Goal: Task Accomplishment & Management: Manage account settings

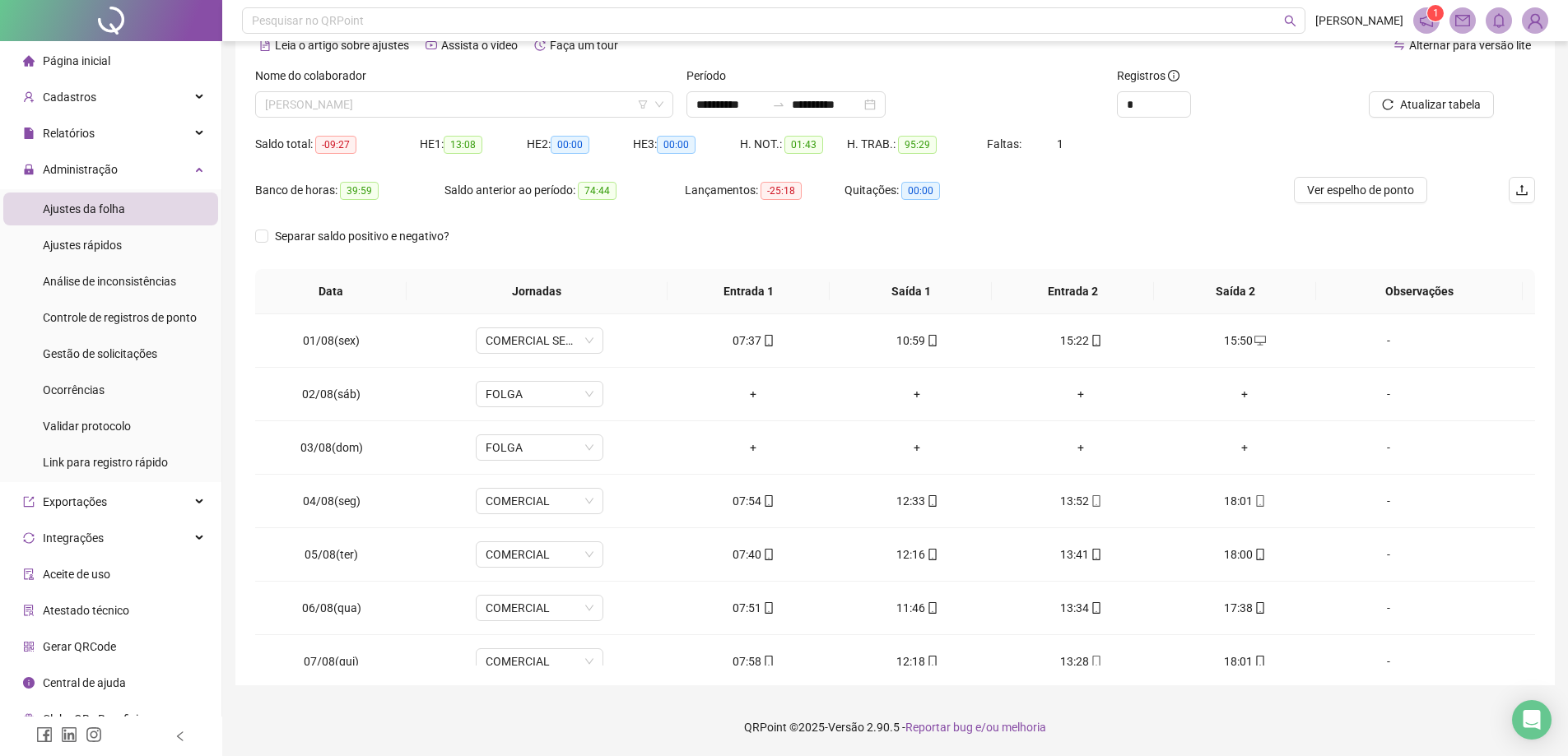
scroll to position [611, 0]
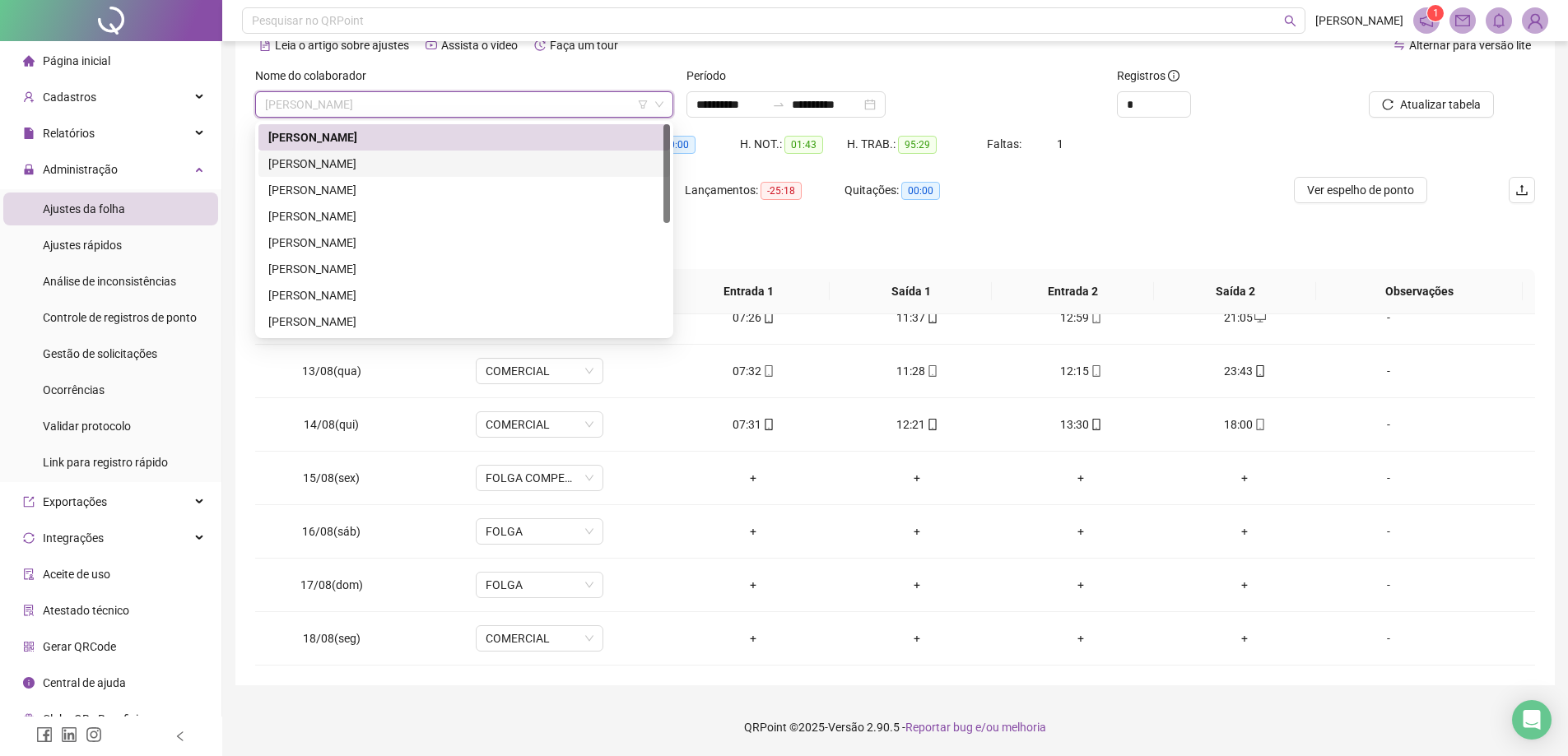
click at [422, 169] on div "[PERSON_NAME]" at bounding box center [464, 164] width 392 height 18
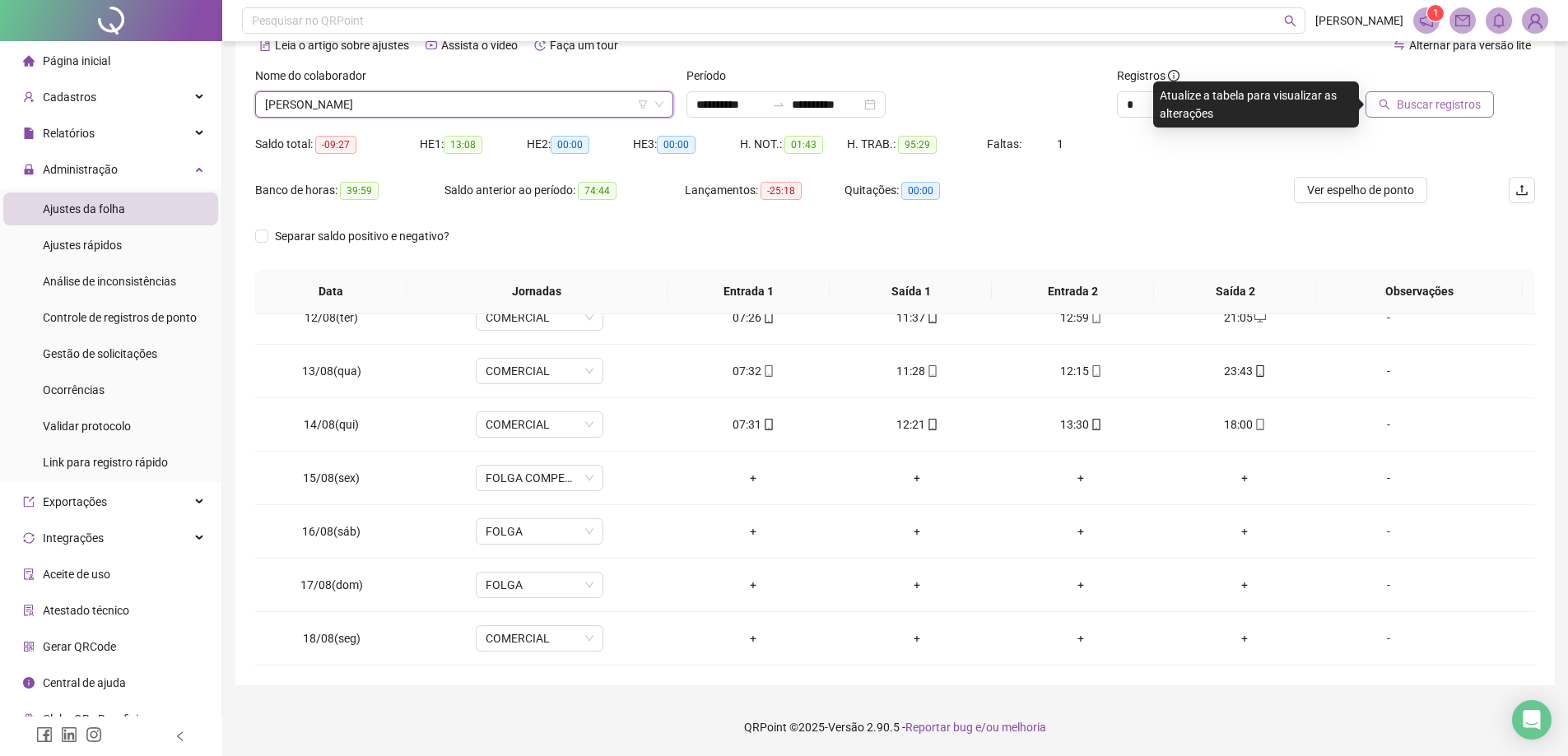
click at [1417, 105] on span "Buscar registros" at bounding box center [1439, 104] width 84 height 18
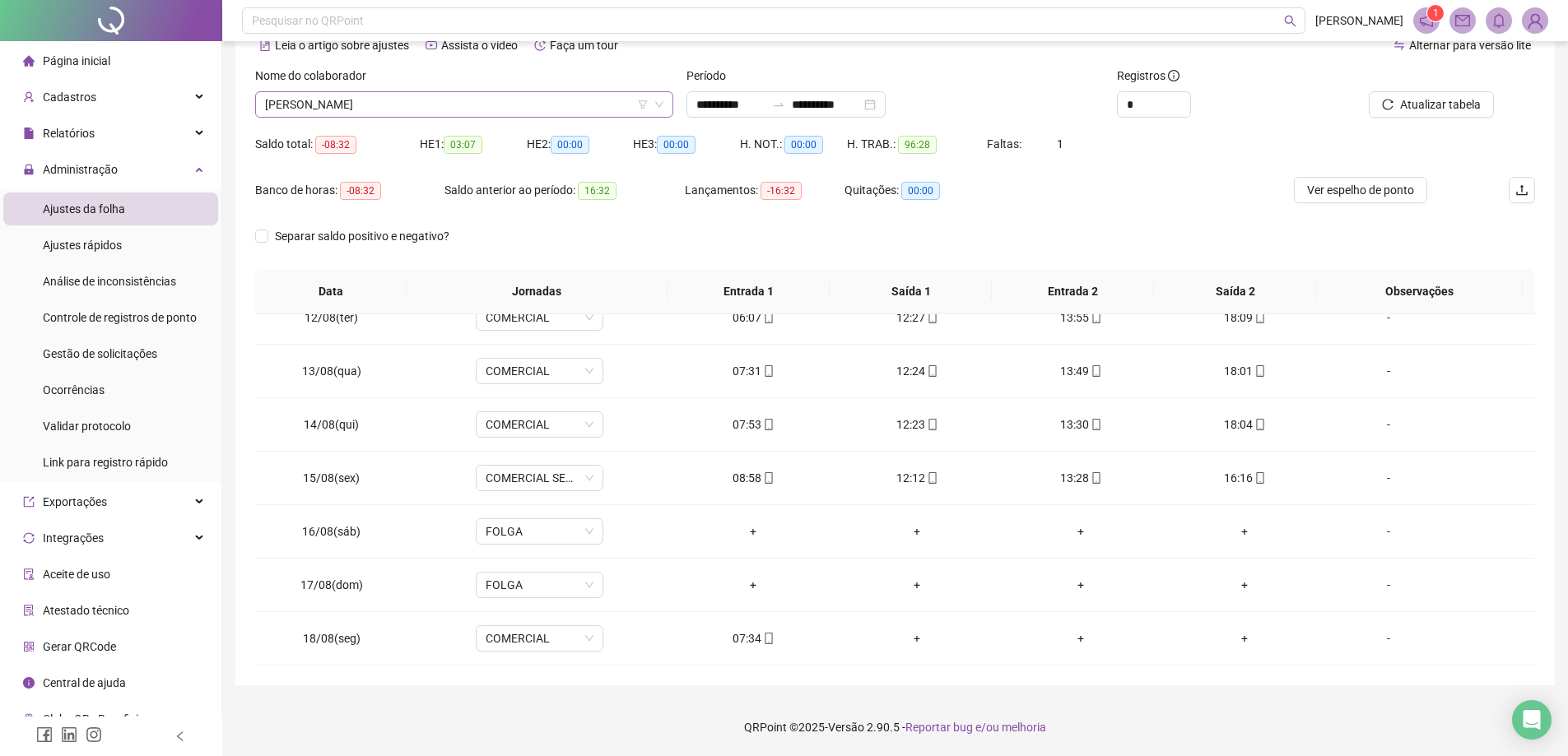
click at [521, 113] on span "[PERSON_NAME]" at bounding box center [464, 104] width 398 height 25
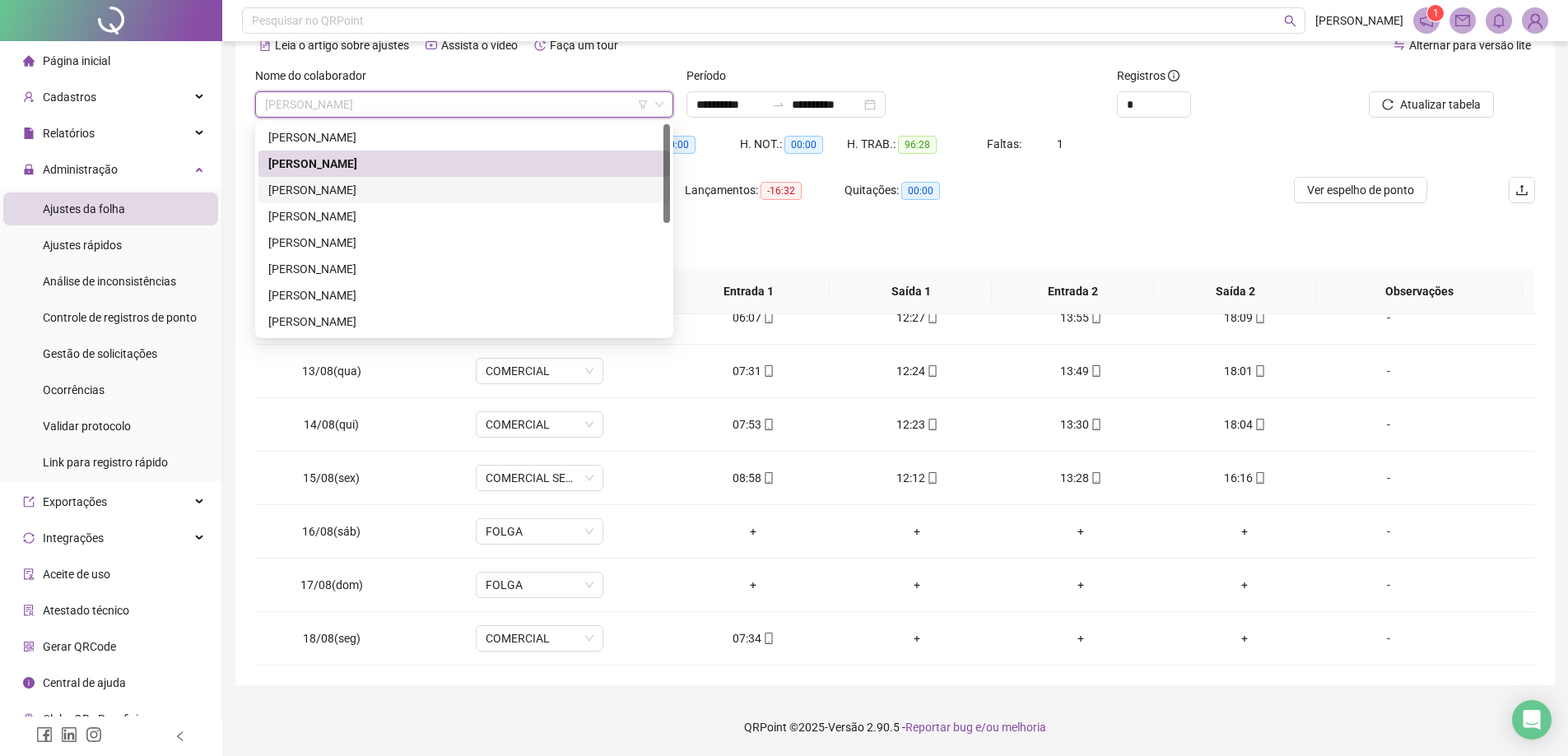
click at [416, 195] on div "[PERSON_NAME]" at bounding box center [464, 190] width 392 height 18
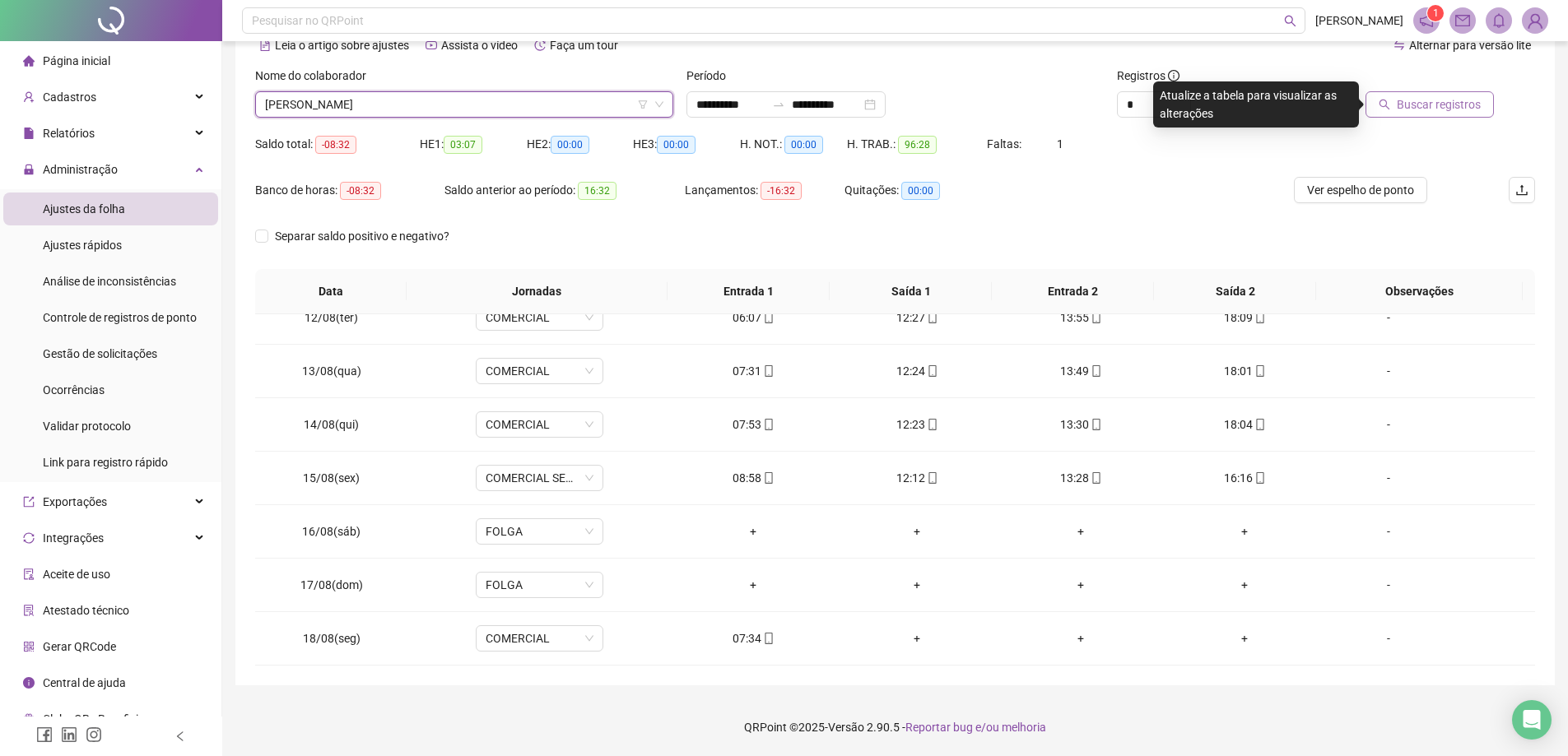
click at [1432, 109] on span "Buscar registros" at bounding box center [1439, 104] width 84 height 18
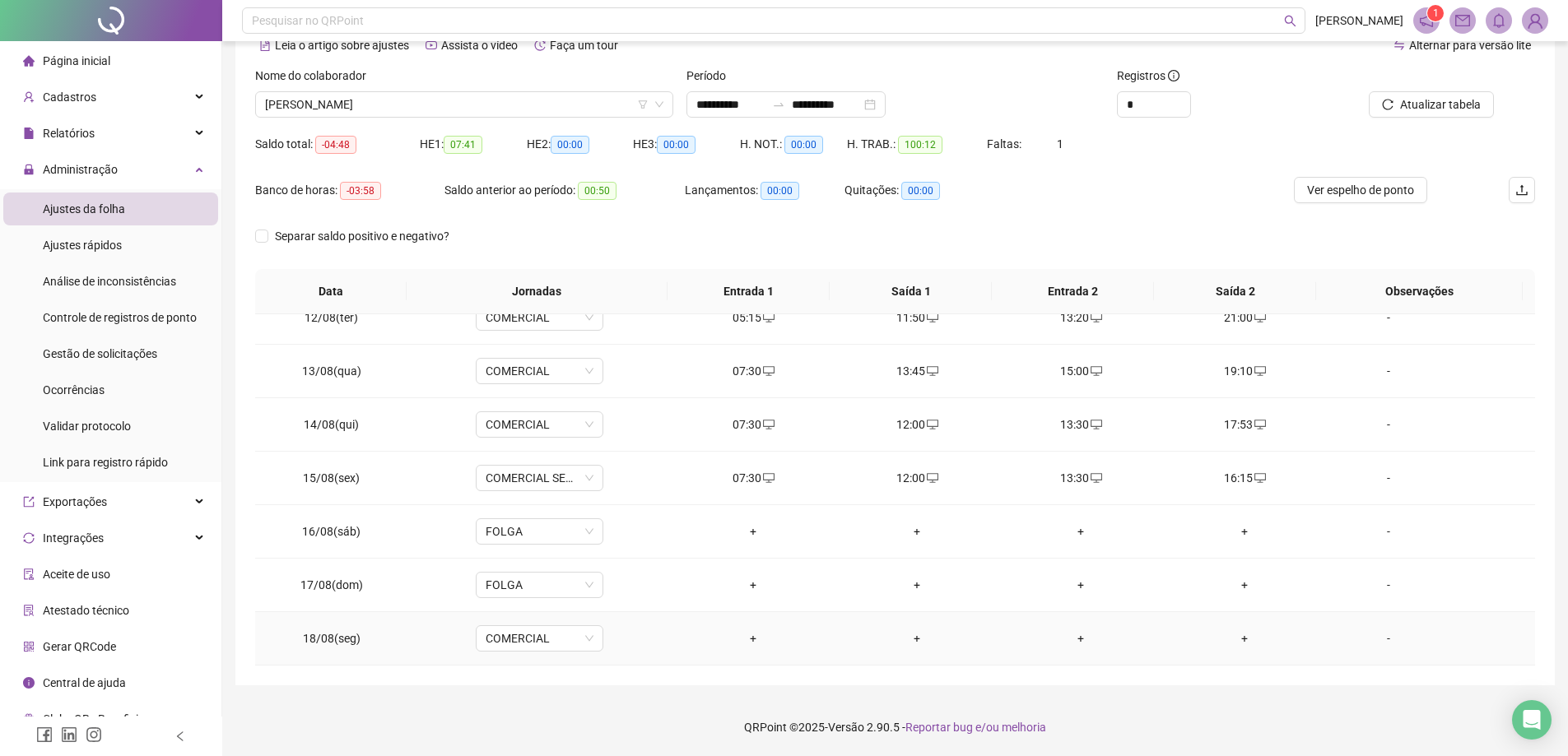
click at [756, 631] on div "+" at bounding box center [753, 639] width 138 height 18
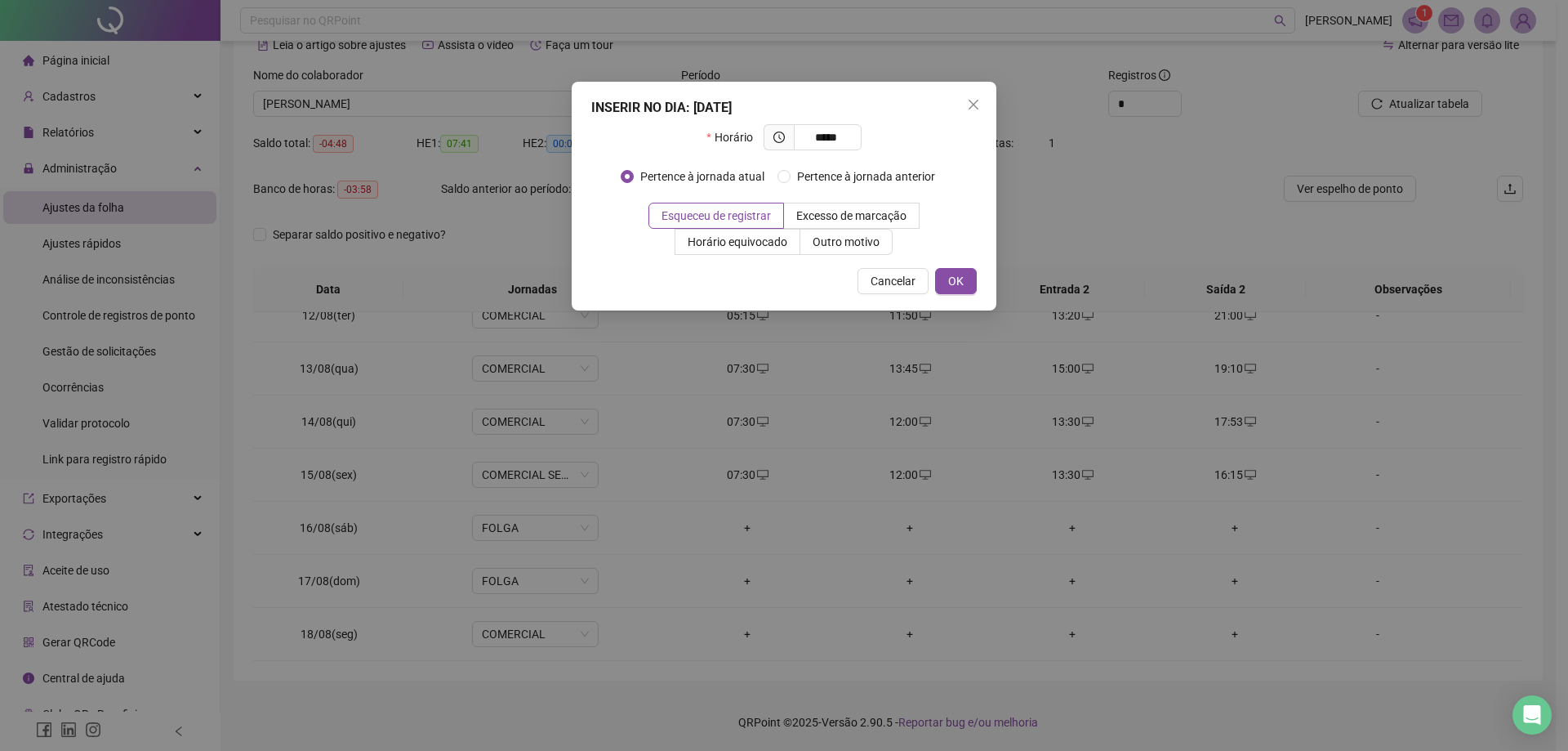
type input "*****"
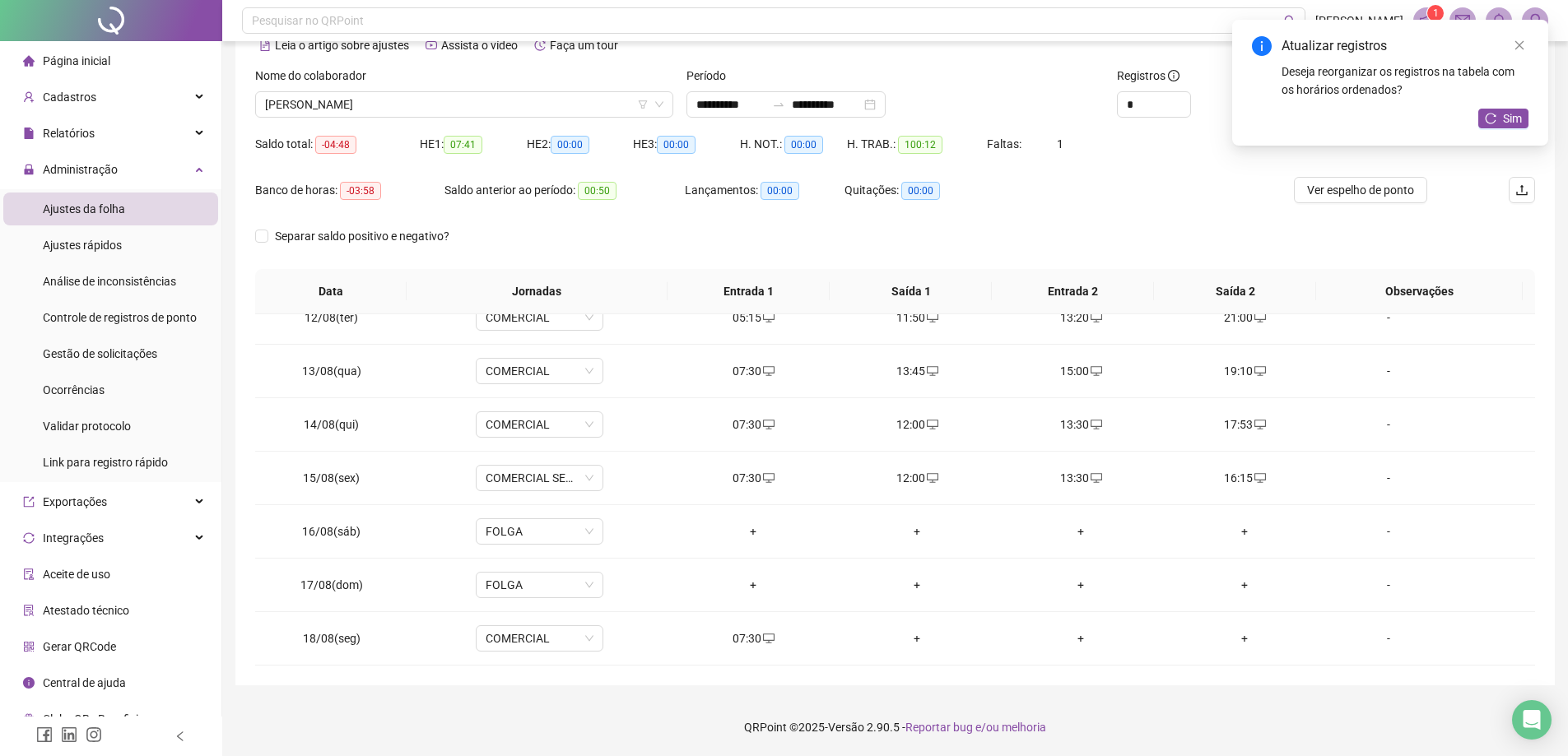
click at [497, 91] on div "[PERSON_NAME]" at bounding box center [464, 104] width 418 height 26
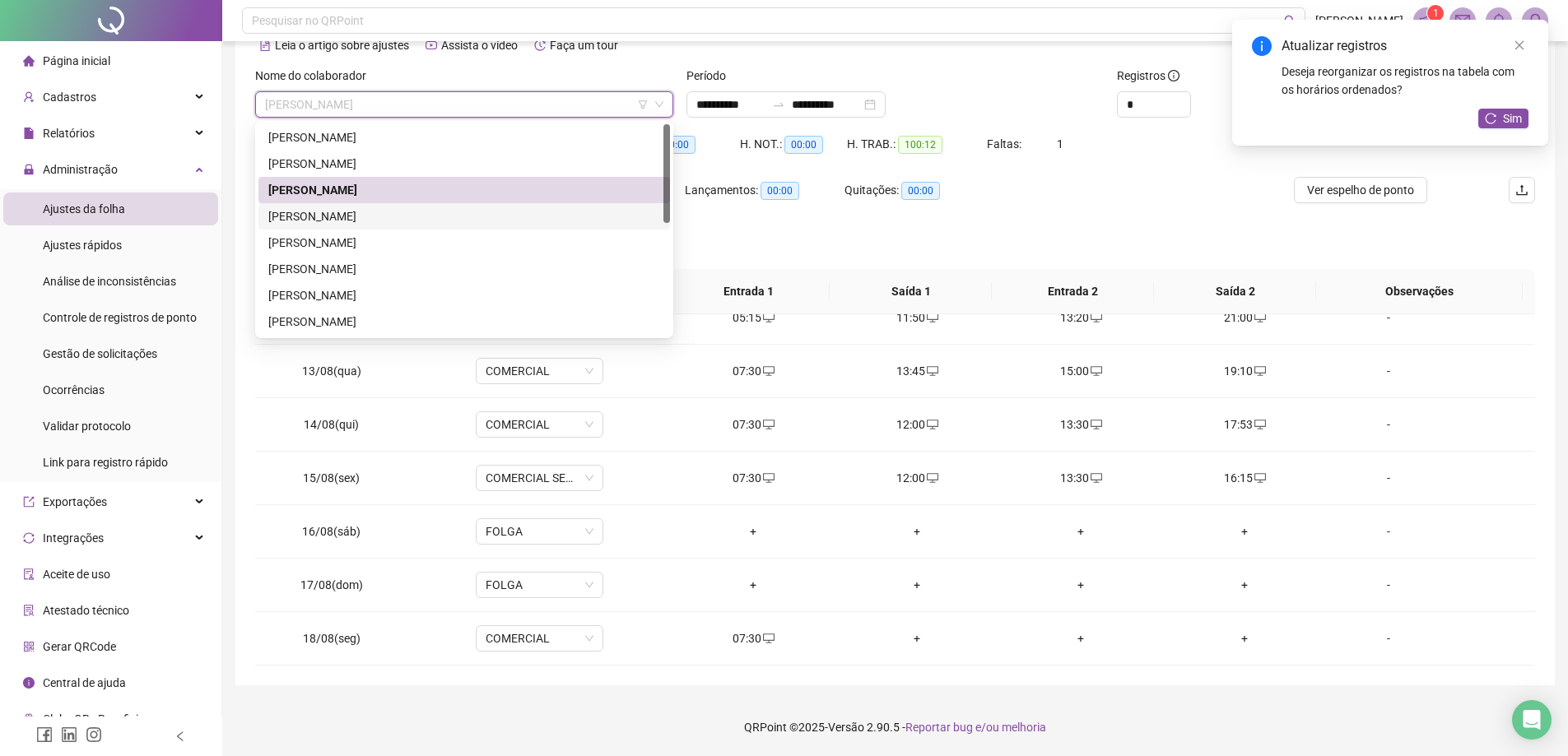
click at [394, 226] on div "[PERSON_NAME]" at bounding box center [464, 216] width 411 height 26
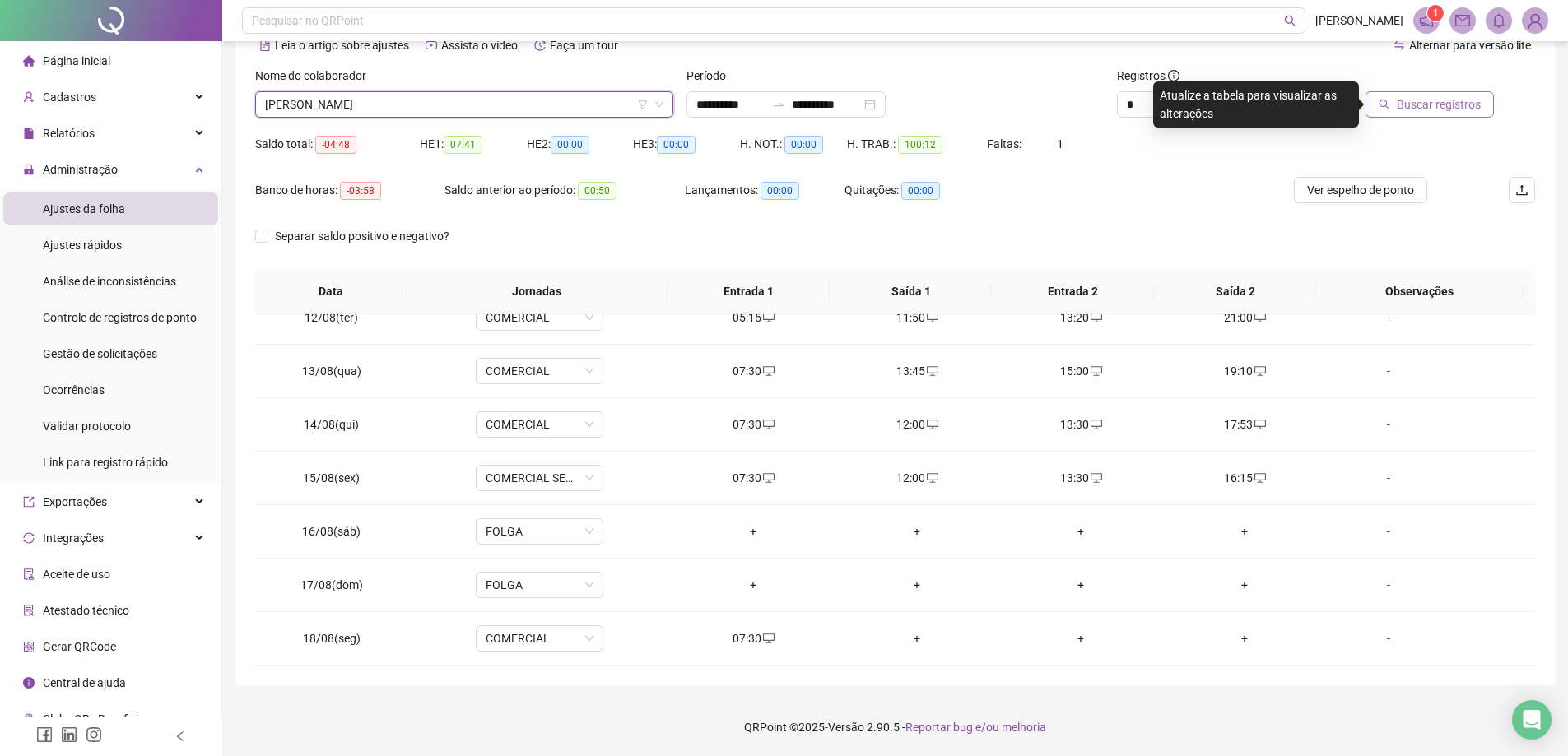
click at [1434, 109] on span "Buscar registros" at bounding box center [1439, 104] width 84 height 18
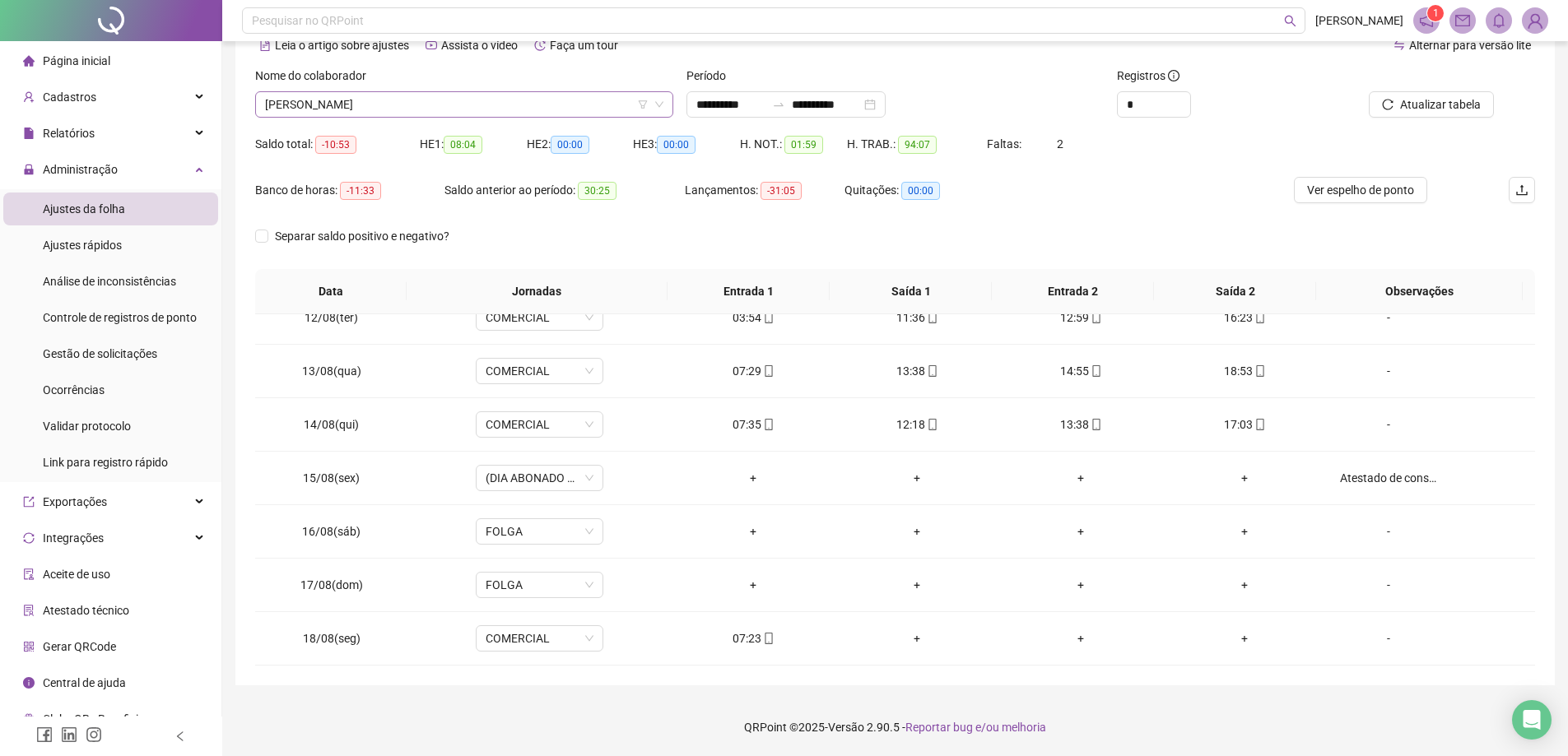
click at [369, 102] on span "[PERSON_NAME]" at bounding box center [464, 104] width 398 height 25
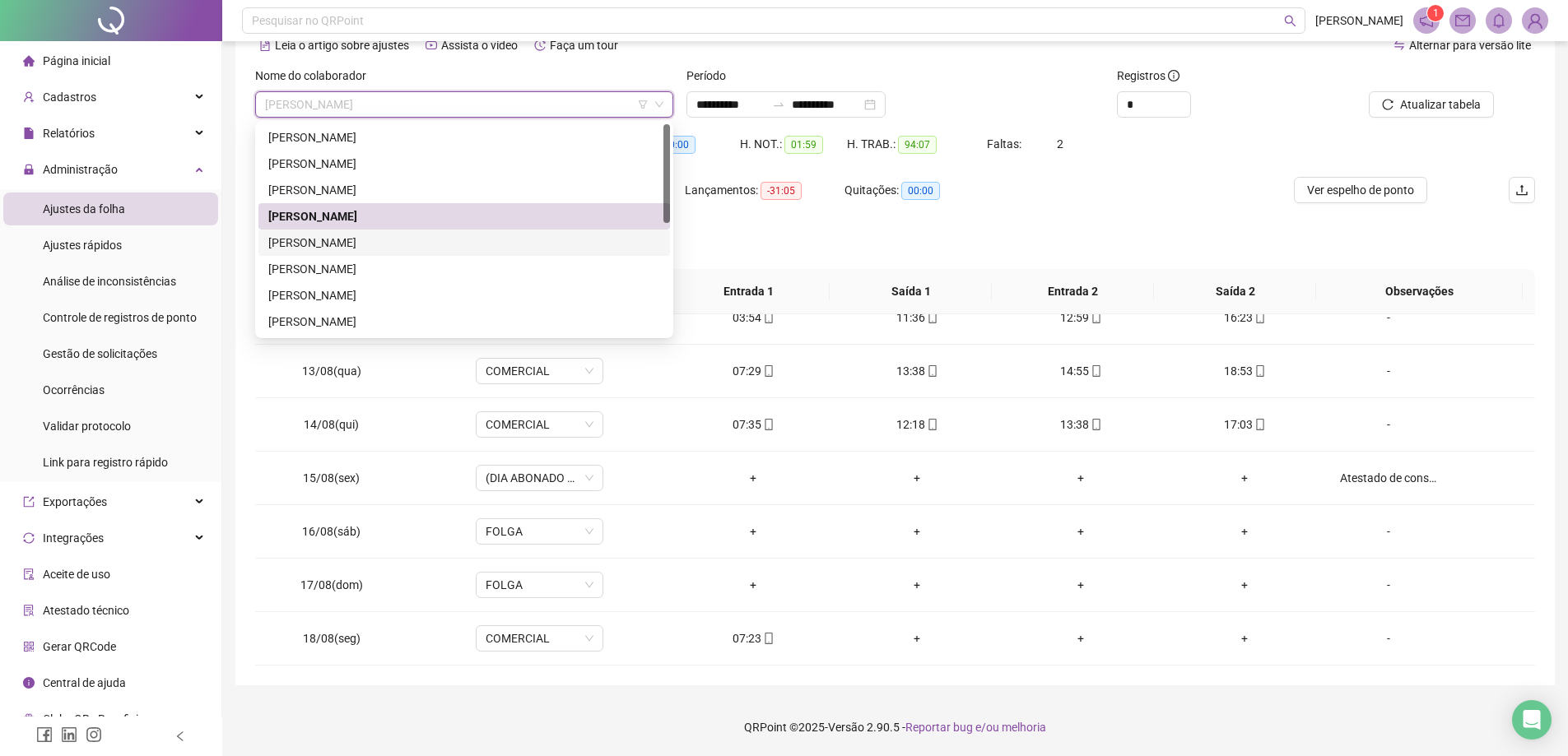
click at [354, 249] on div "[PERSON_NAME]" at bounding box center [464, 243] width 392 height 18
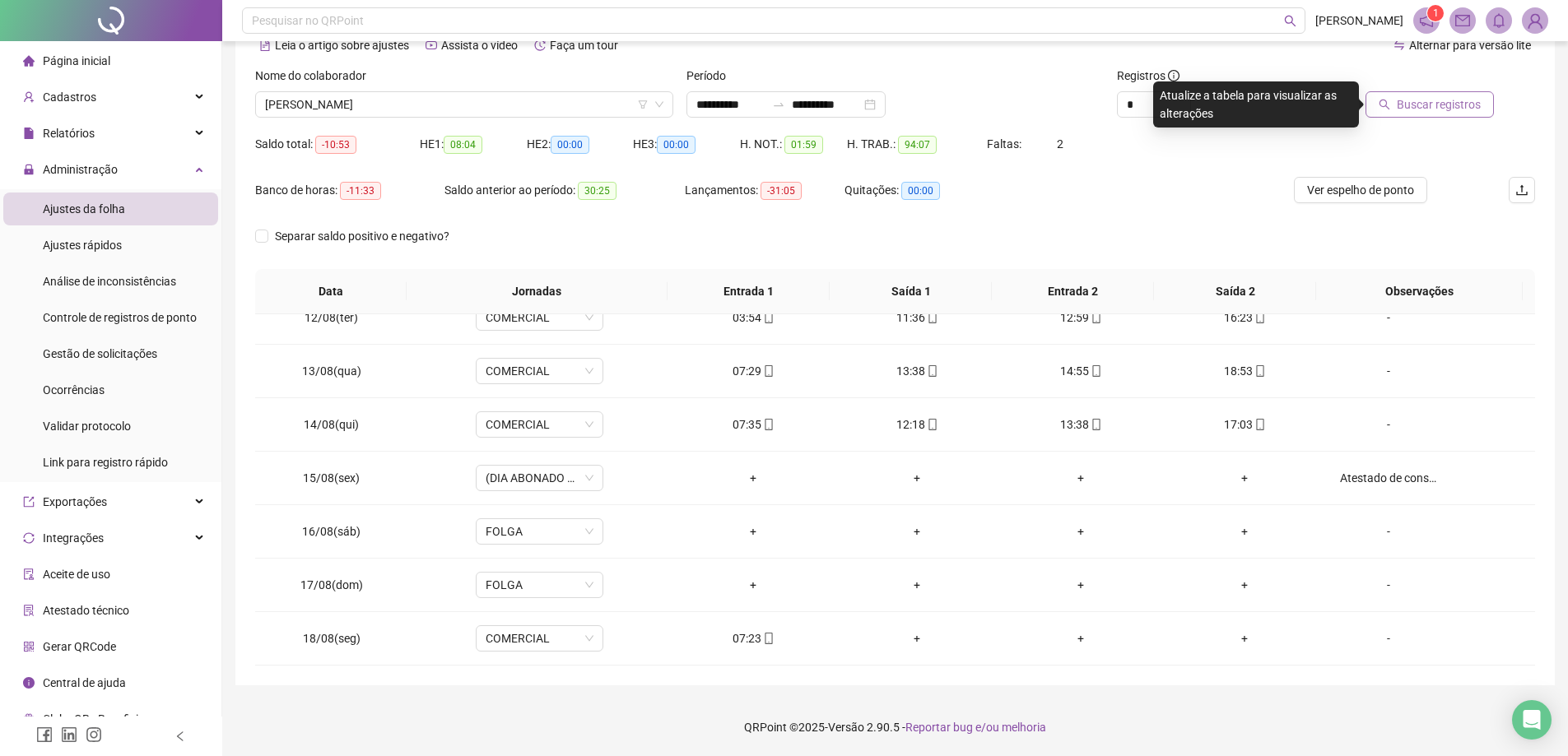
click at [1451, 107] on span "Buscar registros" at bounding box center [1439, 104] width 84 height 18
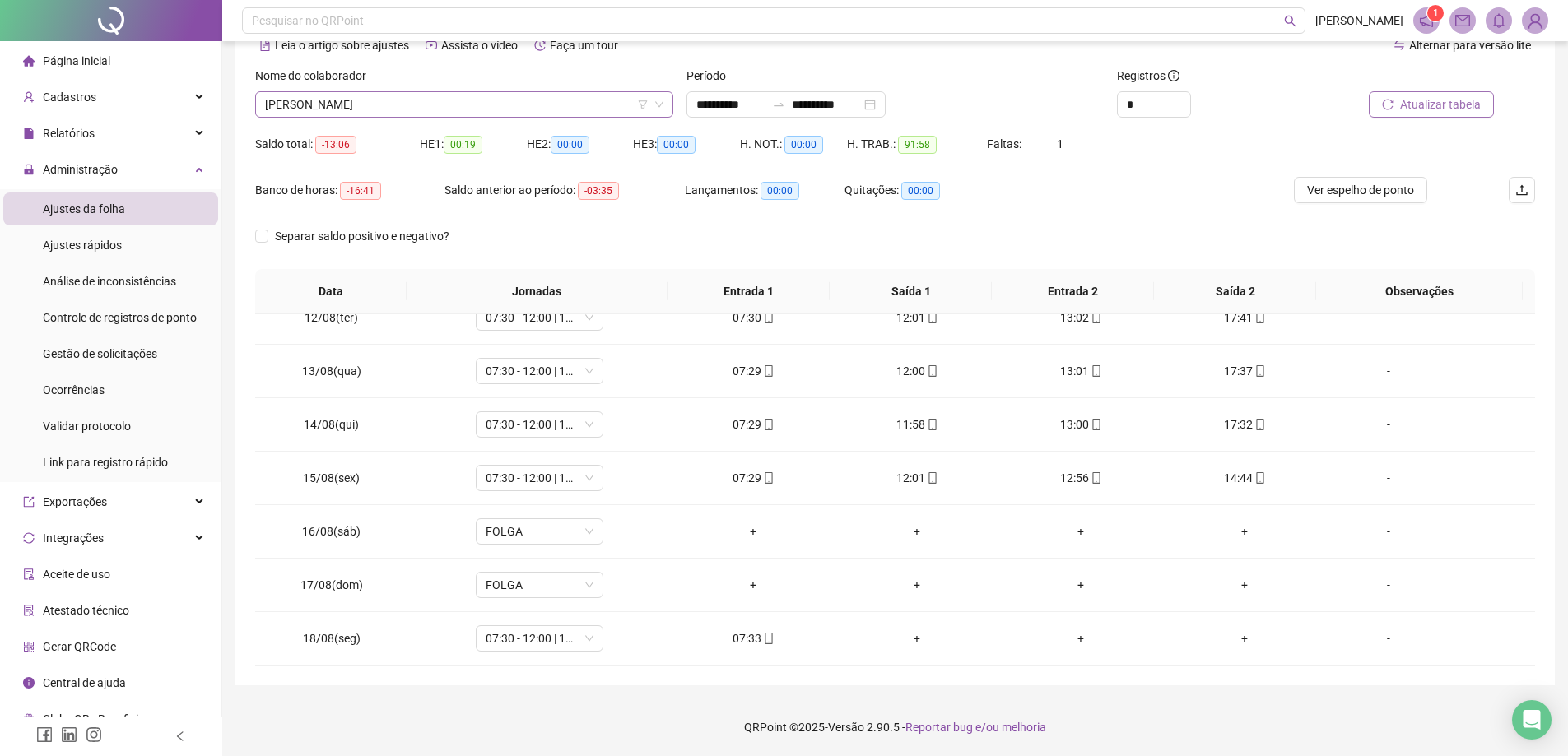
click at [457, 91] on div "[PERSON_NAME]" at bounding box center [464, 104] width 418 height 26
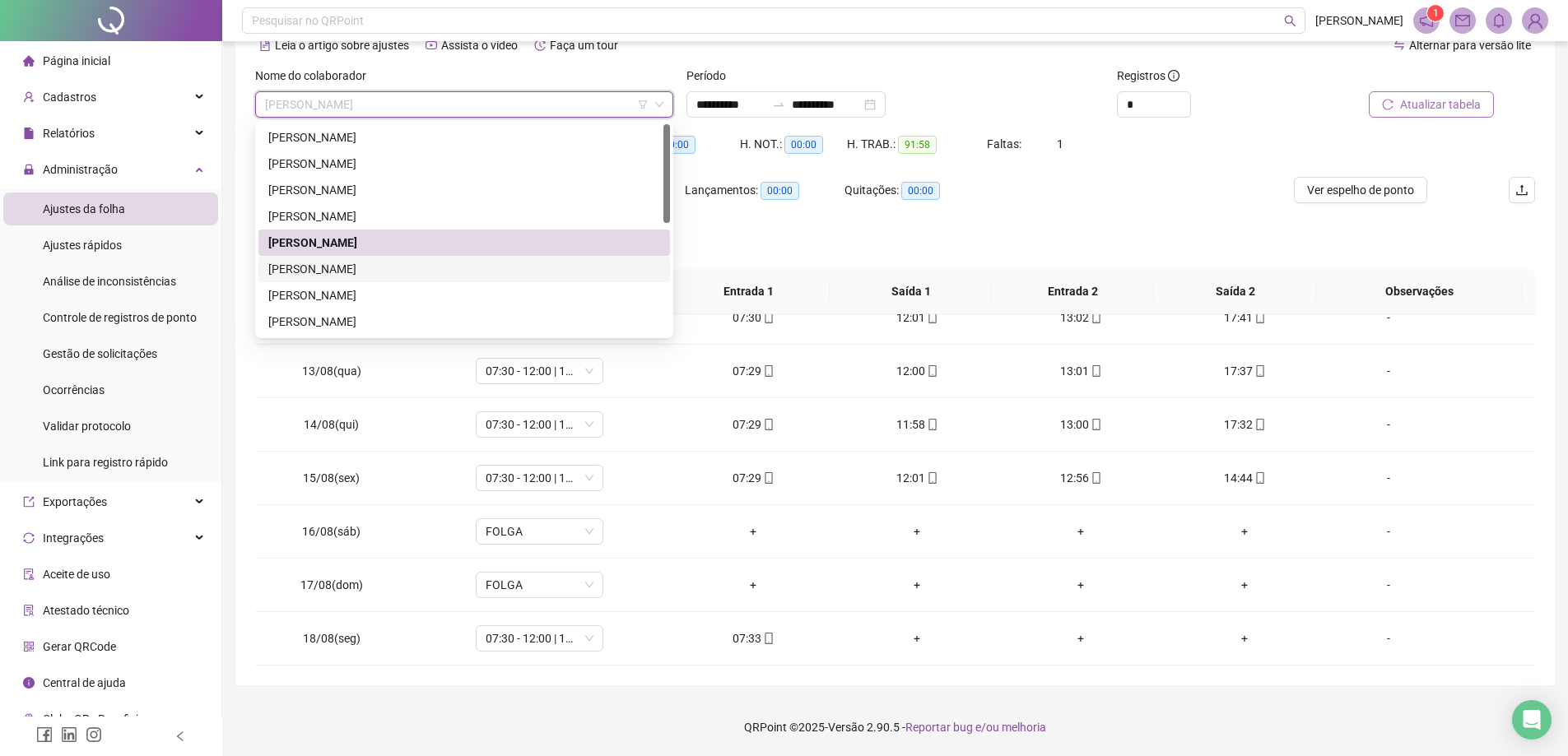
click at [363, 261] on div "[PERSON_NAME]" at bounding box center [464, 269] width 392 height 18
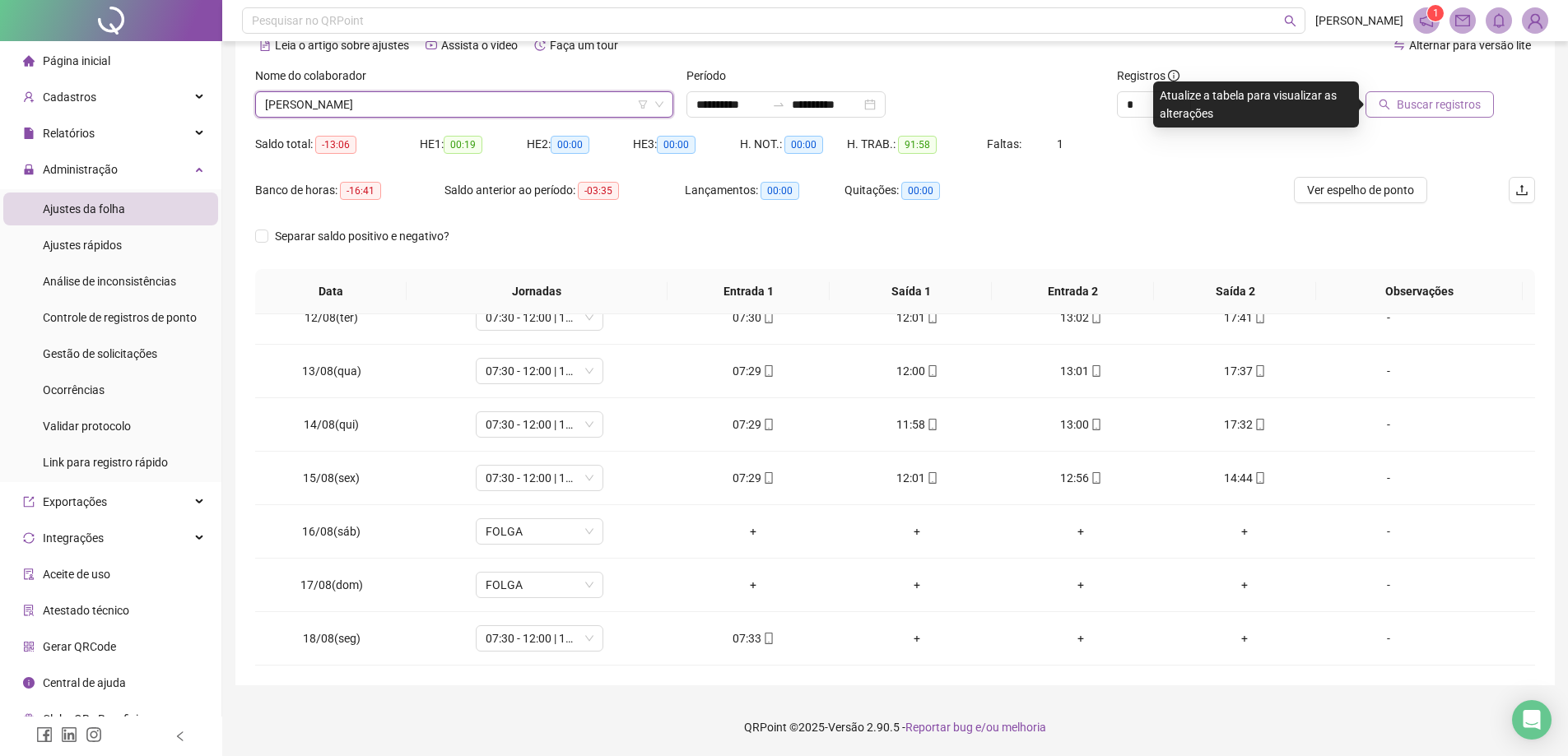
click at [1414, 100] on span "Buscar registros" at bounding box center [1439, 104] width 84 height 18
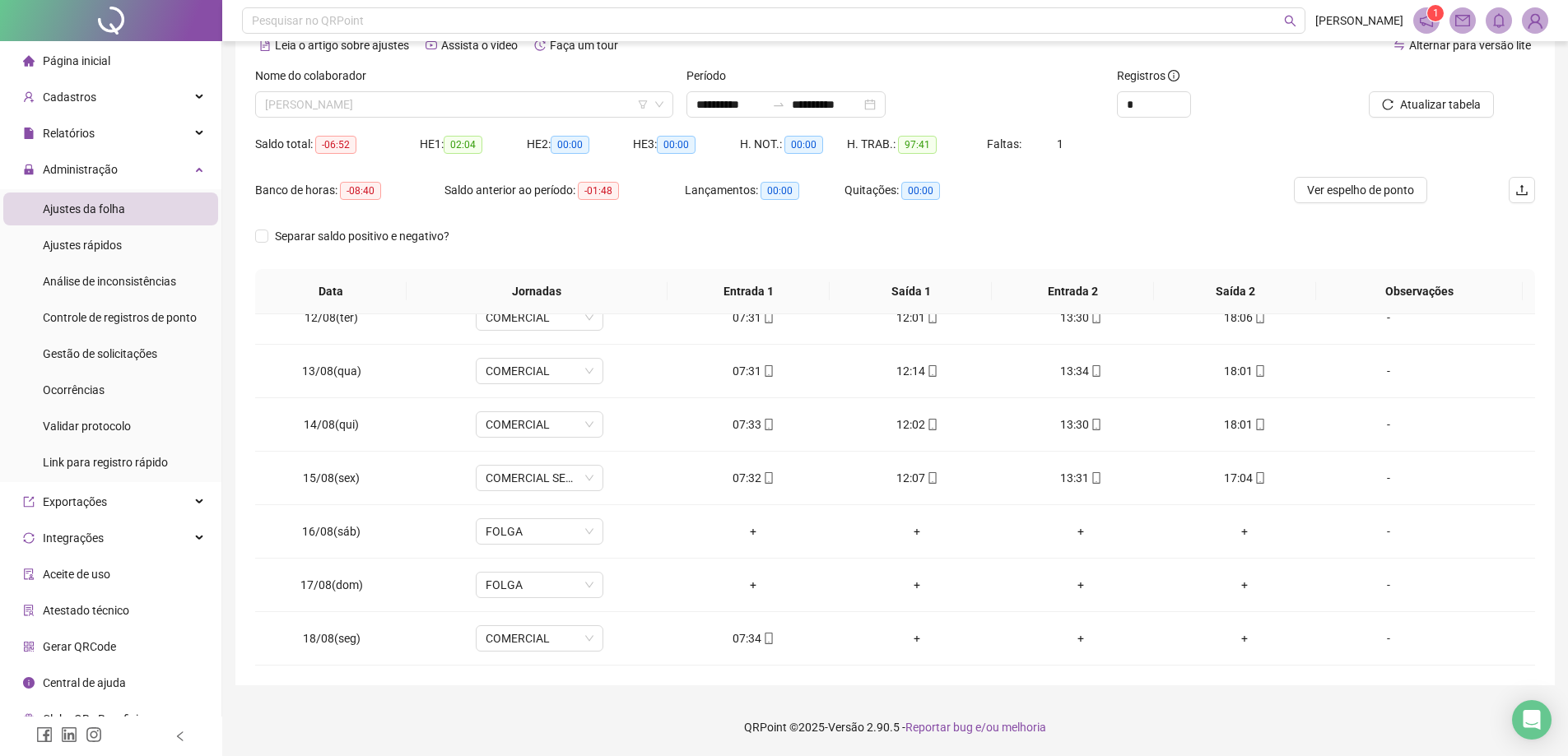
click at [391, 98] on span "[PERSON_NAME]" at bounding box center [464, 104] width 398 height 25
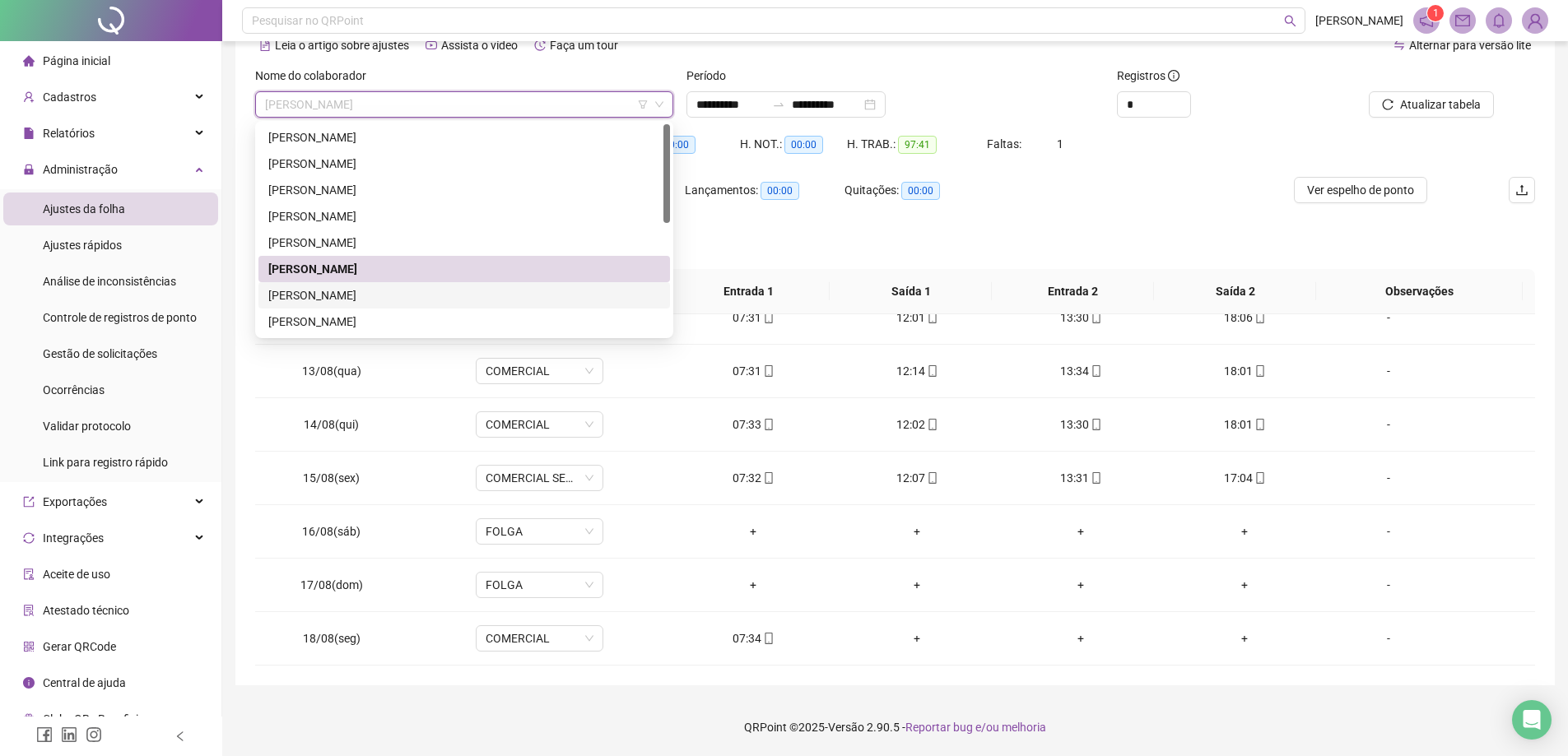
click at [406, 288] on div "[PERSON_NAME]" at bounding box center [464, 296] width 392 height 18
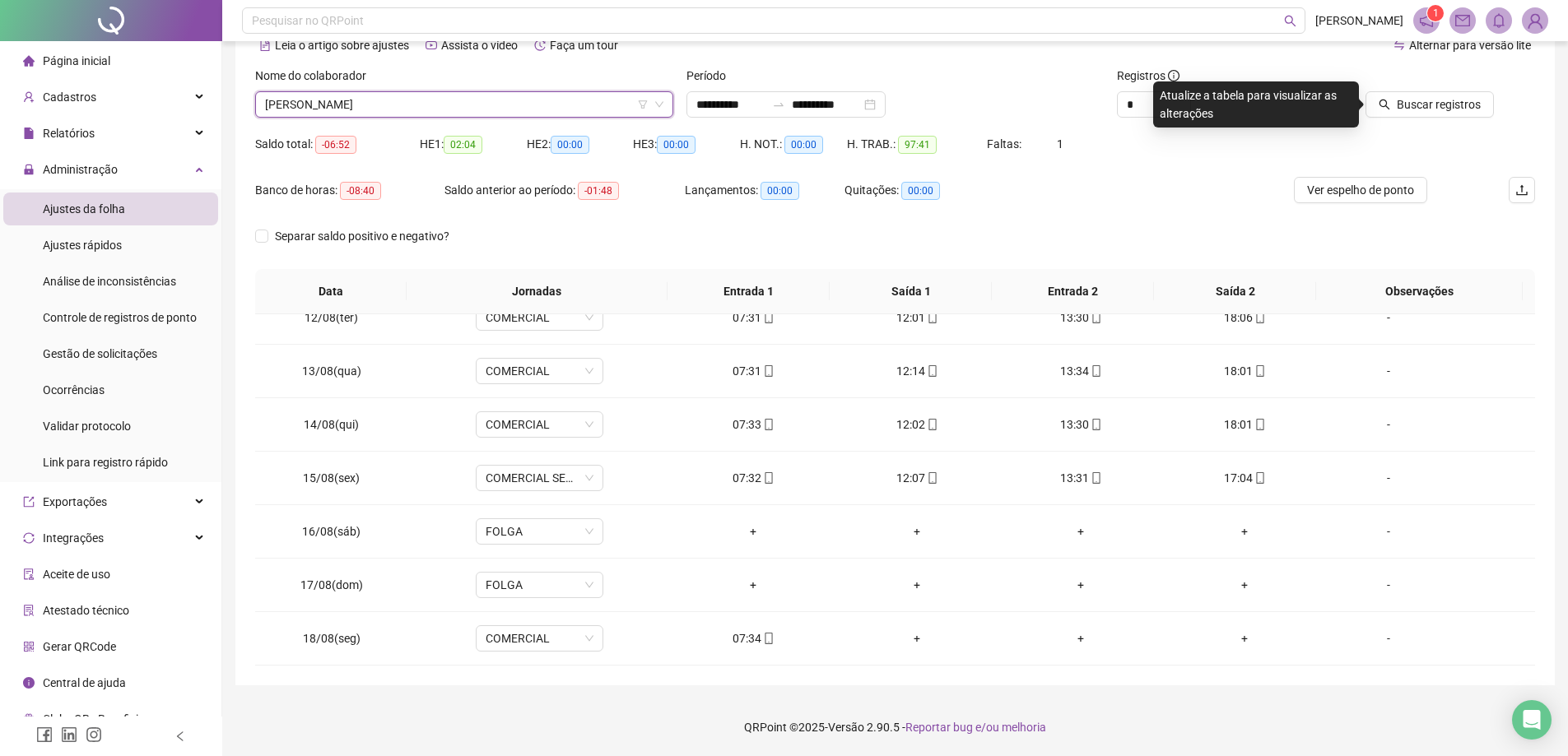
click at [1405, 88] on div at bounding box center [1413, 79] width 161 height 25
click at [1411, 108] on span "Buscar registros" at bounding box center [1439, 104] width 84 height 18
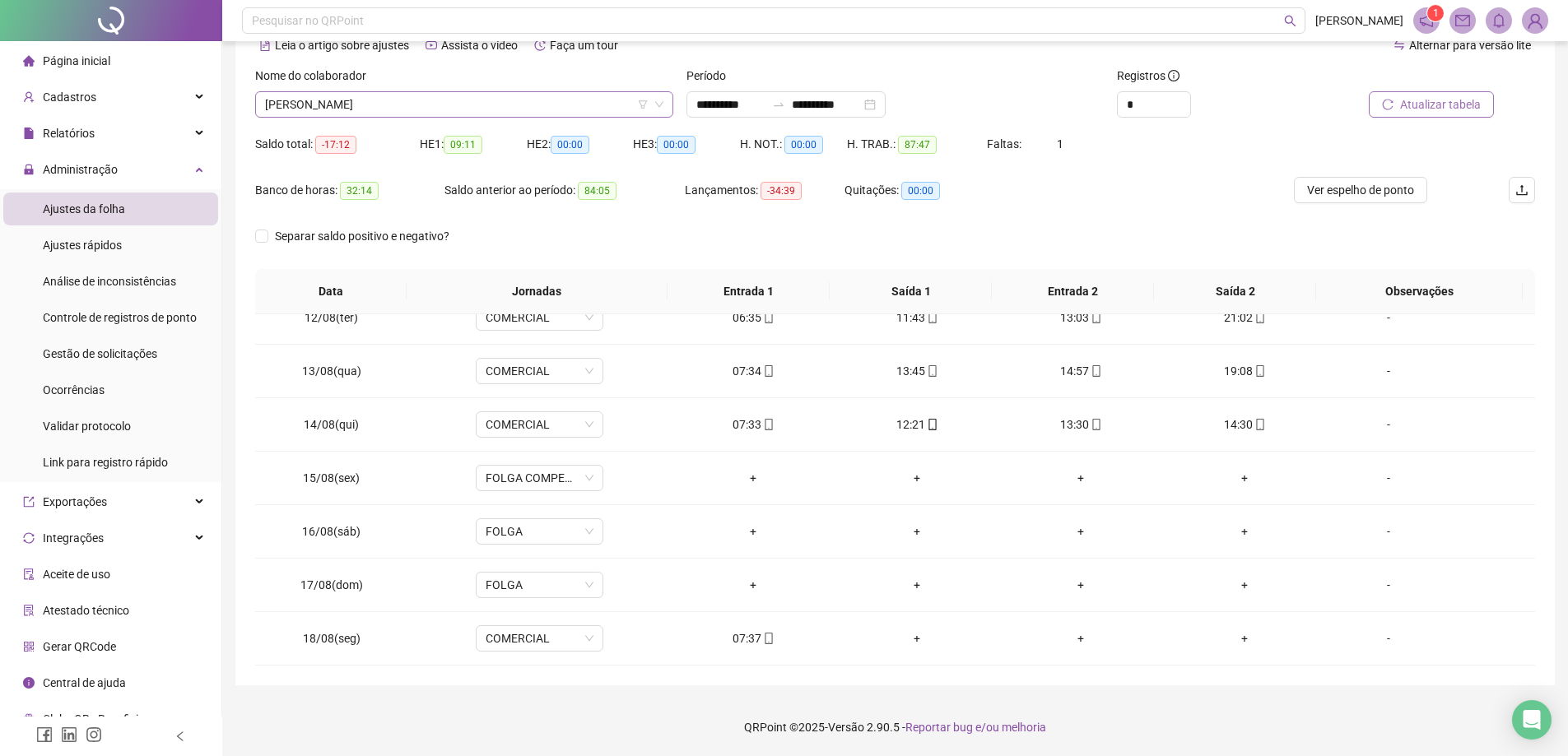
click at [408, 107] on span "[PERSON_NAME]" at bounding box center [464, 104] width 398 height 25
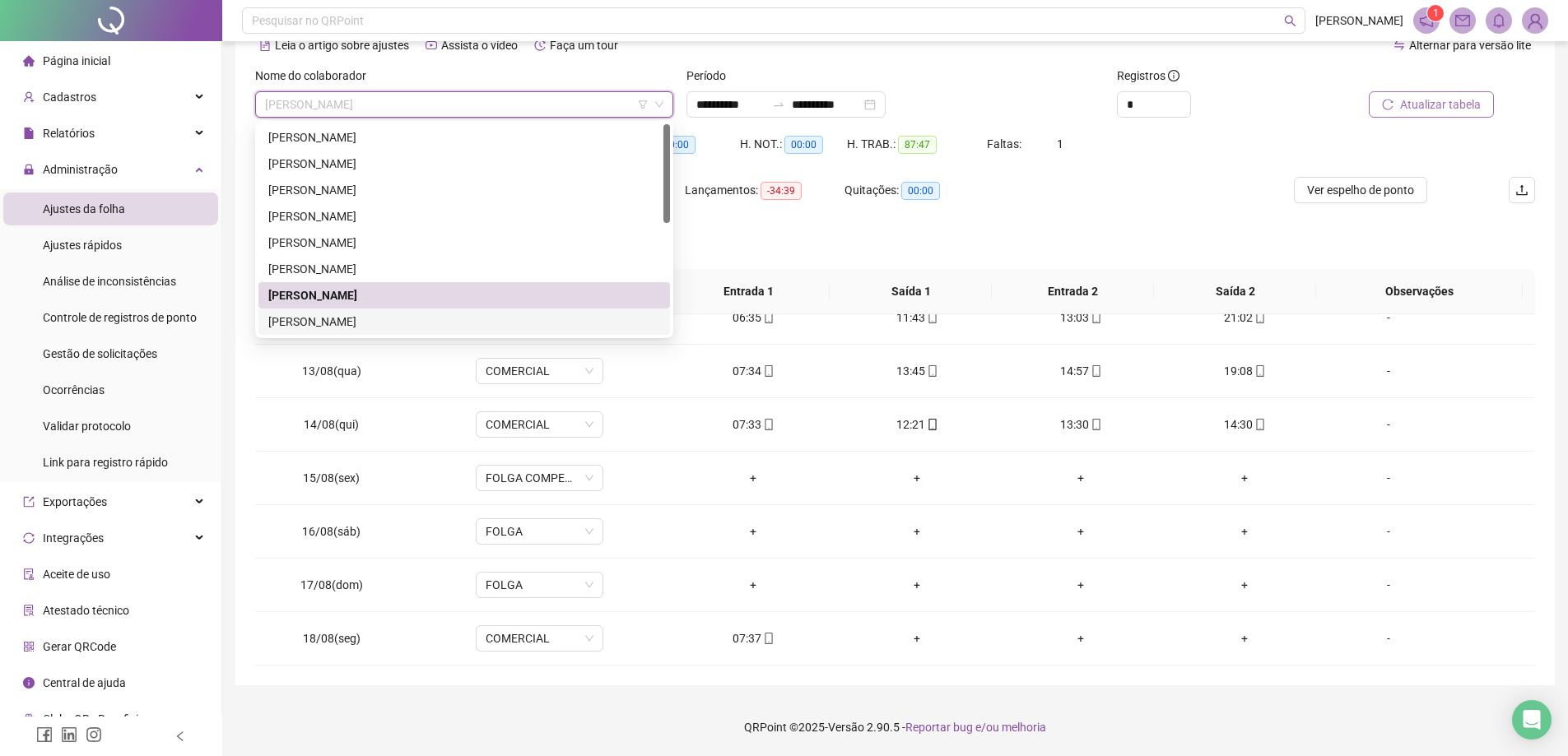
click at [349, 324] on div "[PERSON_NAME]" at bounding box center [464, 322] width 392 height 18
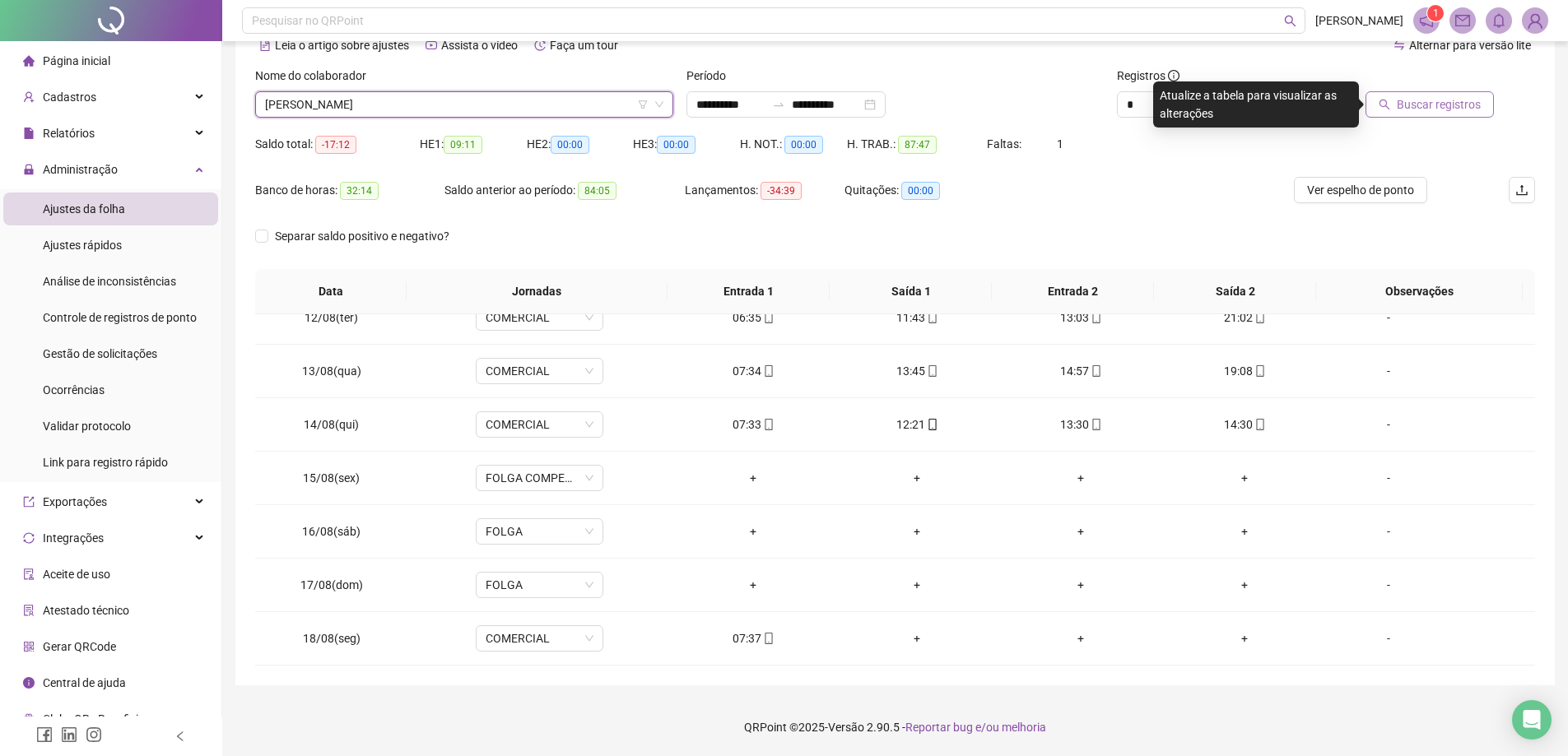
click at [1403, 110] on span "Buscar registros" at bounding box center [1439, 104] width 84 height 18
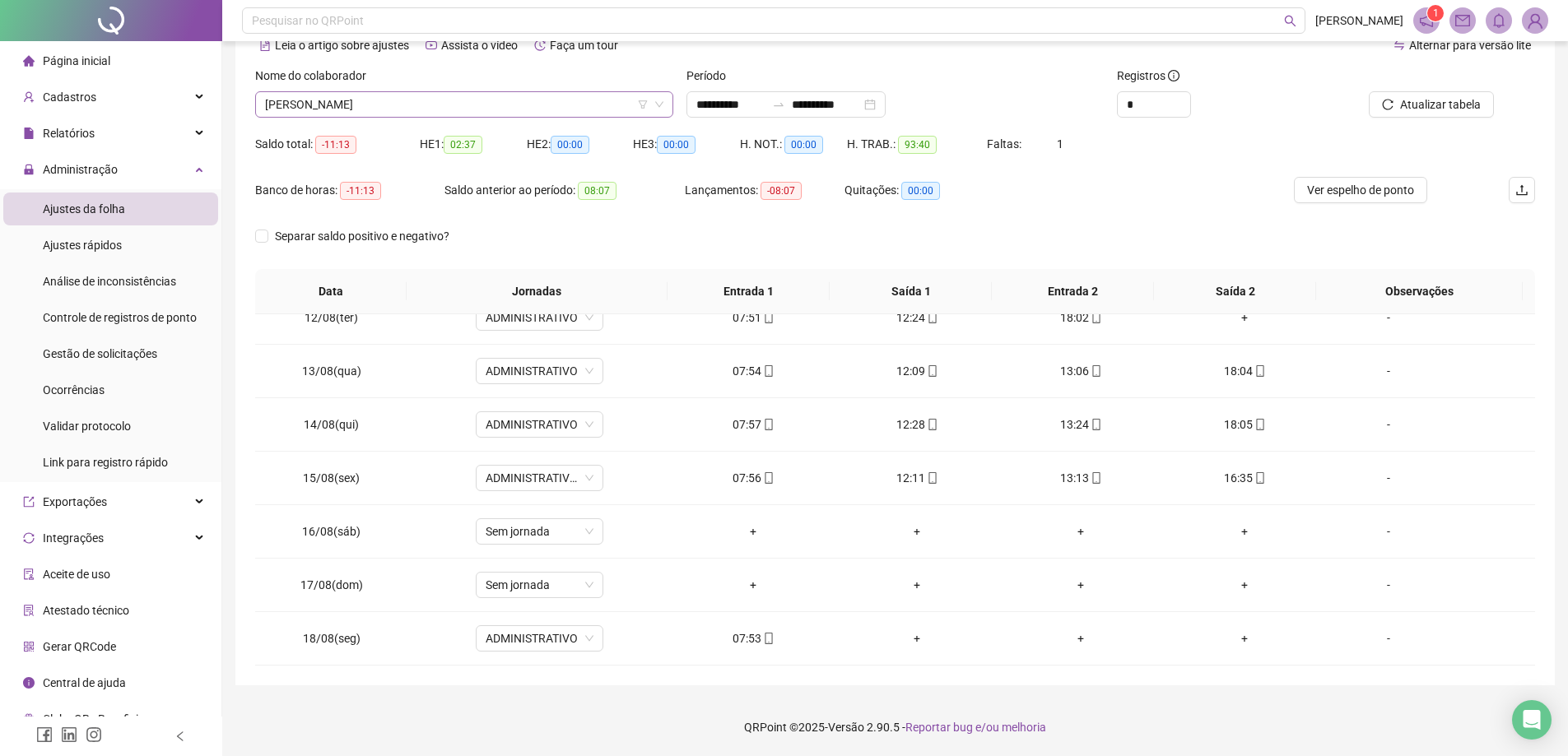
click at [469, 105] on span "[PERSON_NAME]" at bounding box center [464, 104] width 398 height 25
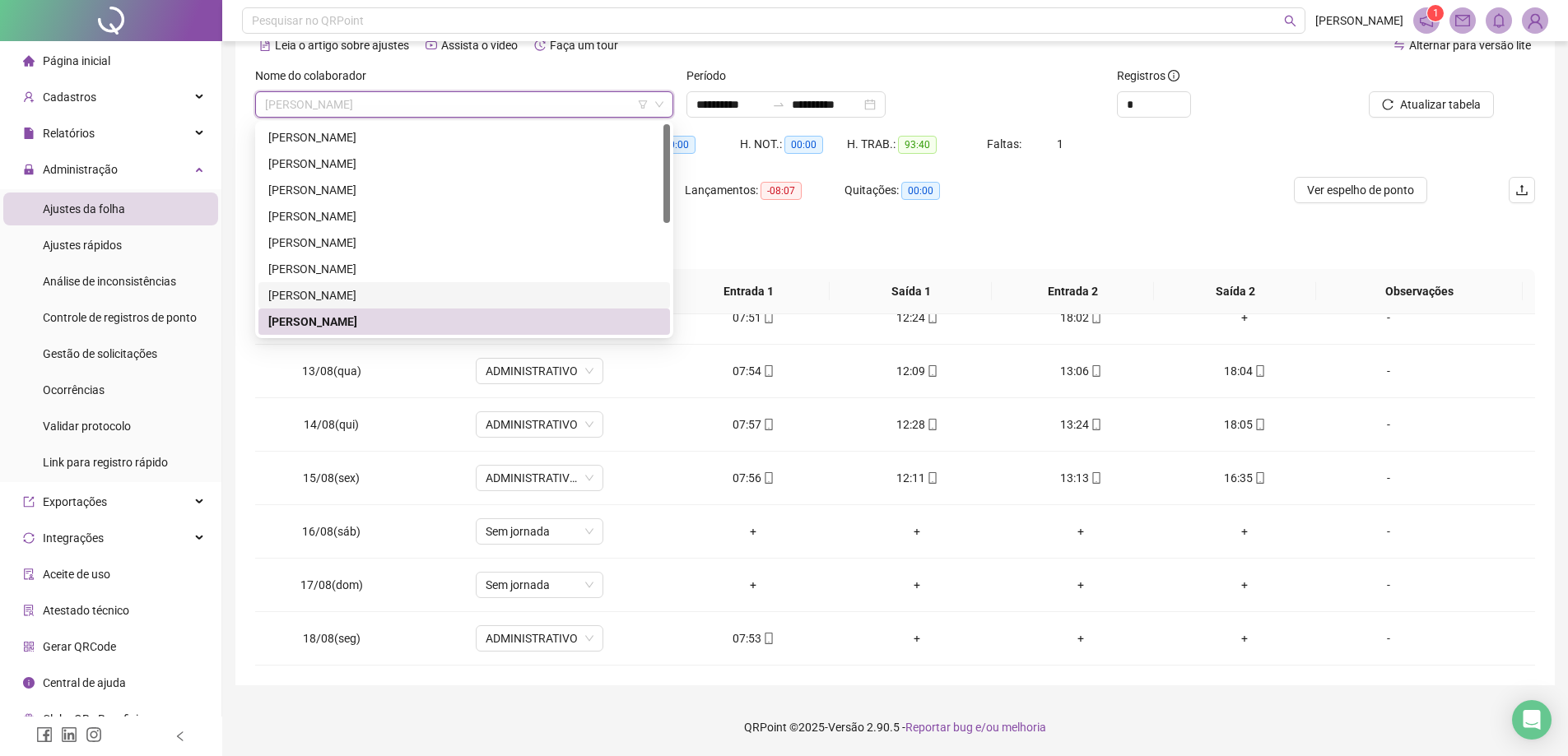
scroll to position [165, 0]
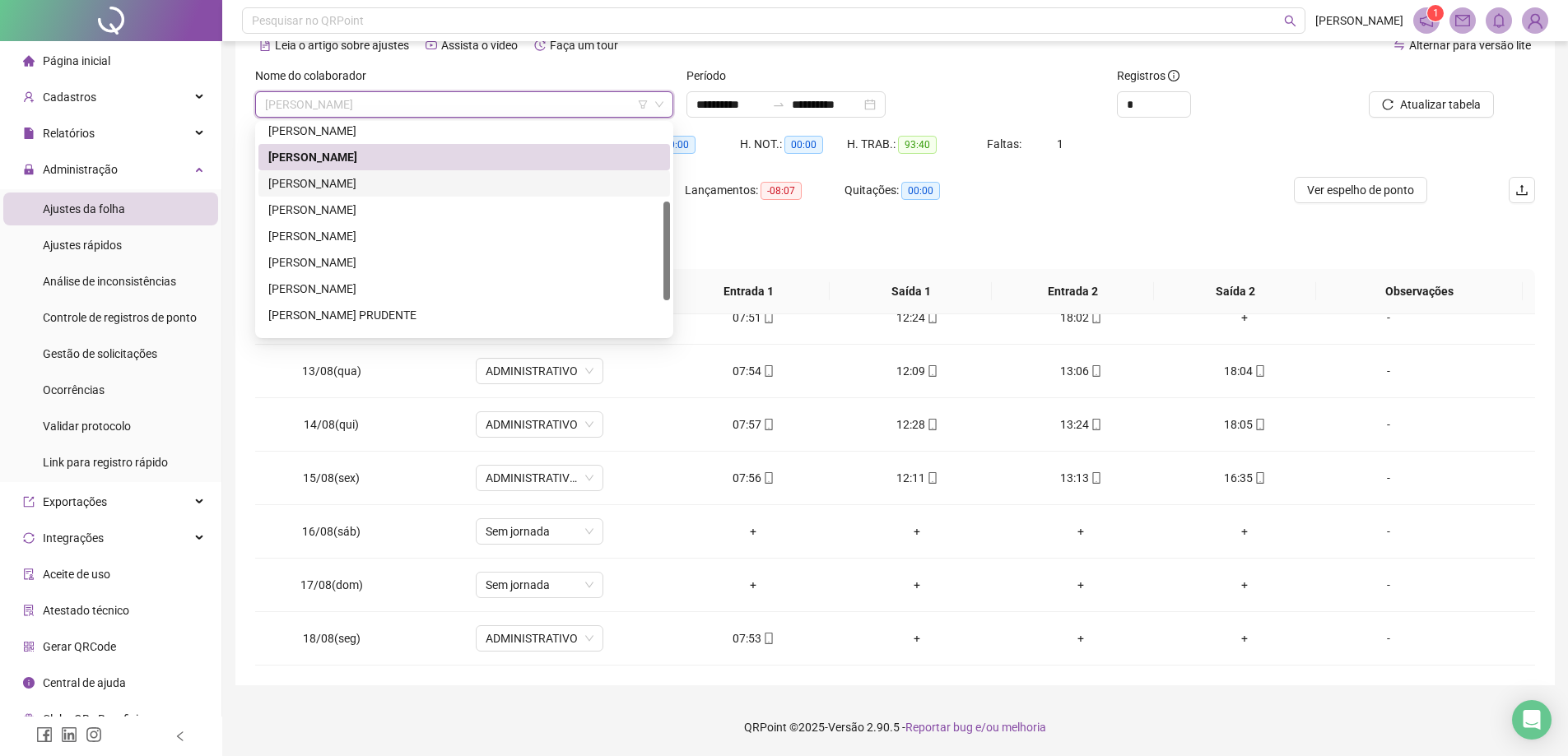
click at [362, 184] on div "[PERSON_NAME]" at bounding box center [464, 184] width 392 height 18
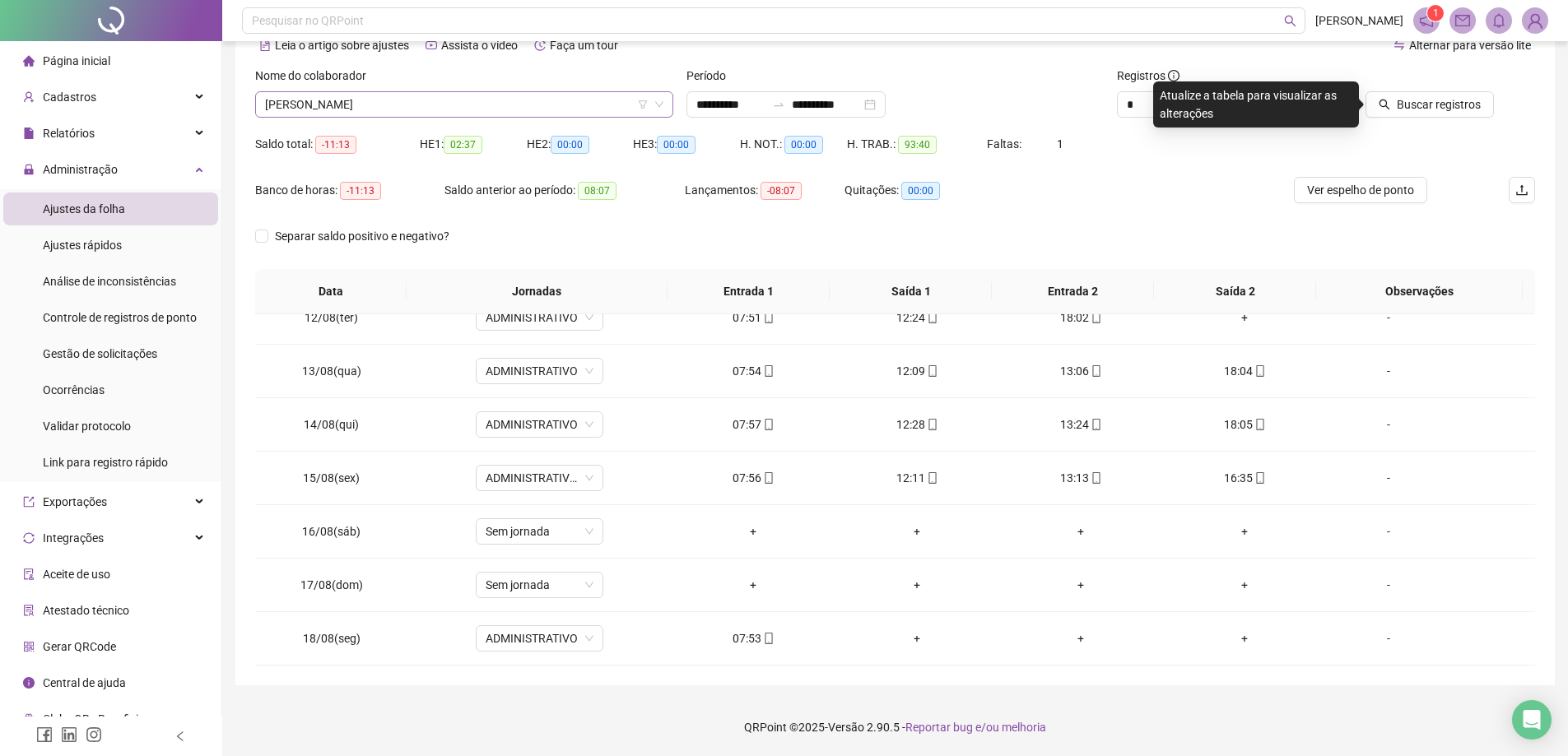
drag, startPoint x: 439, startPoint y: 87, endPoint x: 438, endPoint y: 102, distance: 15.0
click at [439, 93] on div "Nome do colaborador [PERSON_NAME]" at bounding box center [464, 91] width 418 height 51
click at [435, 106] on span "[PERSON_NAME]" at bounding box center [464, 104] width 398 height 25
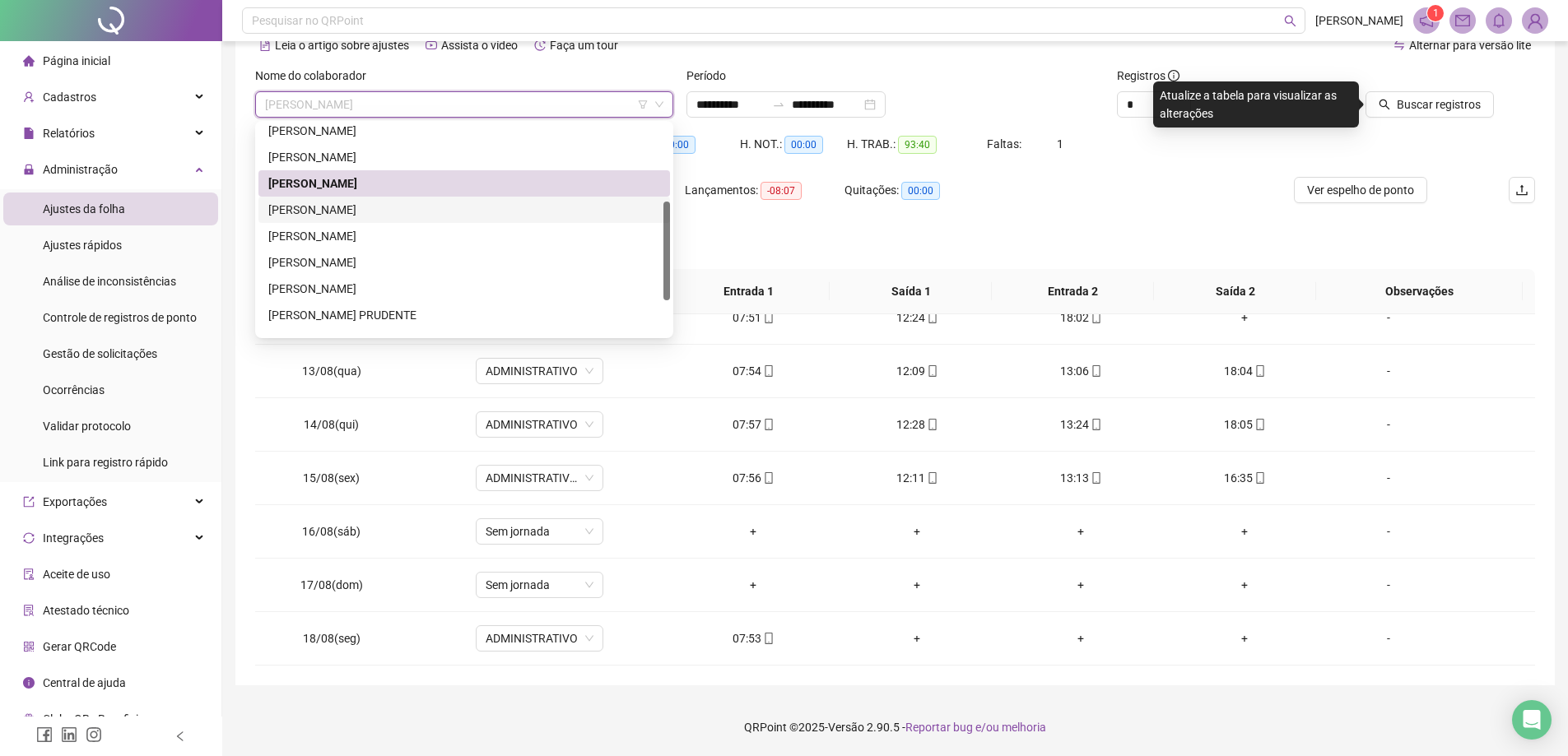
click at [361, 216] on div "[PERSON_NAME]" at bounding box center [464, 210] width 392 height 18
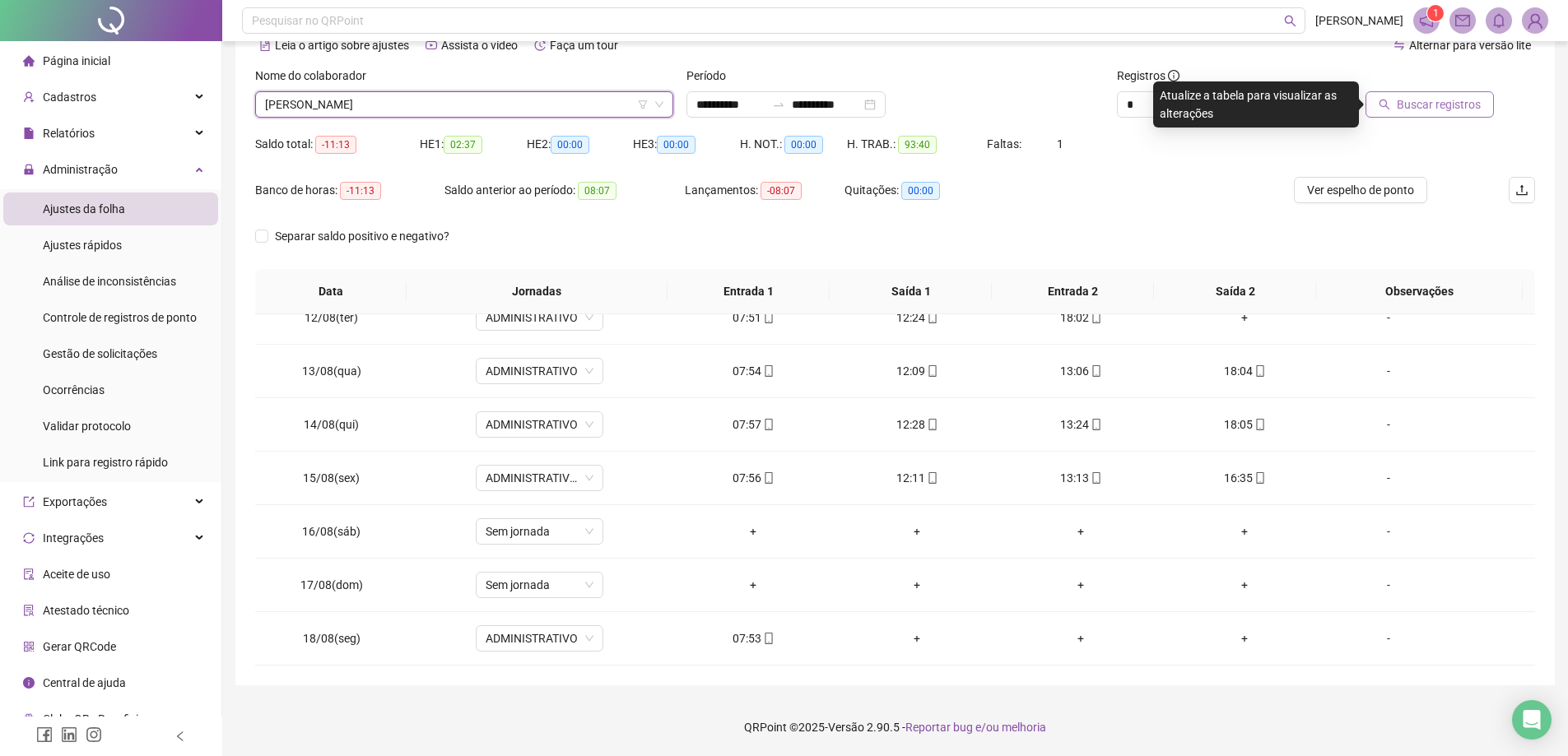
click at [1413, 116] on button "Buscar registros" at bounding box center [1429, 104] width 129 height 26
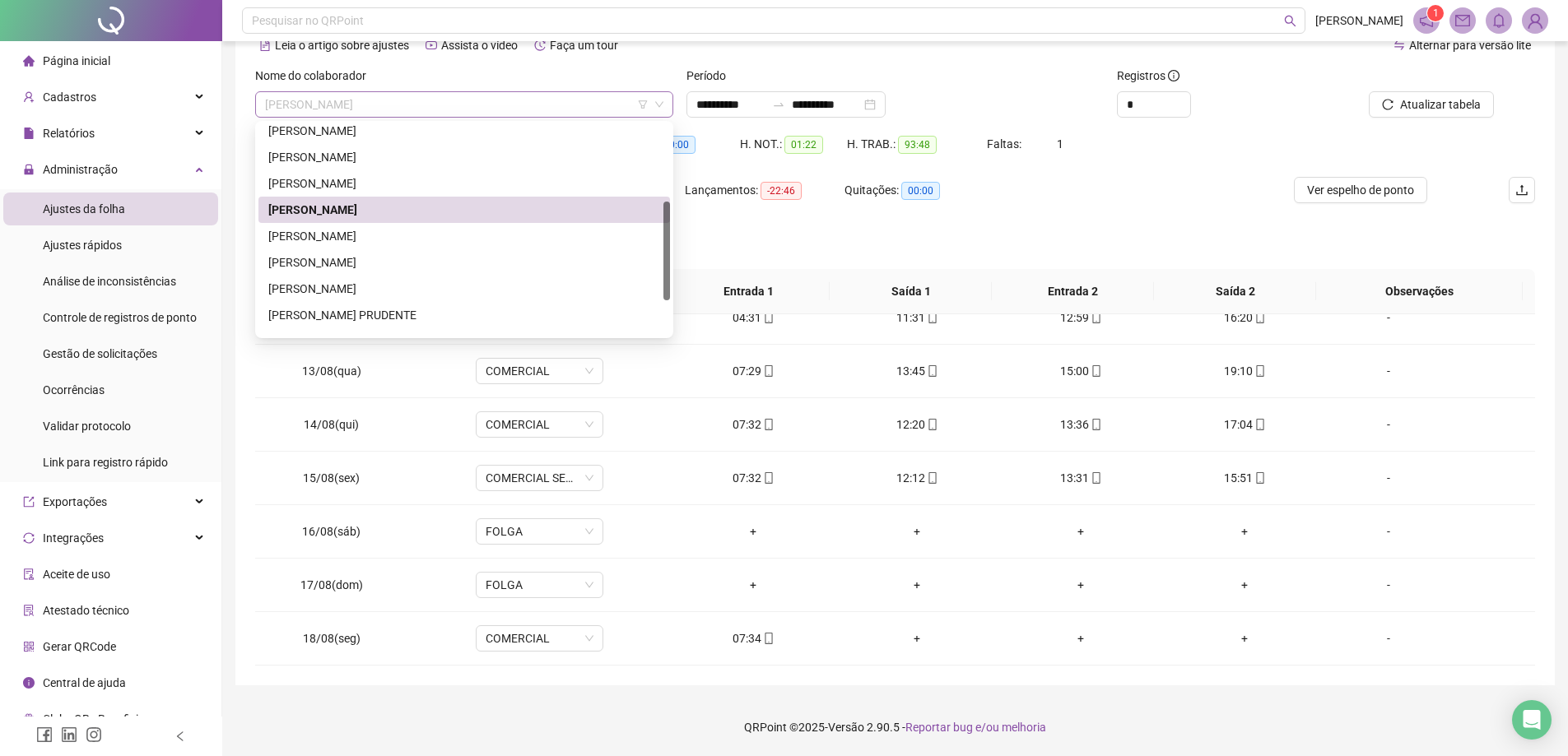
click at [386, 102] on span "[PERSON_NAME]" at bounding box center [464, 104] width 398 height 25
click at [377, 231] on div "[PERSON_NAME]" at bounding box center [464, 237] width 392 height 18
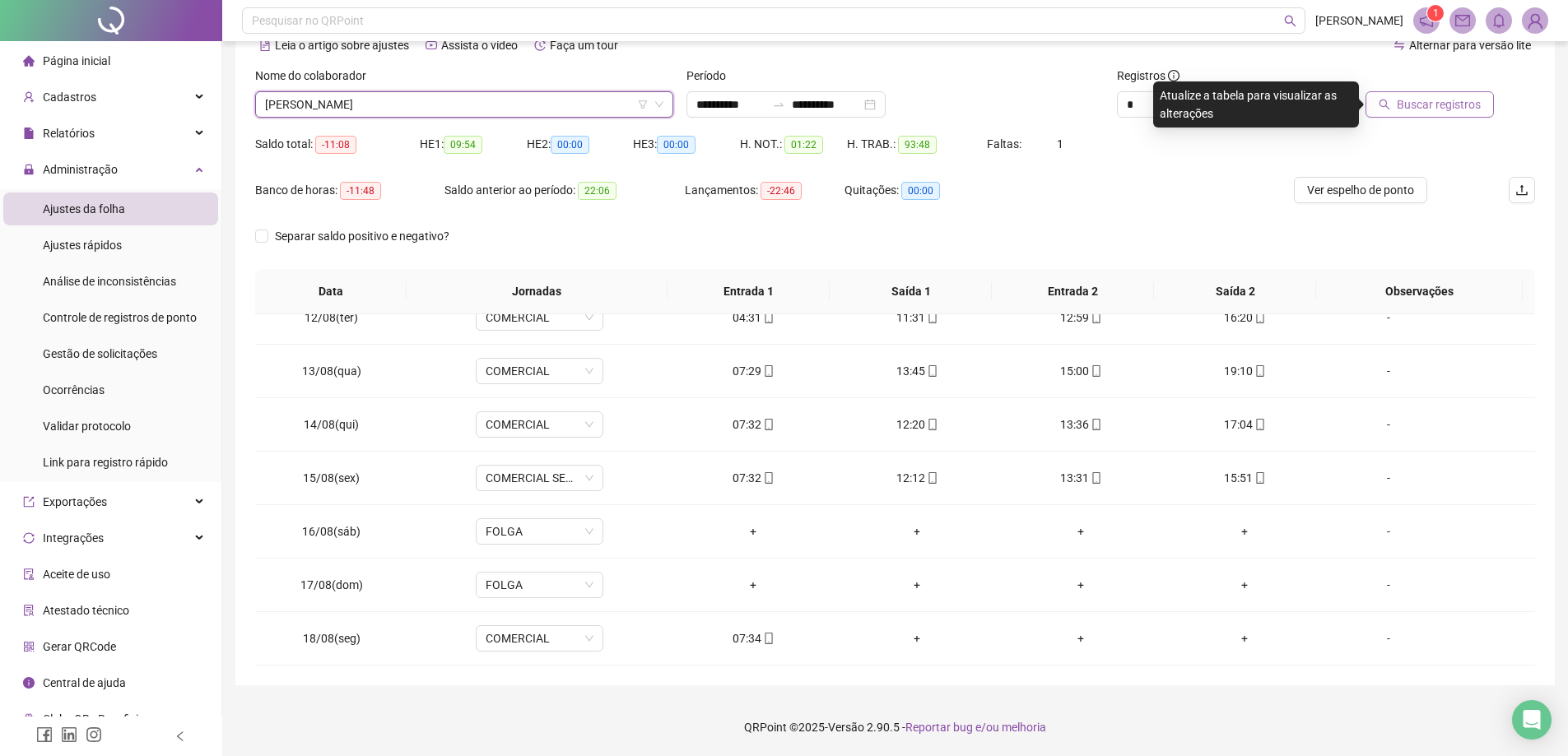
click at [1468, 111] on span "Buscar registros" at bounding box center [1439, 104] width 84 height 18
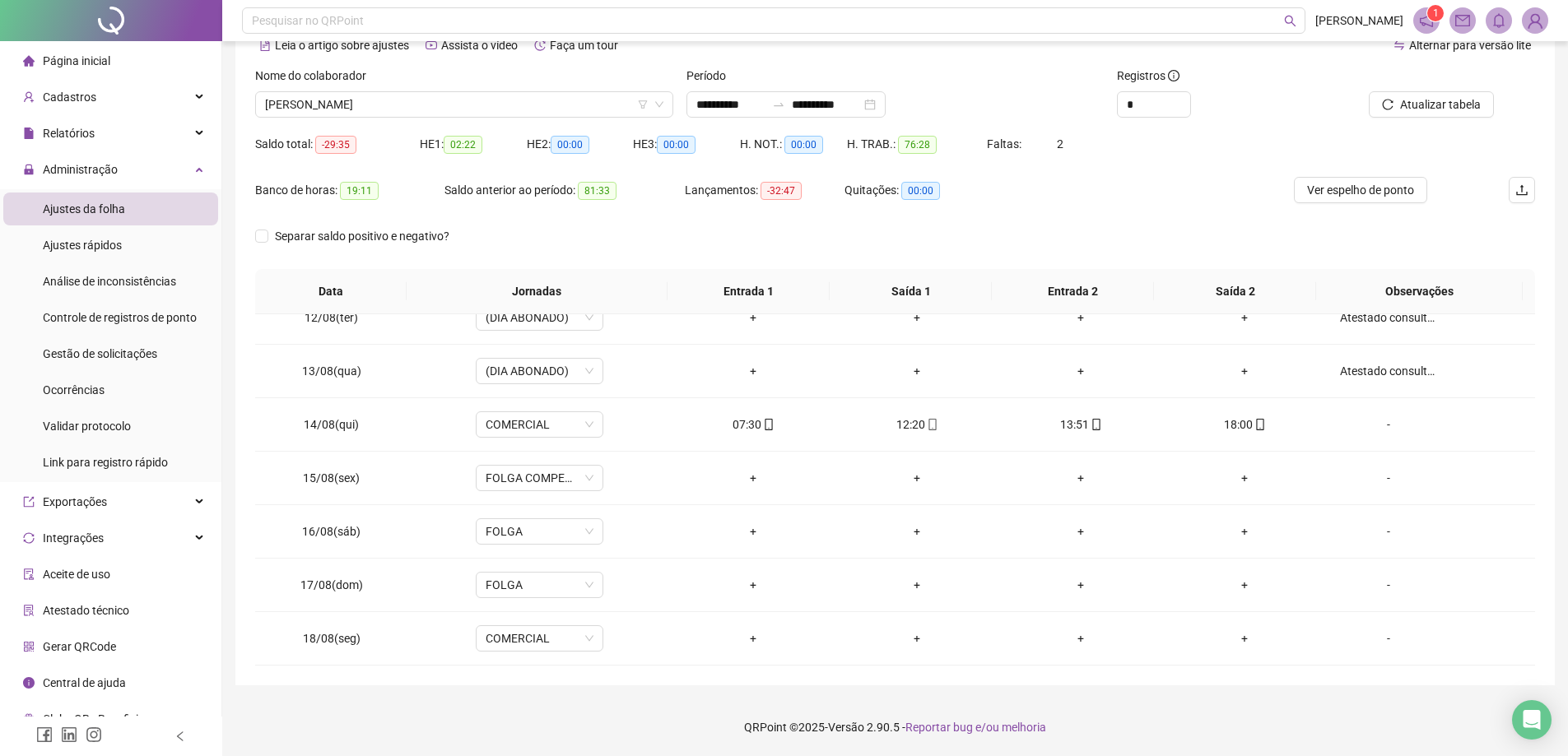
click at [351, 119] on div "Nome do colaborador [PERSON_NAME]" at bounding box center [464, 98] width 431 height 64
click at [364, 108] on span "[PERSON_NAME]" at bounding box center [464, 104] width 398 height 25
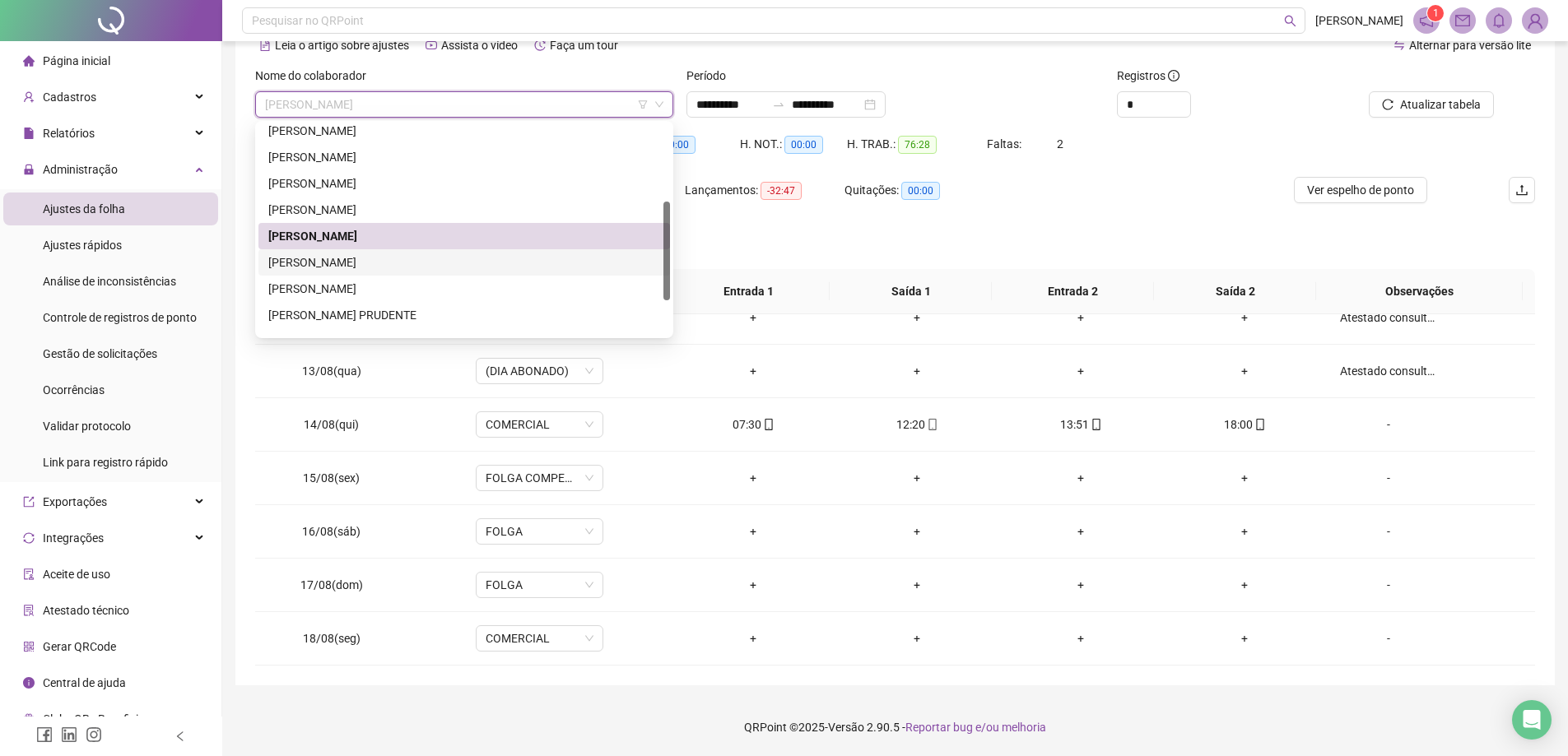
click at [337, 263] on div "[PERSON_NAME]" at bounding box center [464, 262] width 392 height 18
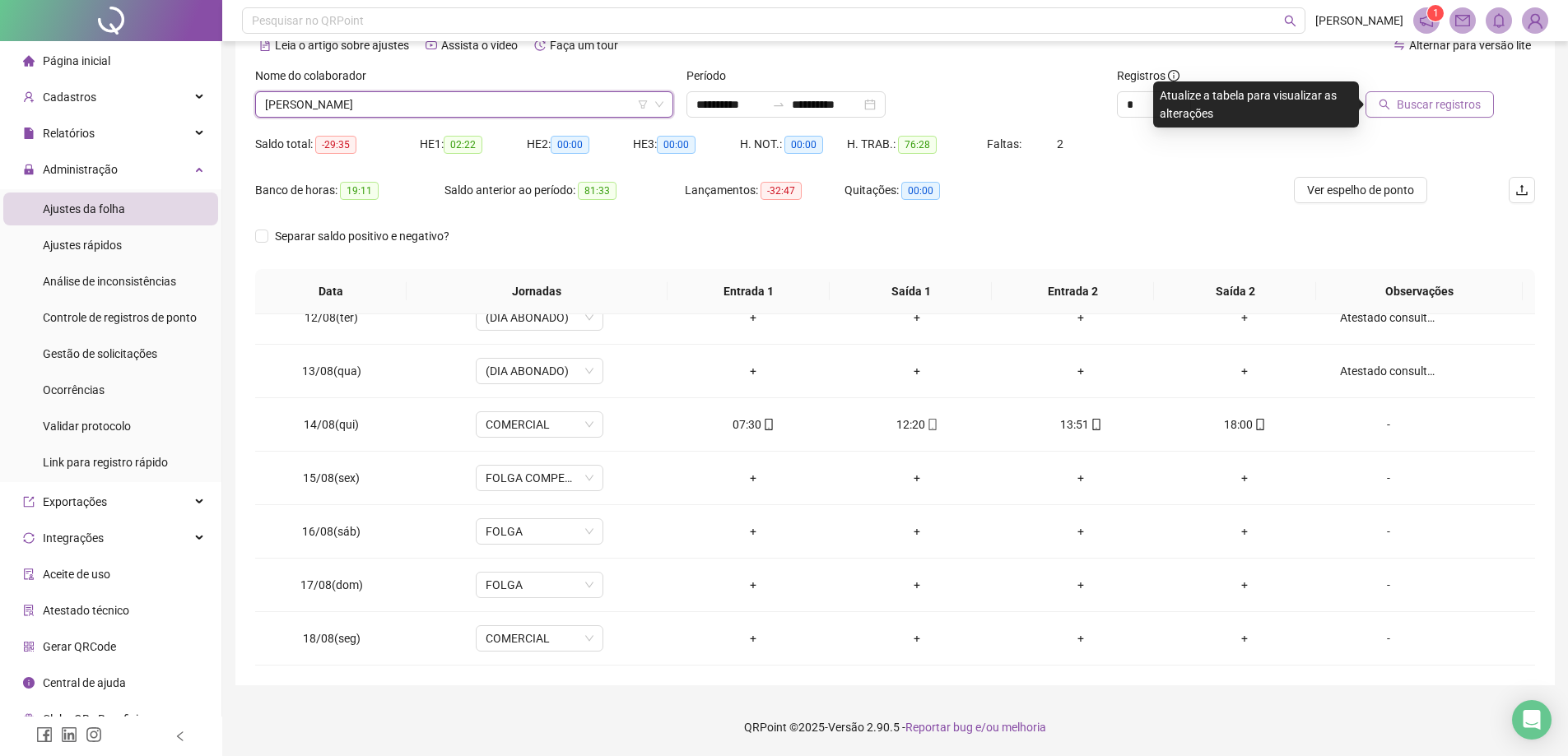
click at [1389, 98] on button "Buscar registros" at bounding box center [1429, 104] width 129 height 26
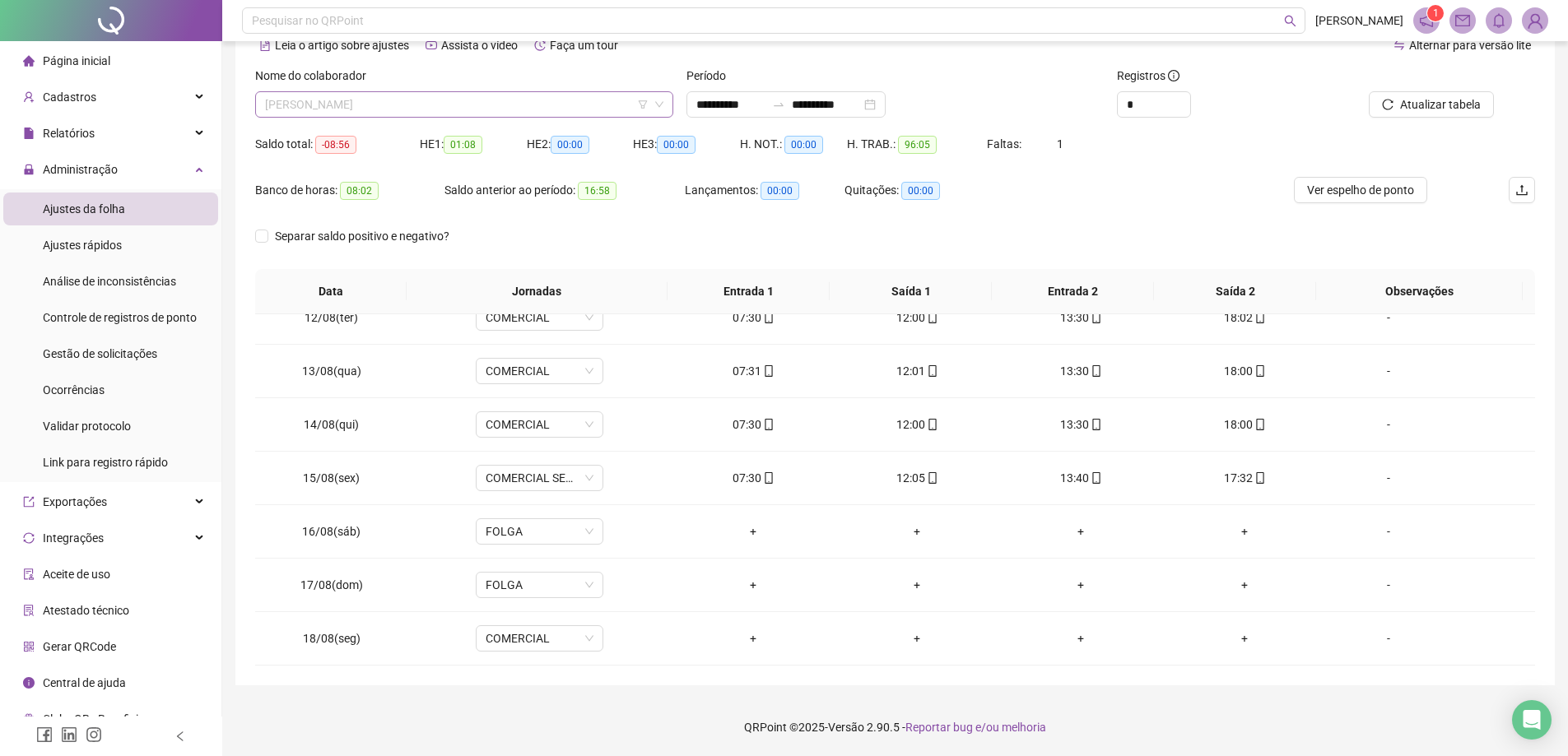
click at [409, 100] on span "[PERSON_NAME]" at bounding box center [464, 104] width 398 height 25
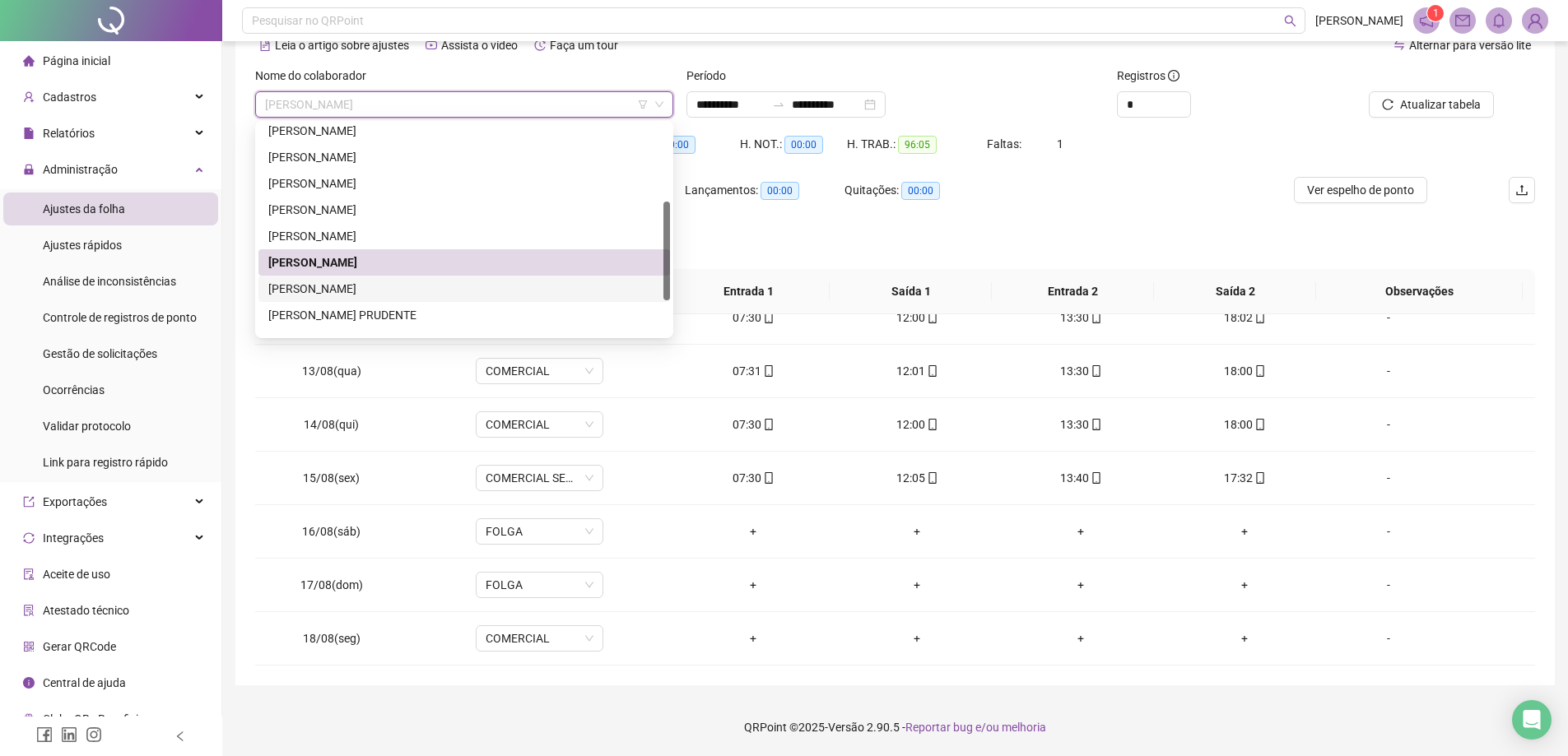
click at [363, 288] on div "[PERSON_NAME]" at bounding box center [464, 289] width 392 height 18
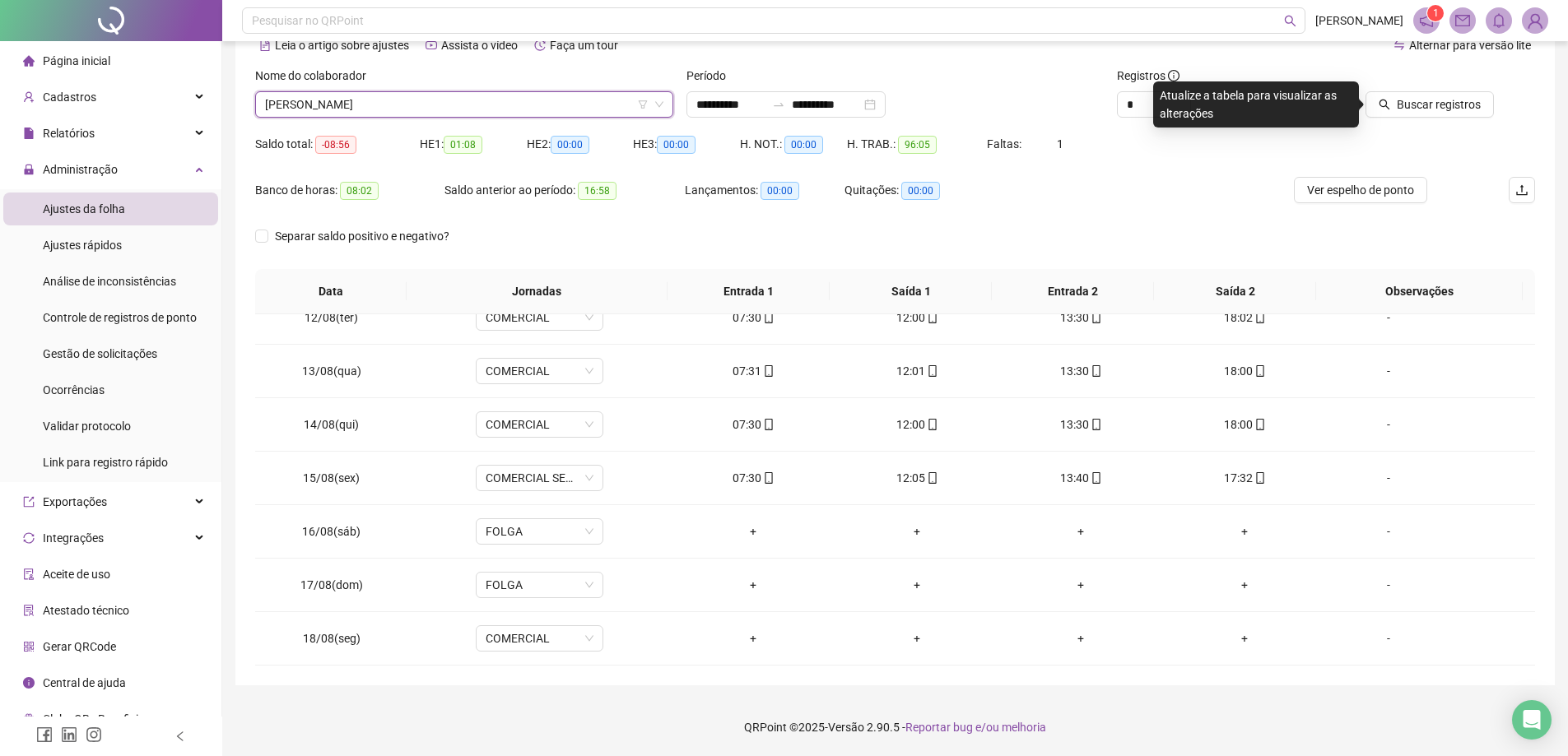
click at [1464, 117] on div "Buscar registros" at bounding box center [1433, 98] width 215 height 64
click at [1461, 112] on span "Buscar registros" at bounding box center [1439, 104] width 84 height 18
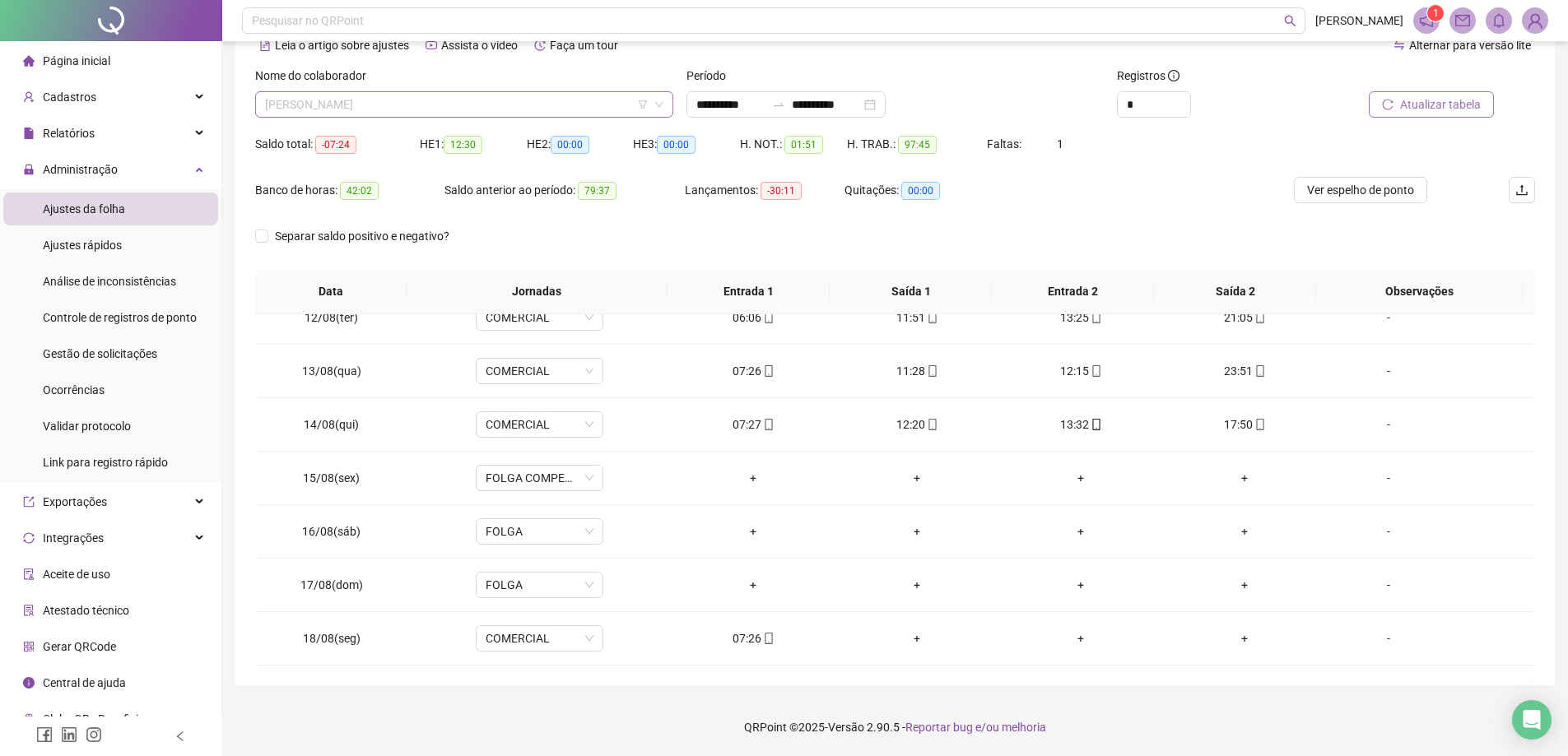
click at [558, 116] on div "[PERSON_NAME]" at bounding box center [464, 104] width 418 height 26
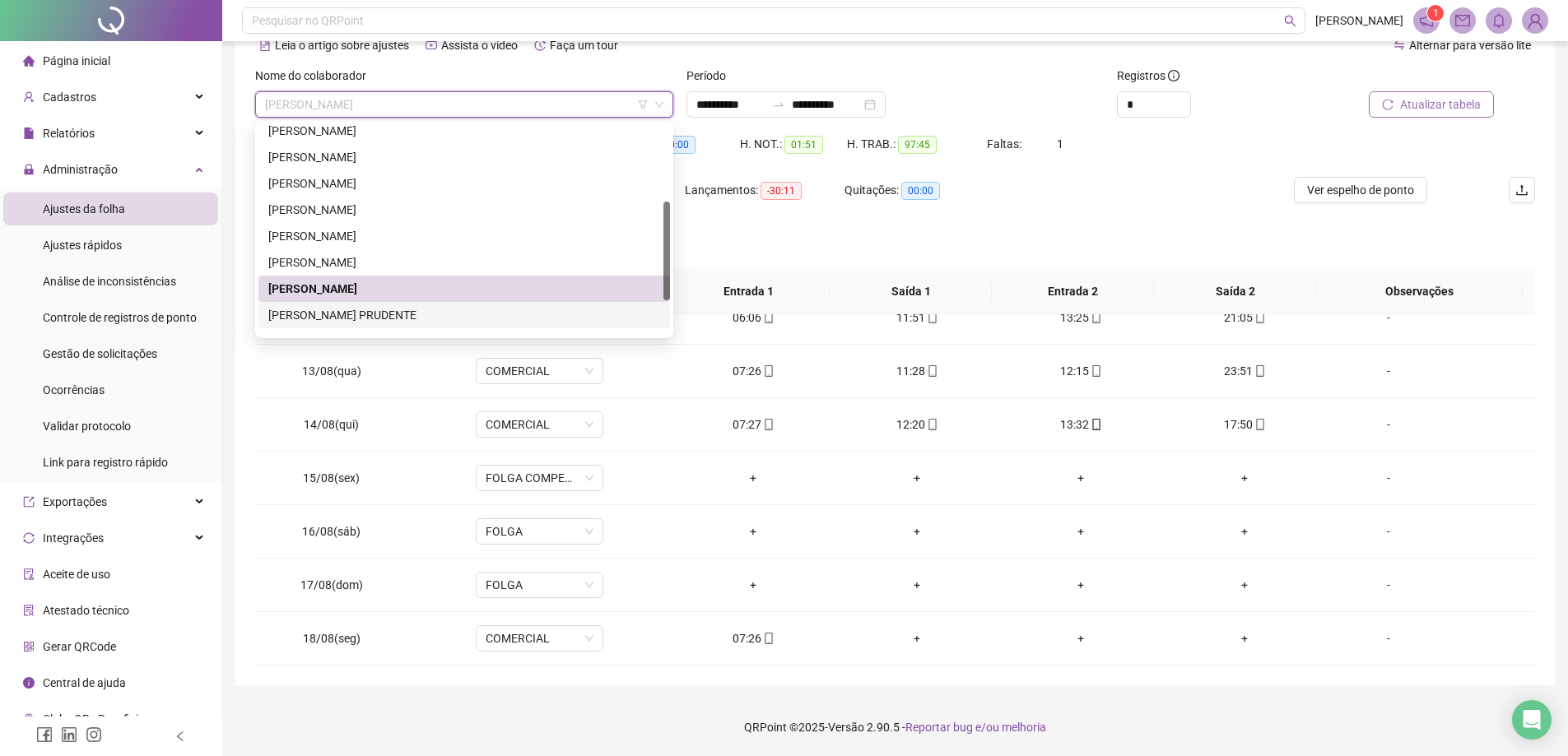
click at [373, 313] on div "[PERSON_NAME] PRUDENTE" at bounding box center [464, 315] width 392 height 18
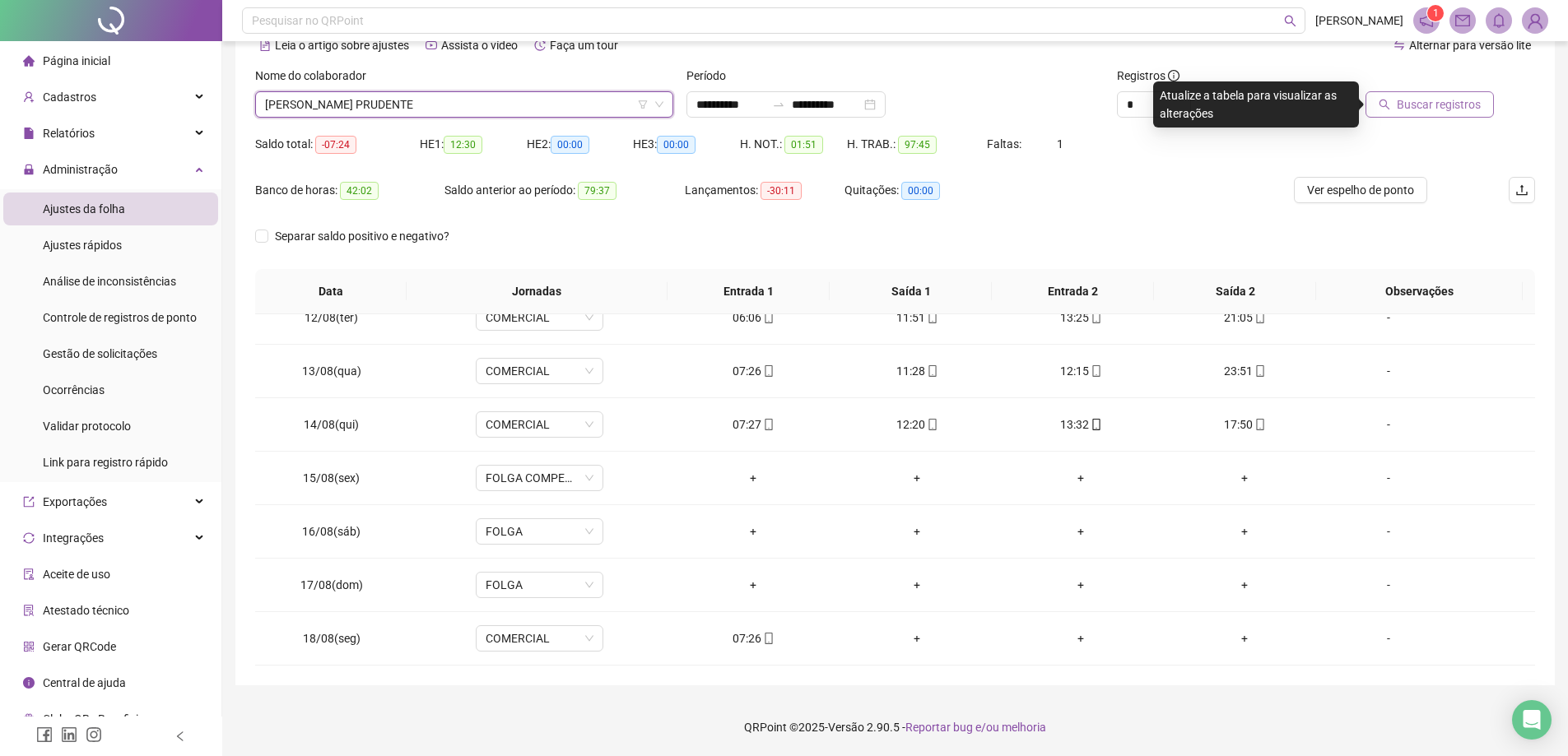
click at [533, 111] on span "[PERSON_NAME] PRUDENTE" at bounding box center [464, 104] width 398 height 25
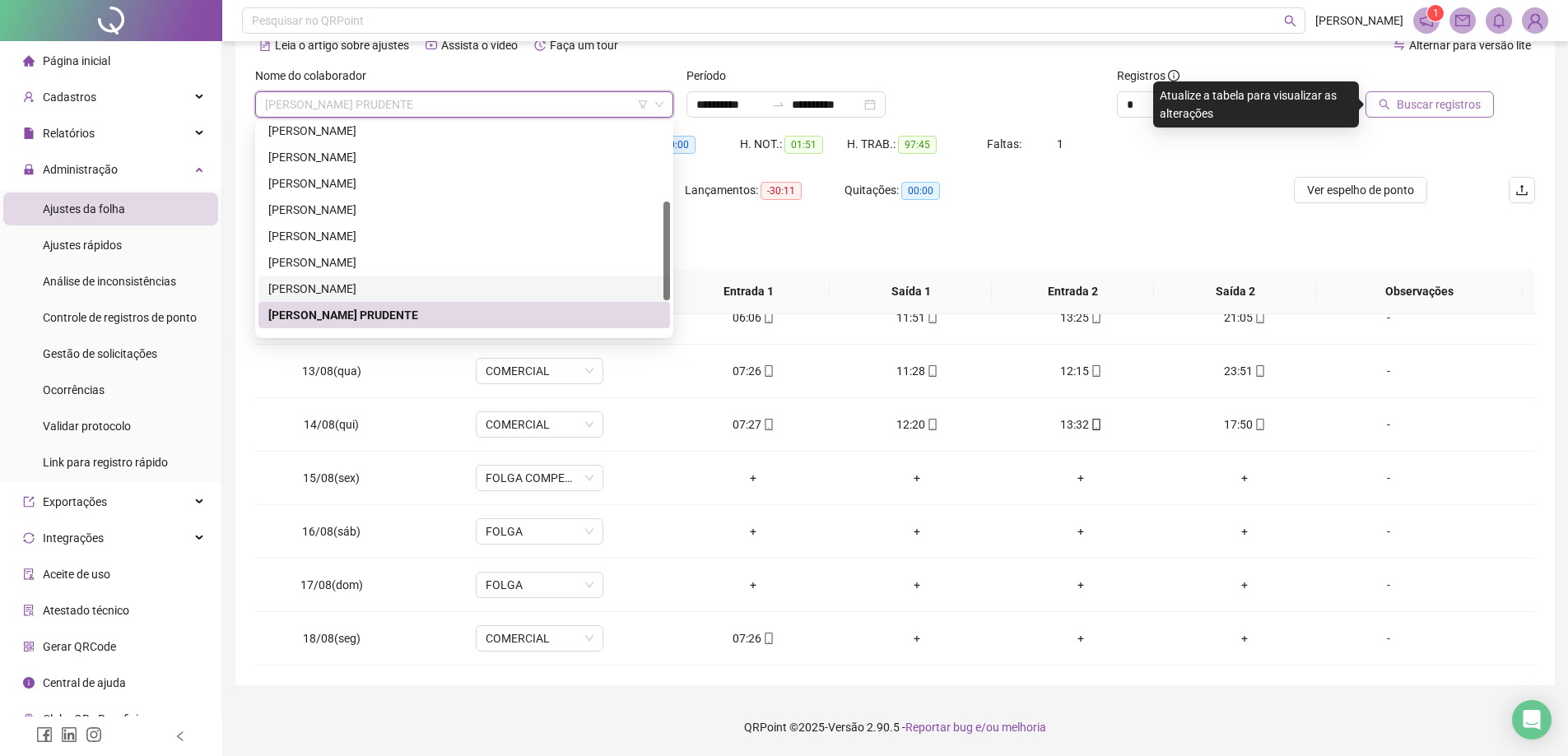
scroll to position [237, 0]
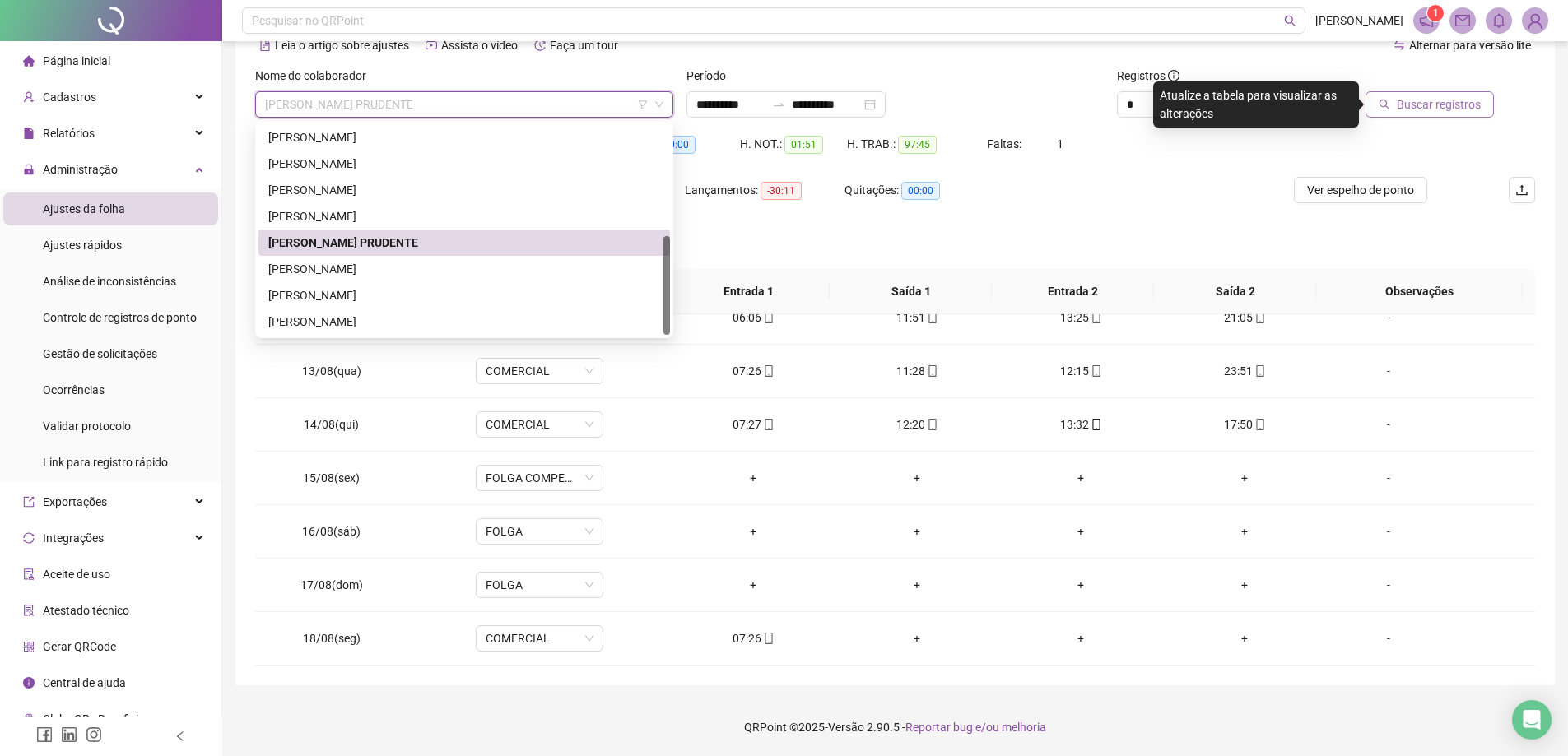
click at [356, 258] on div "[PERSON_NAME]" at bounding box center [464, 269] width 411 height 26
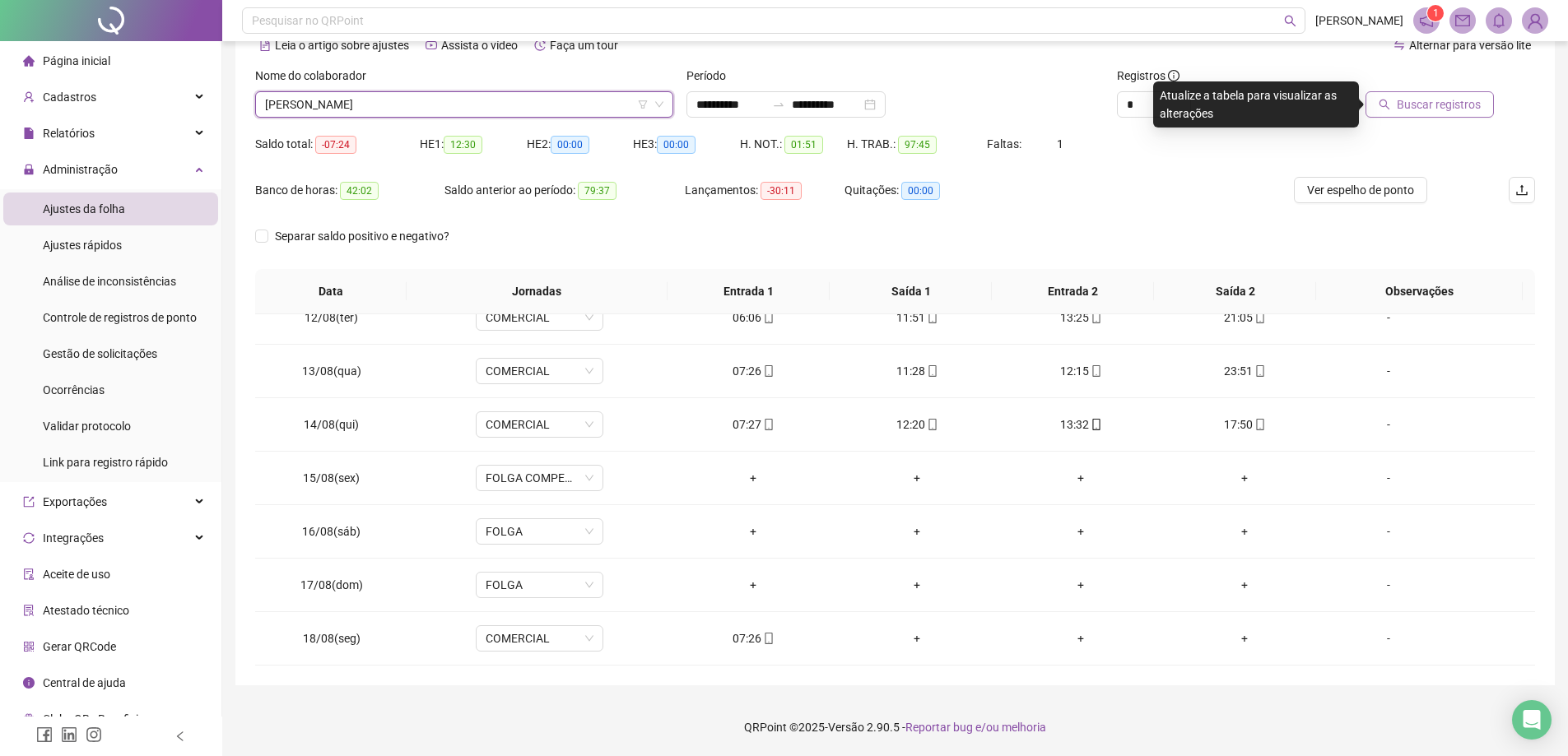
click at [1452, 112] on span "Buscar registros" at bounding box center [1439, 104] width 84 height 18
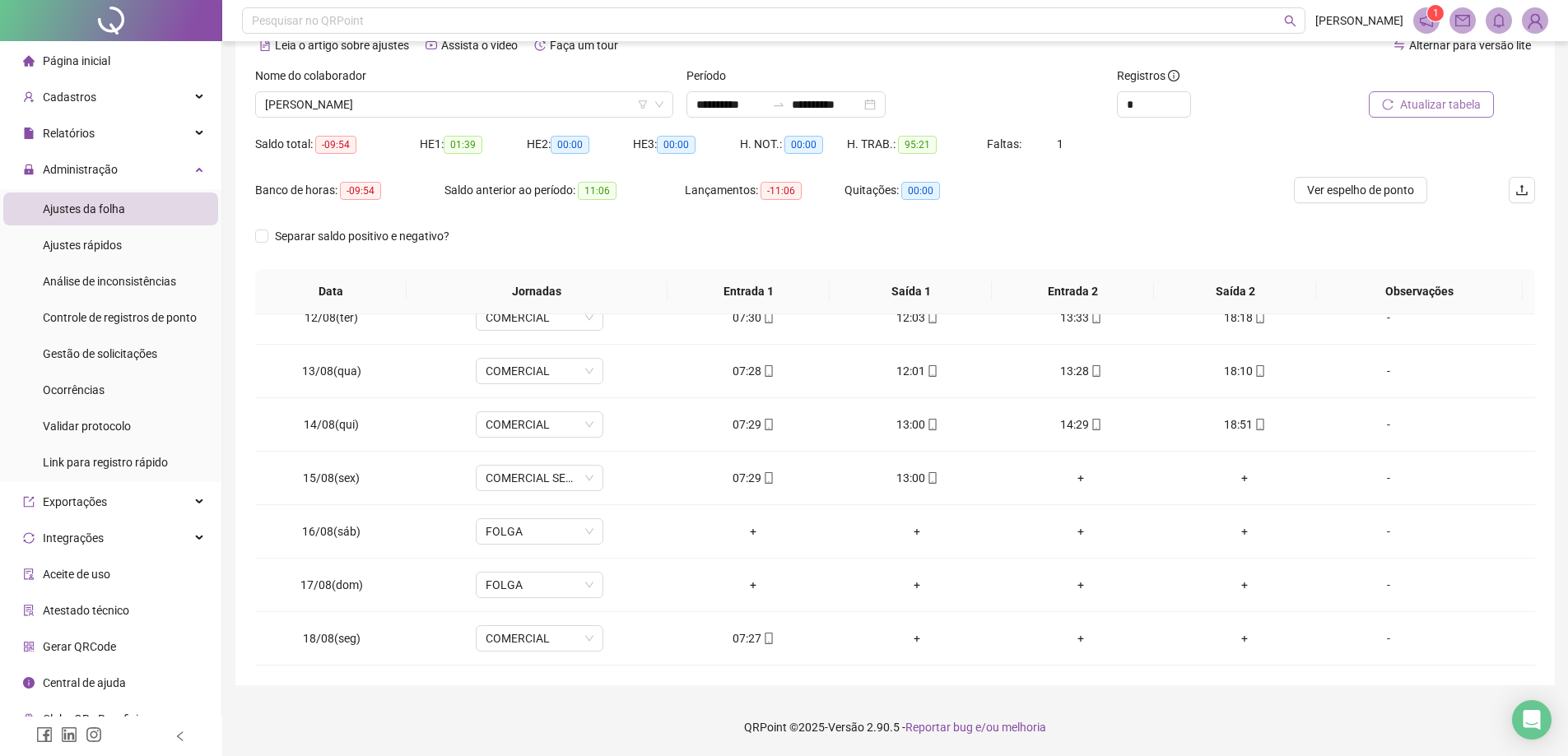
click at [365, 89] on div "Nome do colaborador" at bounding box center [464, 79] width 418 height 25
click at [365, 101] on span "[PERSON_NAME]" at bounding box center [464, 104] width 398 height 25
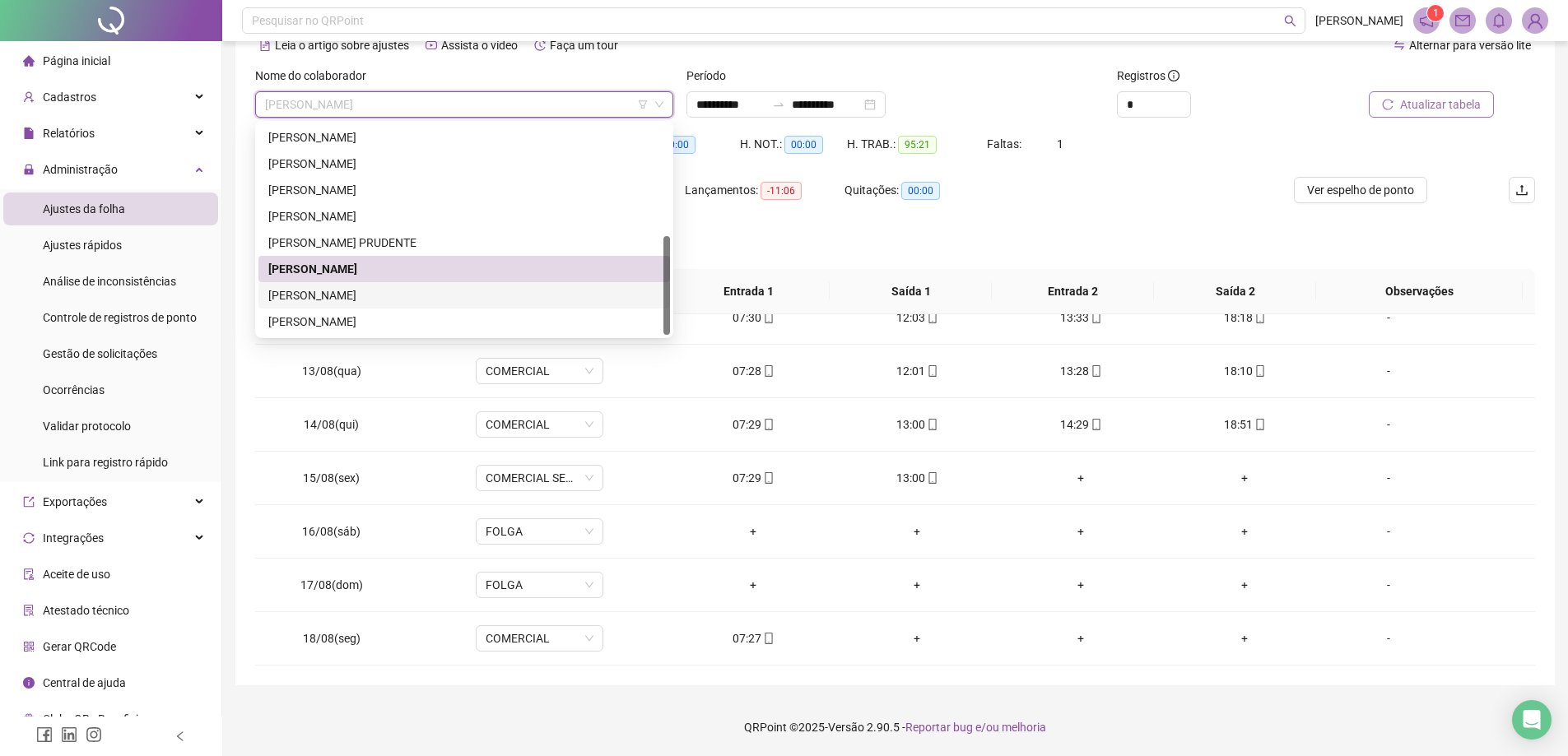
click at [386, 289] on div "[PERSON_NAME]" at bounding box center [464, 296] width 392 height 18
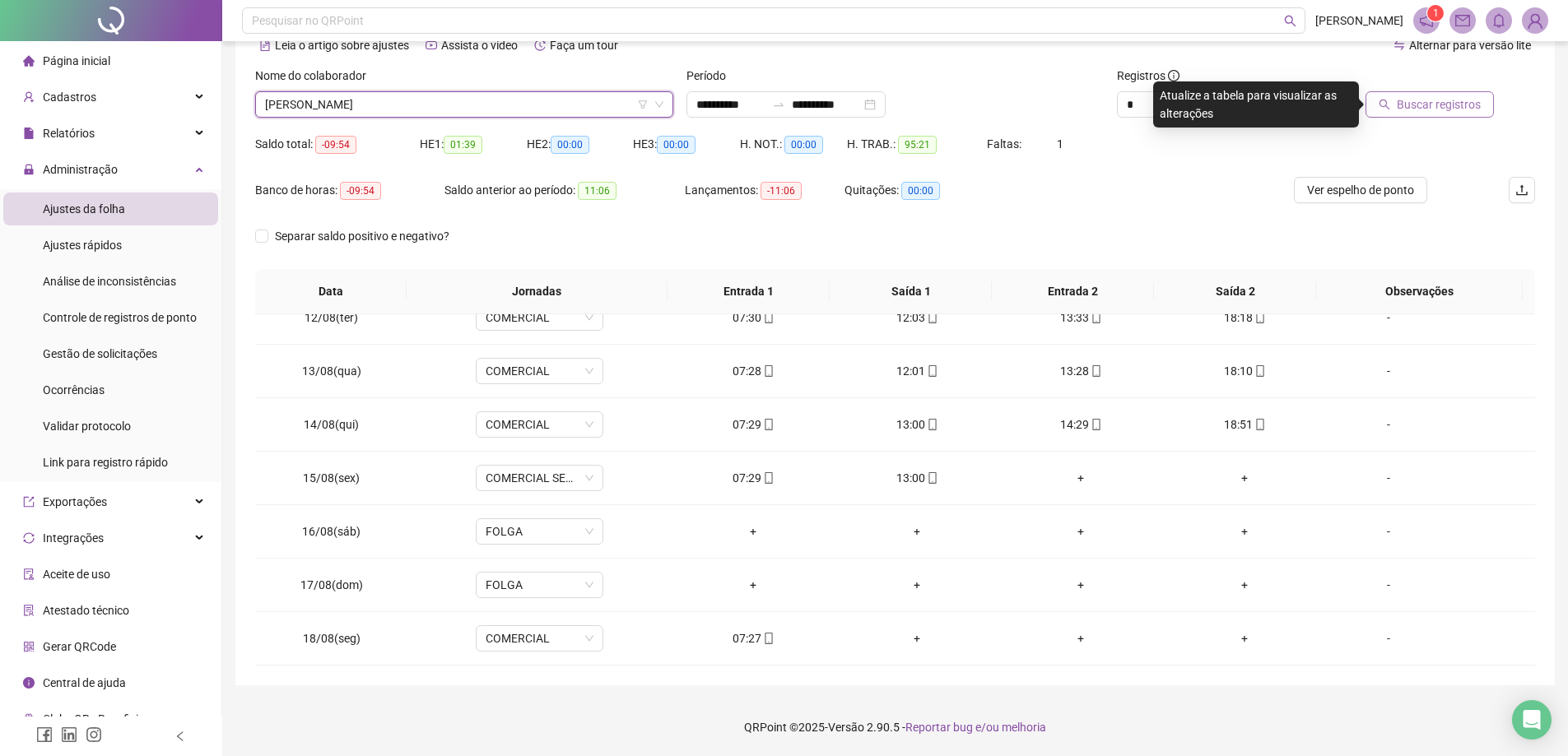
click at [1408, 98] on span "Buscar registros" at bounding box center [1439, 104] width 84 height 18
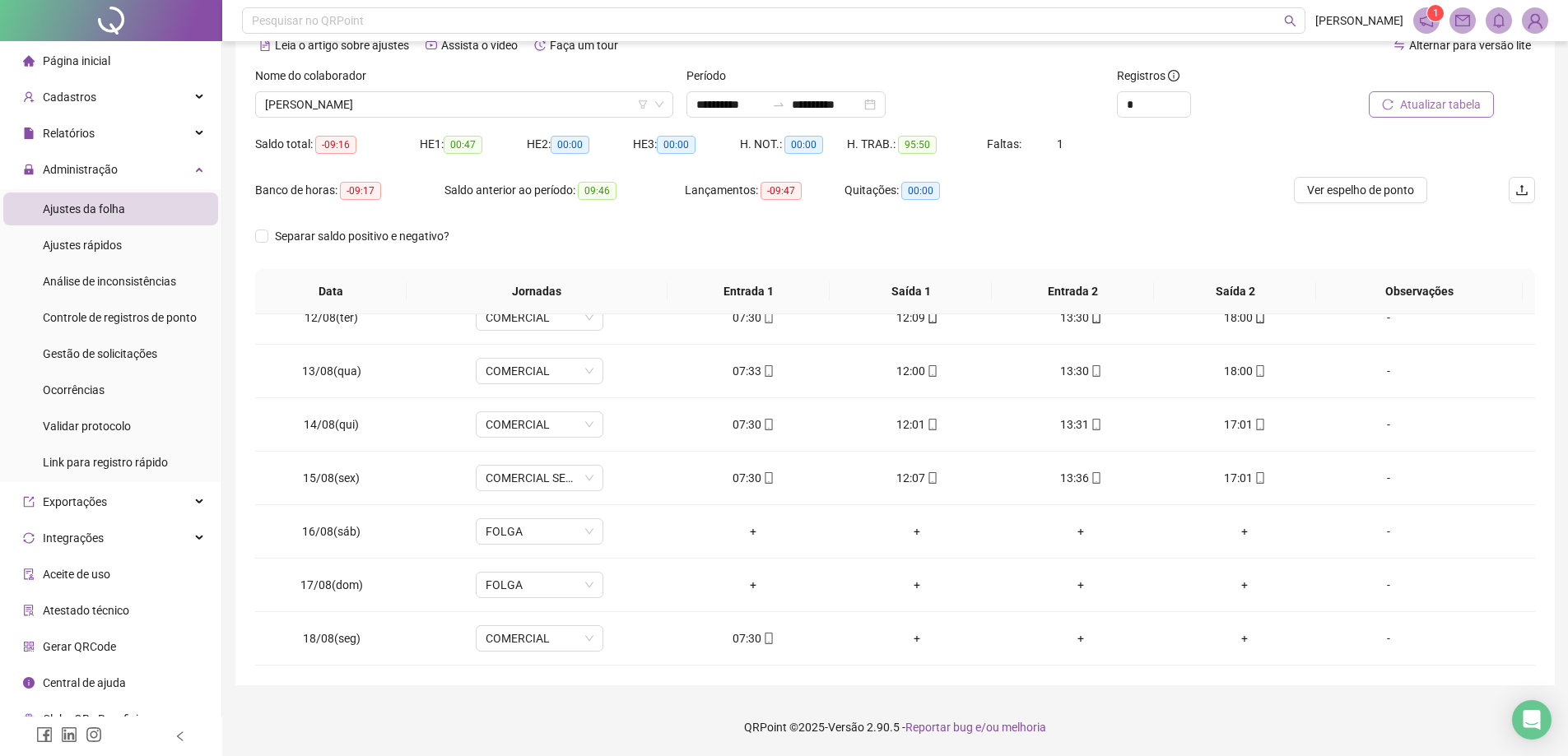
click at [447, 117] on div "Nome do colaborador [PERSON_NAME]" at bounding box center [464, 98] width 431 height 64
click at [435, 111] on span "[PERSON_NAME]" at bounding box center [464, 104] width 398 height 25
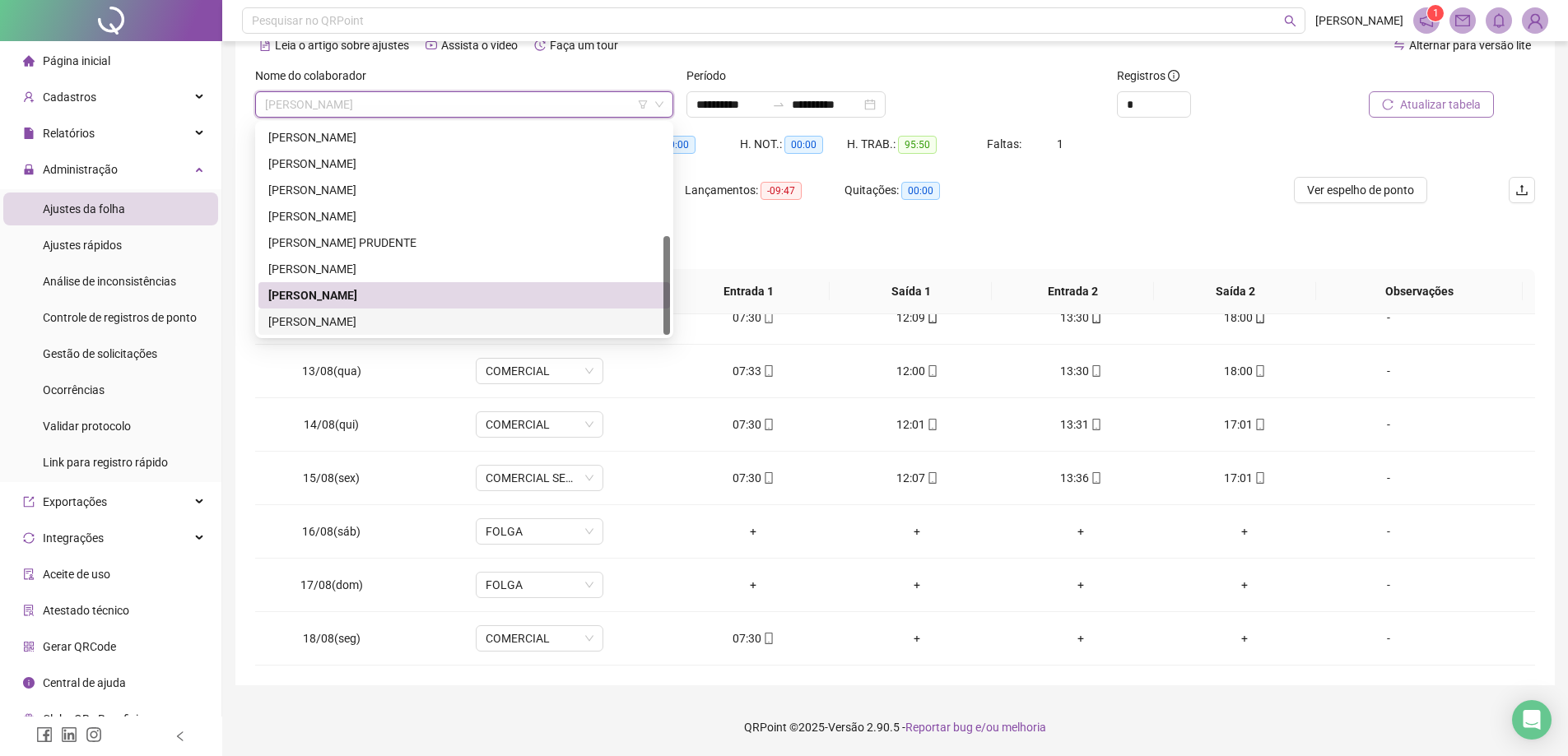
click at [355, 317] on div "[PERSON_NAME]" at bounding box center [464, 322] width 392 height 18
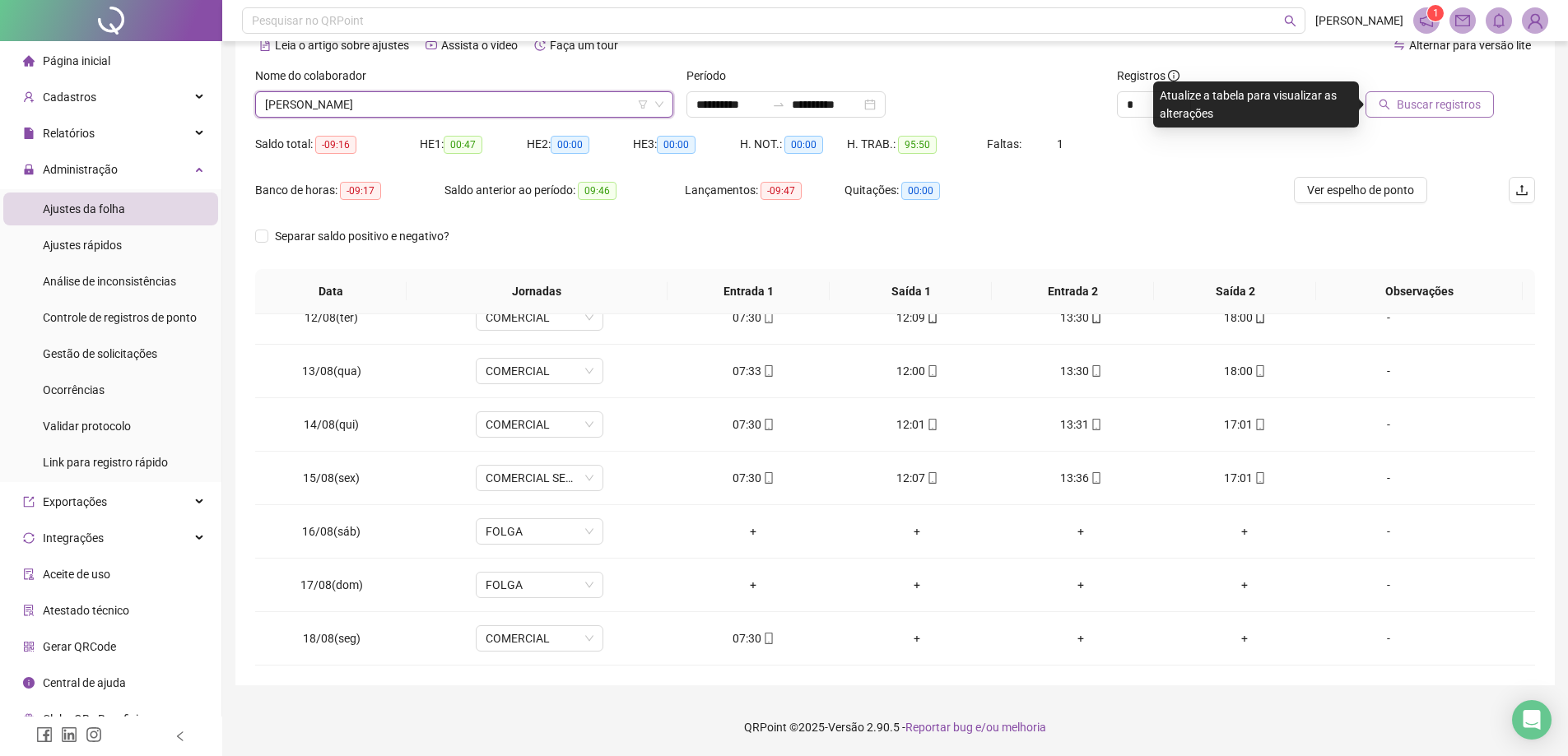
click at [1403, 98] on span "Buscar registros" at bounding box center [1439, 104] width 84 height 18
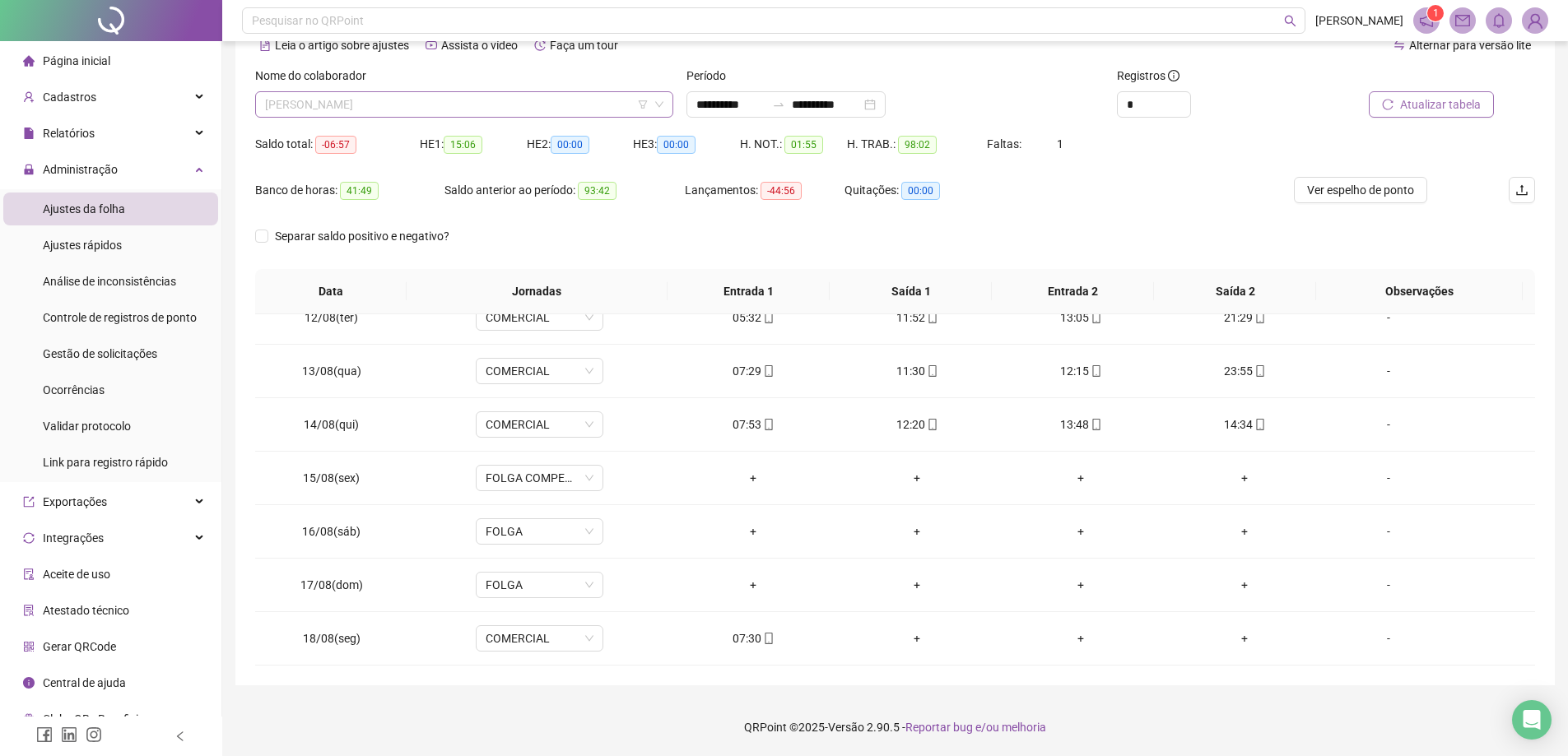
click at [477, 104] on span "[PERSON_NAME]" at bounding box center [464, 104] width 398 height 25
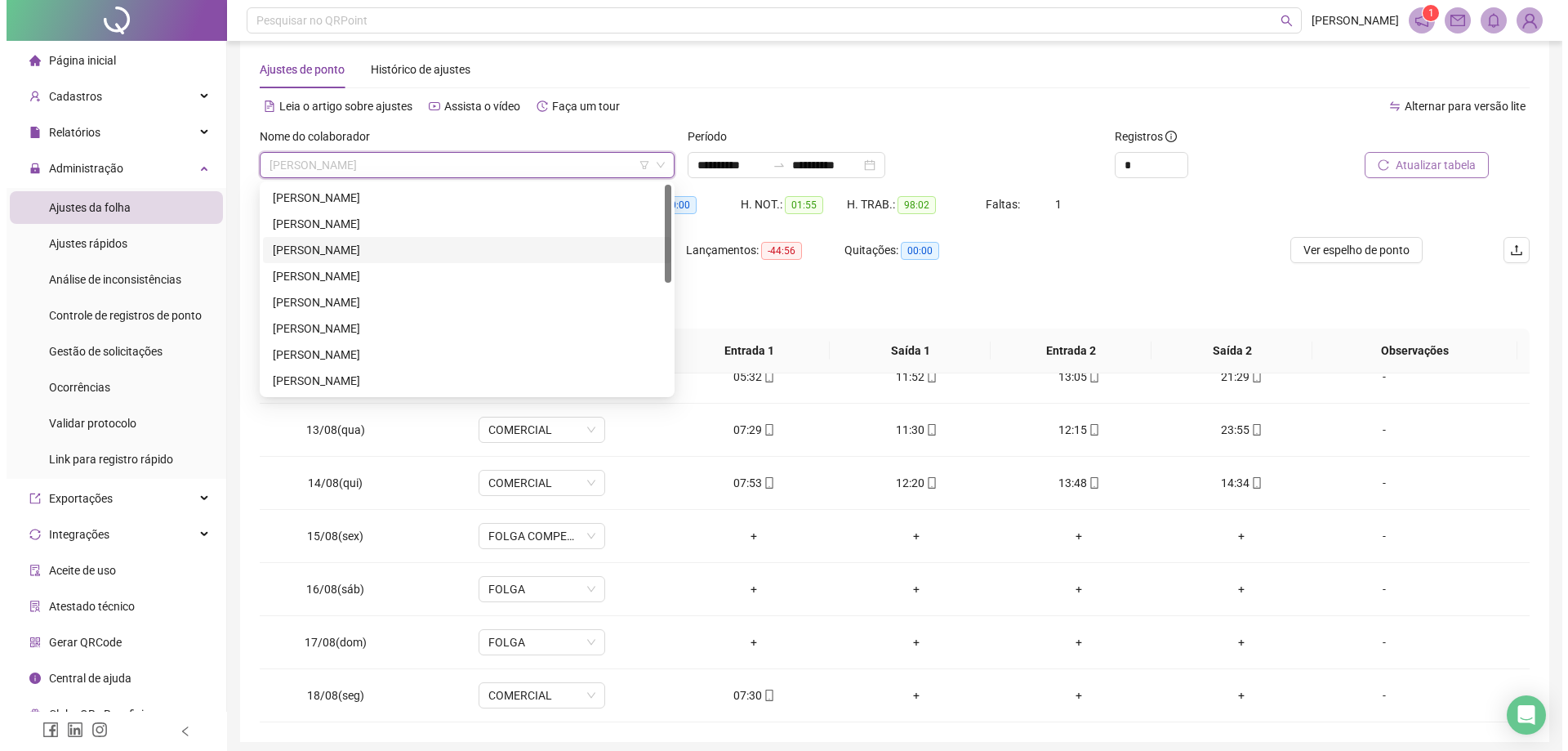
scroll to position [0, 0]
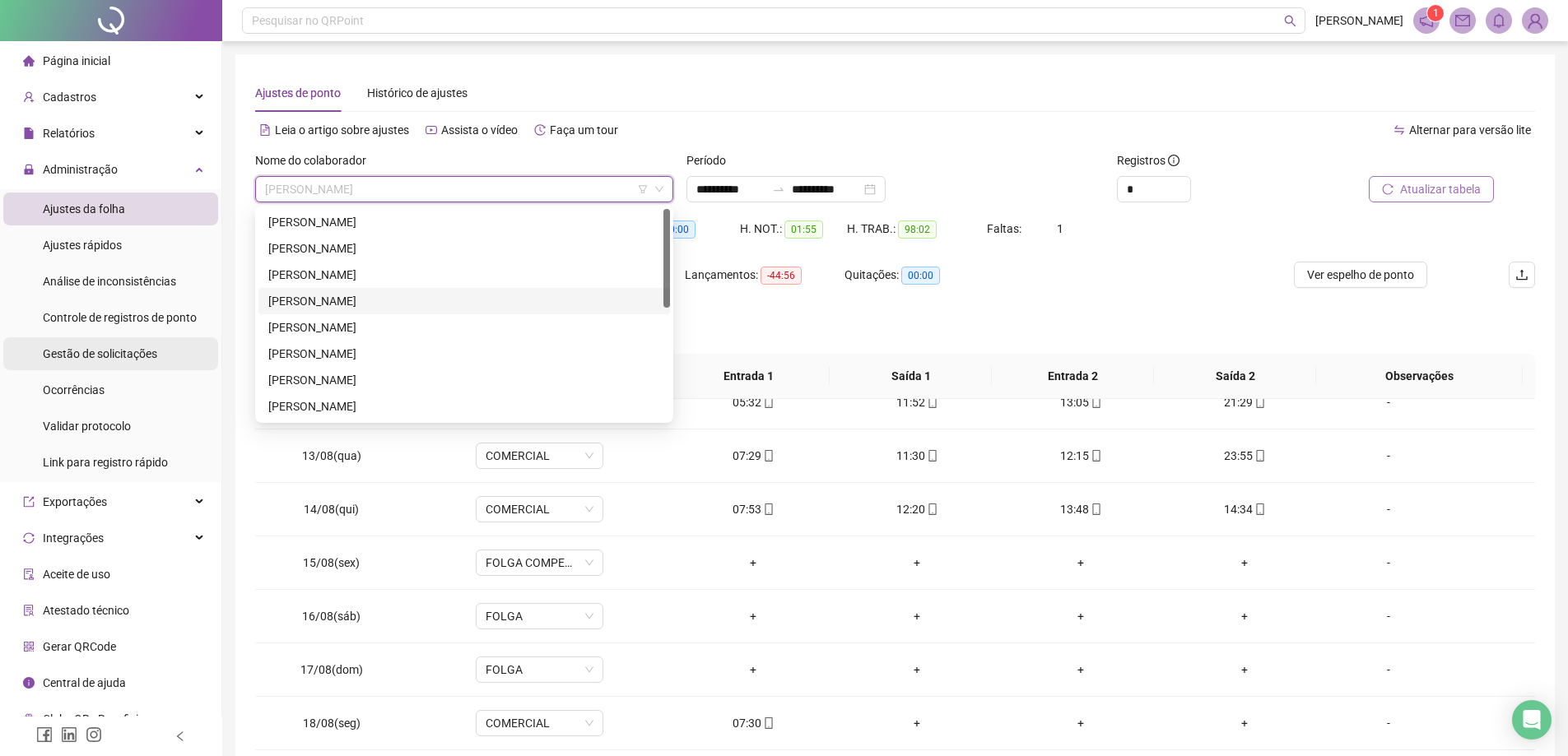
click at [178, 356] on li "Gestão de solicitações" at bounding box center [111, 354] width 214 height 33
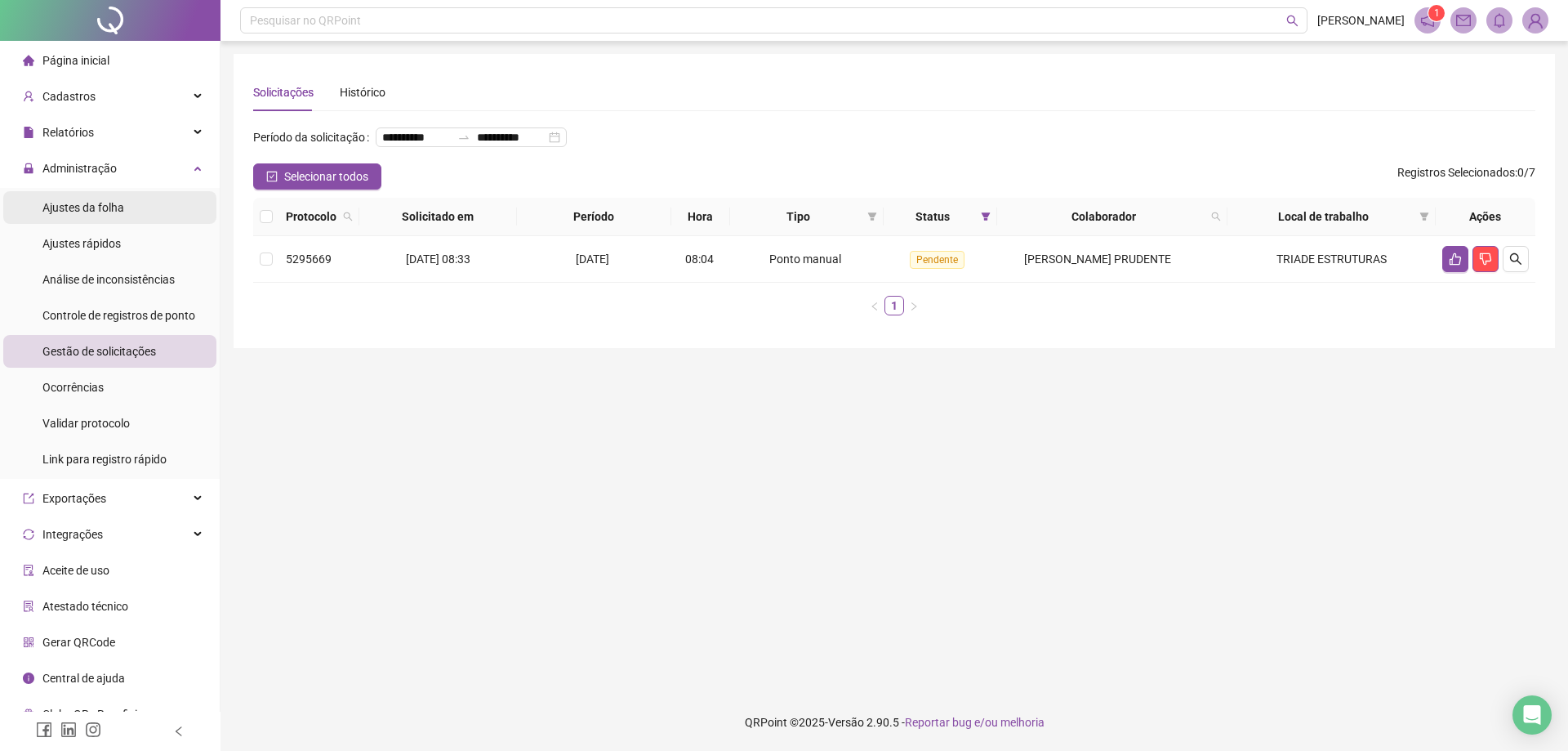
click at [136, 214] on li "Ajustes da folha" at bounding box center [110, 207] width 213 height 33
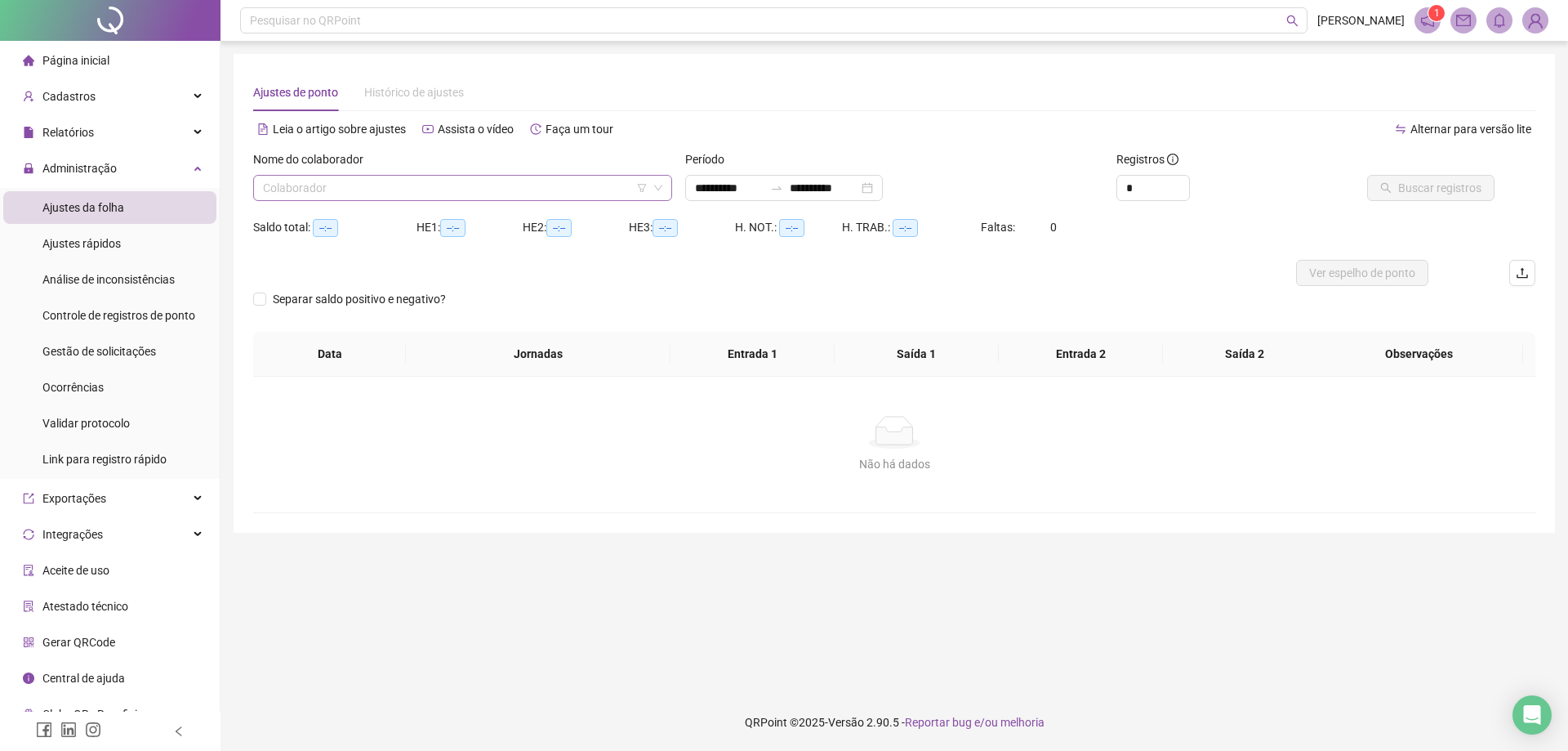
type input "**********"
click at [400, 190] on input "search" at bounding box center [455, 187] width 384 height 25
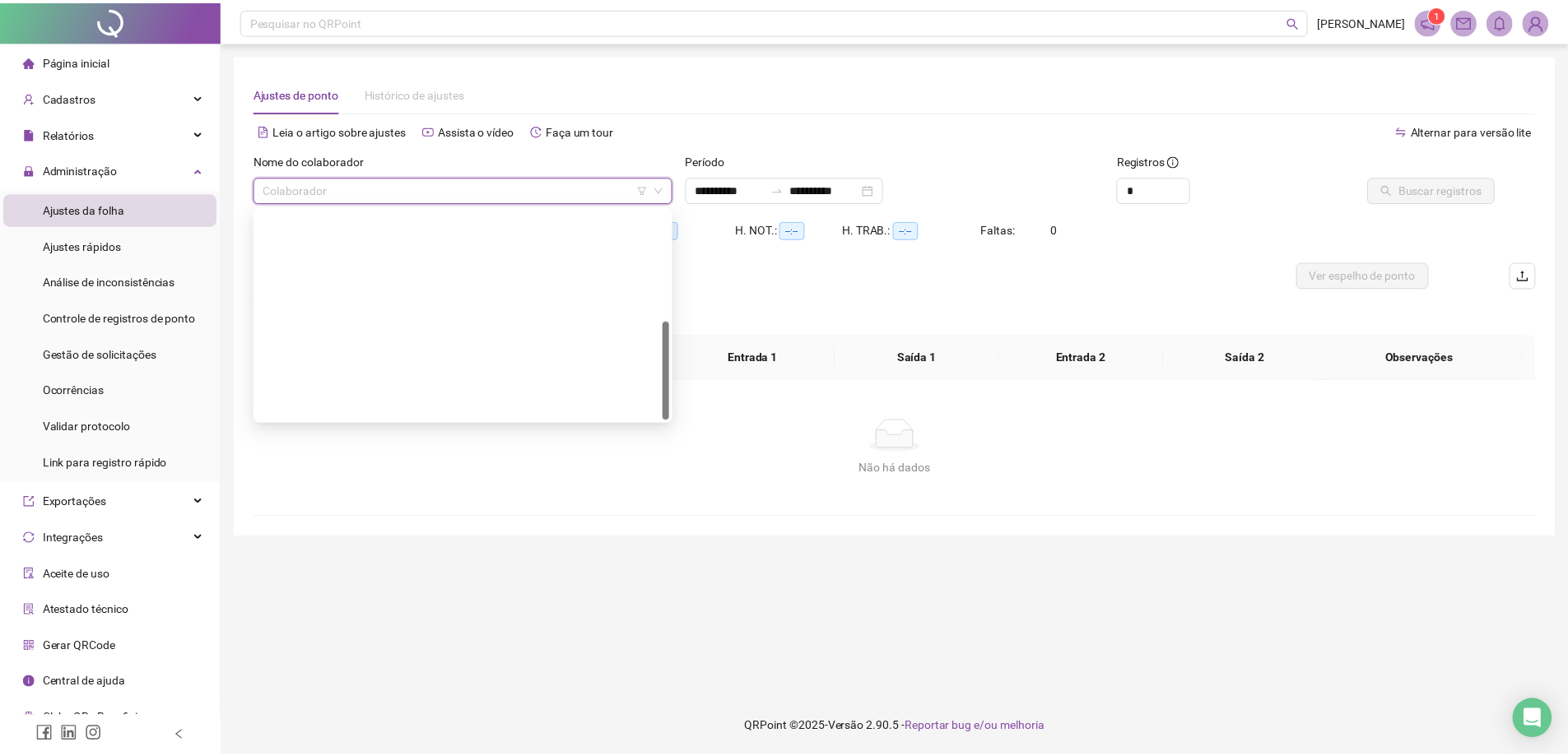
scroll to position [237, 0]
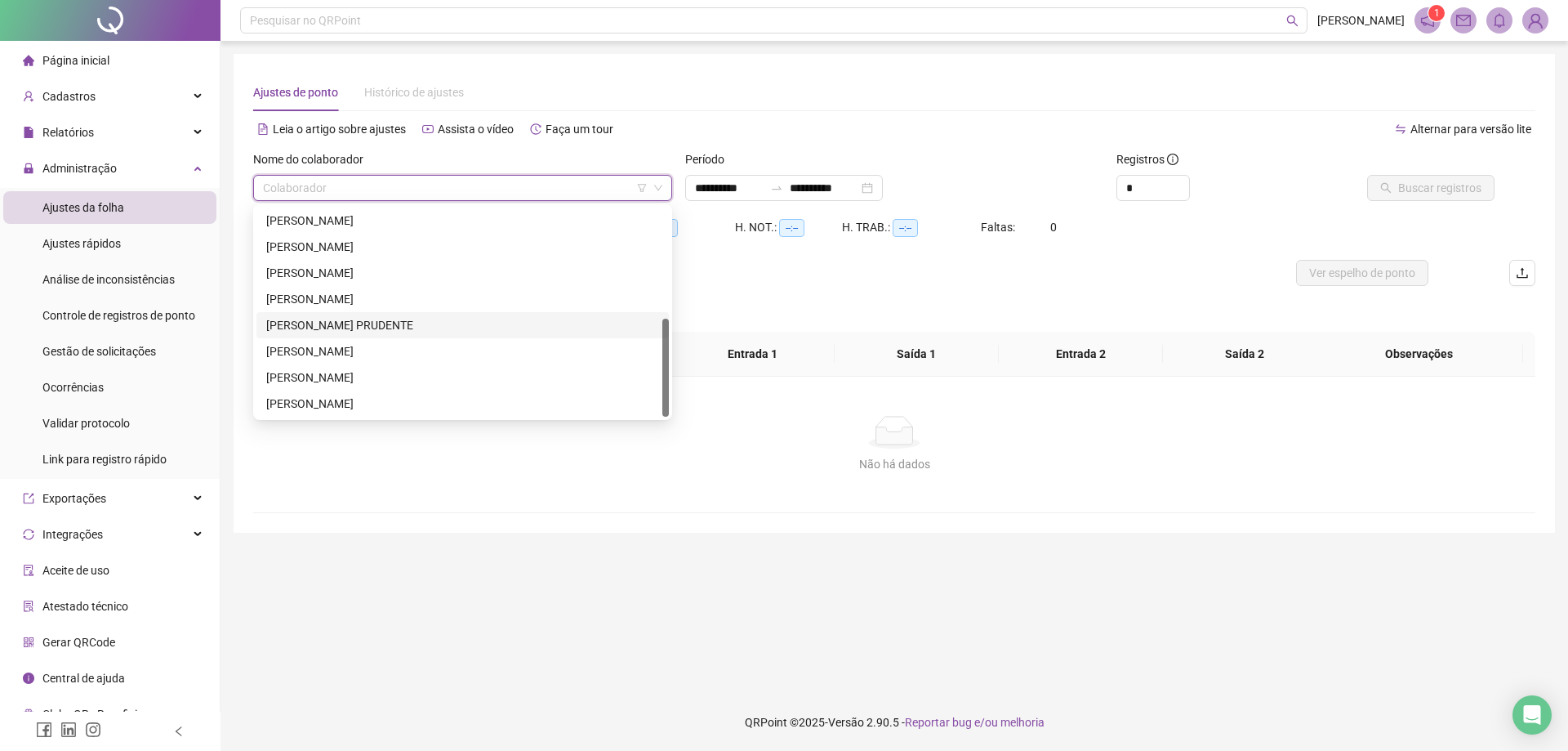
click at [345, 315] on div "[PERSON_NAME] PRUDENTE" at bounding box center [463, 325] width 413 height 26
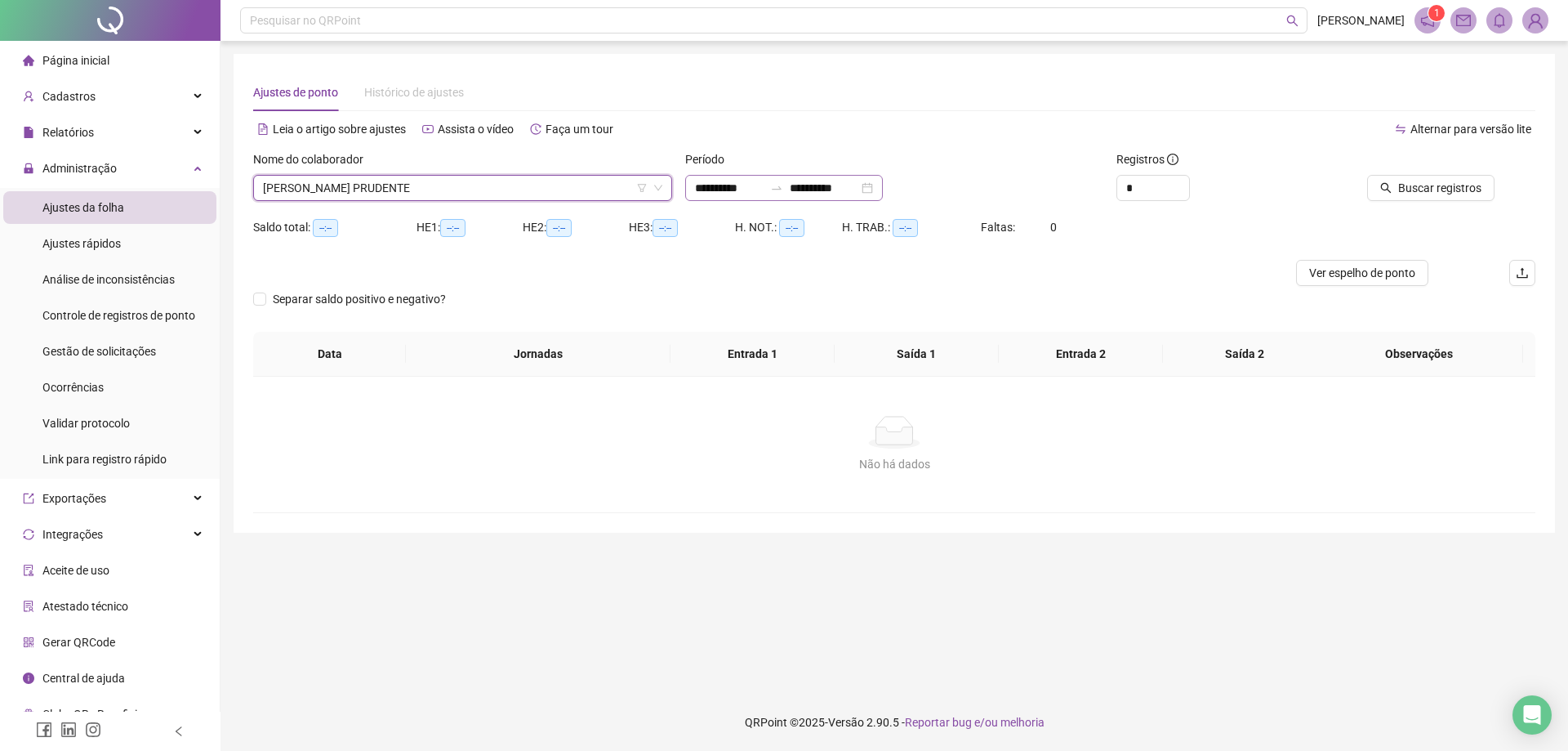
click at [784, 185] on icon "swap-right" at bounding box center [776, 188] width 13 height 13
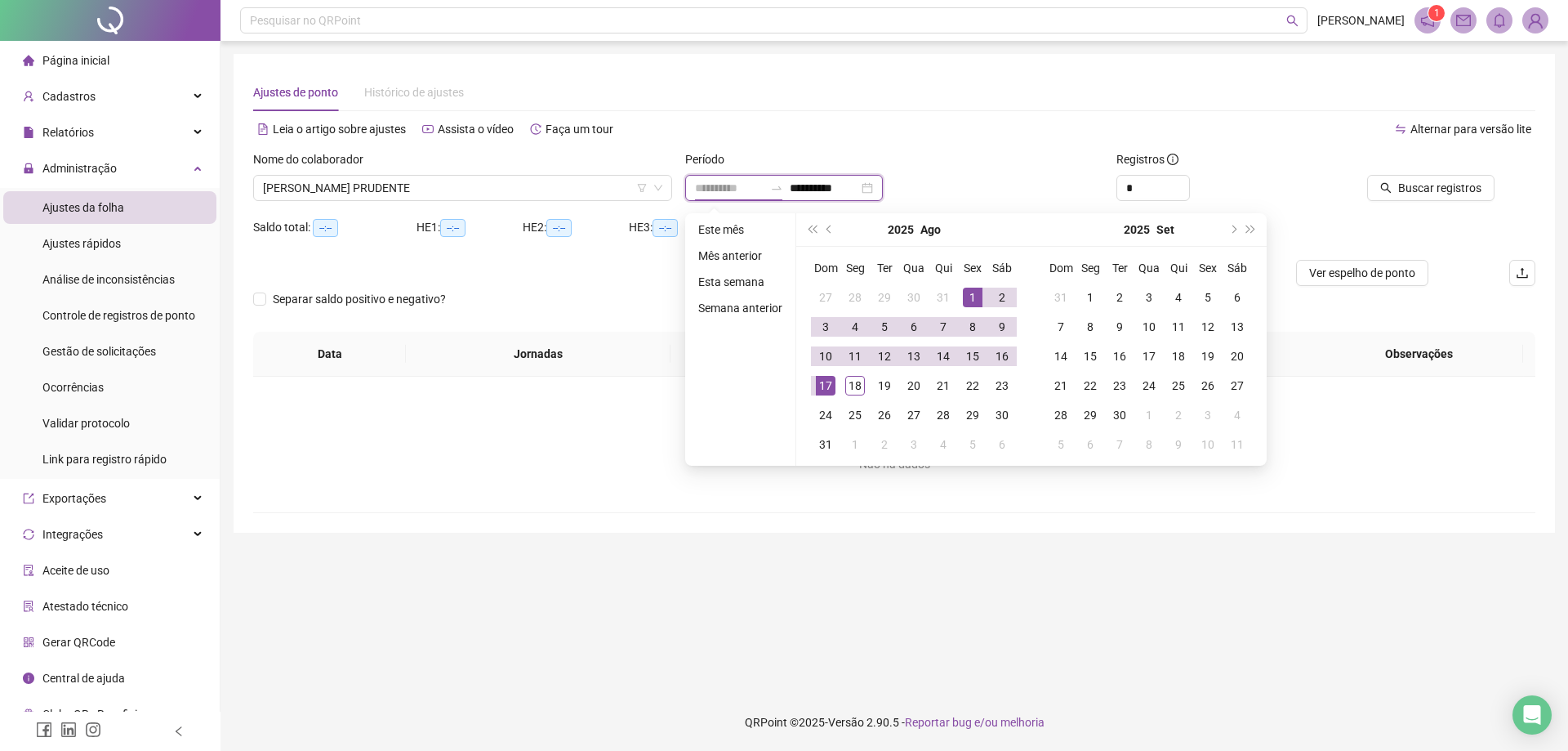
type input "**********"
drag, startPoint x: 963, startPoint y: 294, endPoint x: 956, endPoint y: 310, distance: 17.5
click at [963, 294] on div "1" at bounding box center [973, 297] width 19 height 19
type input "**********"
click at [847, 381] on div "18" at bounding box center [854, 386] width 19 height 19
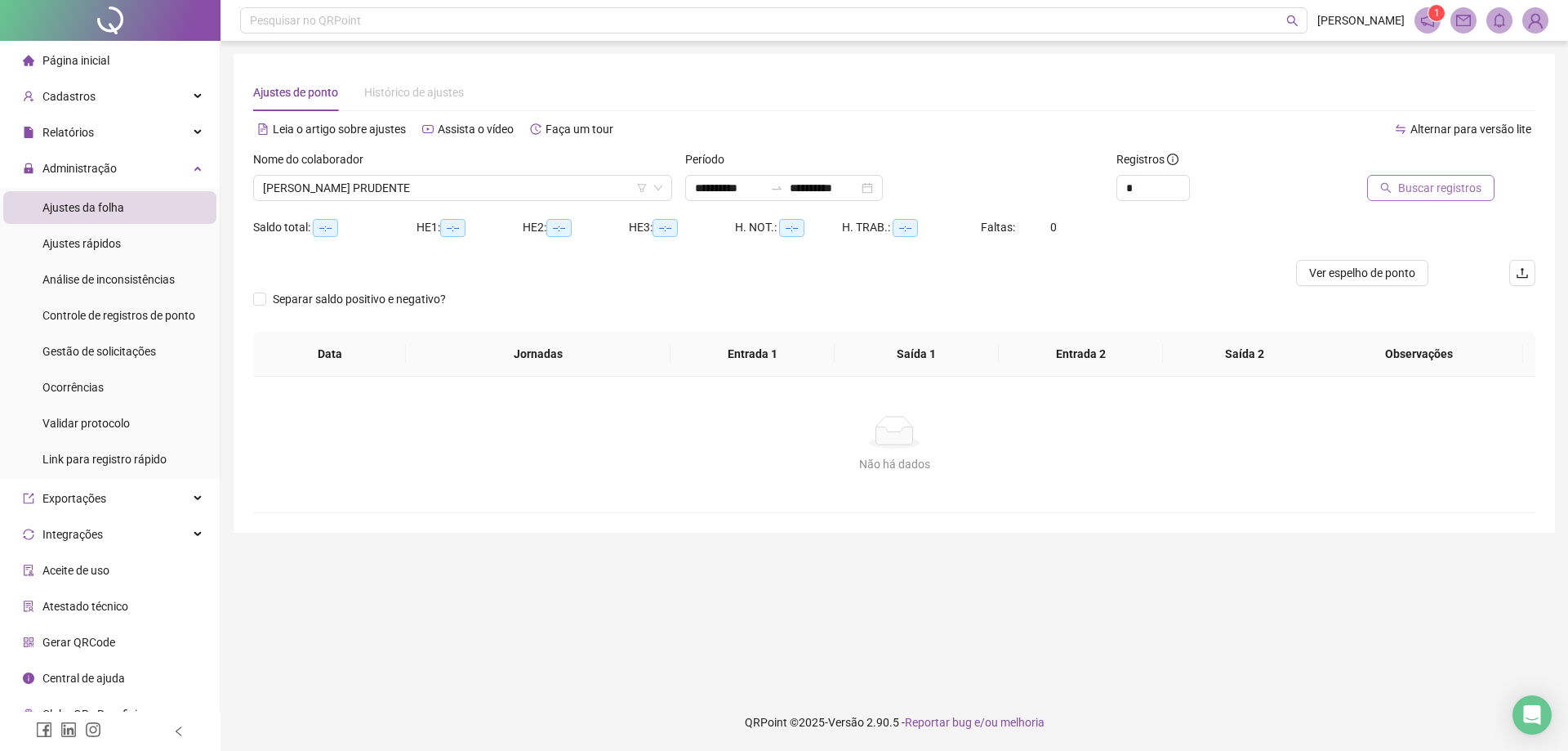
click at [1429, 182] on span "Buscar registros" at bounding box center [1440, 188] width 83 height 18
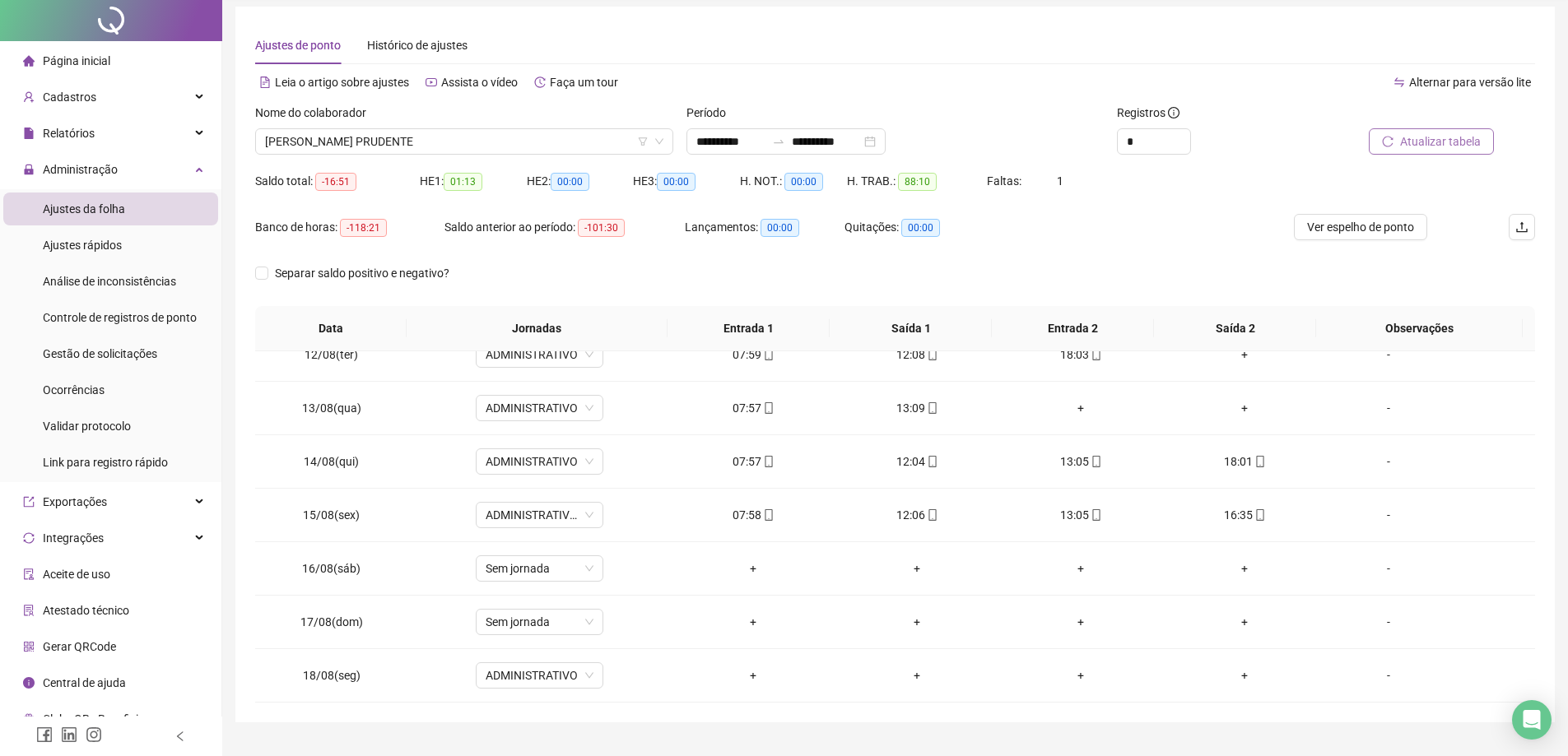
scroll to position [85, 0]
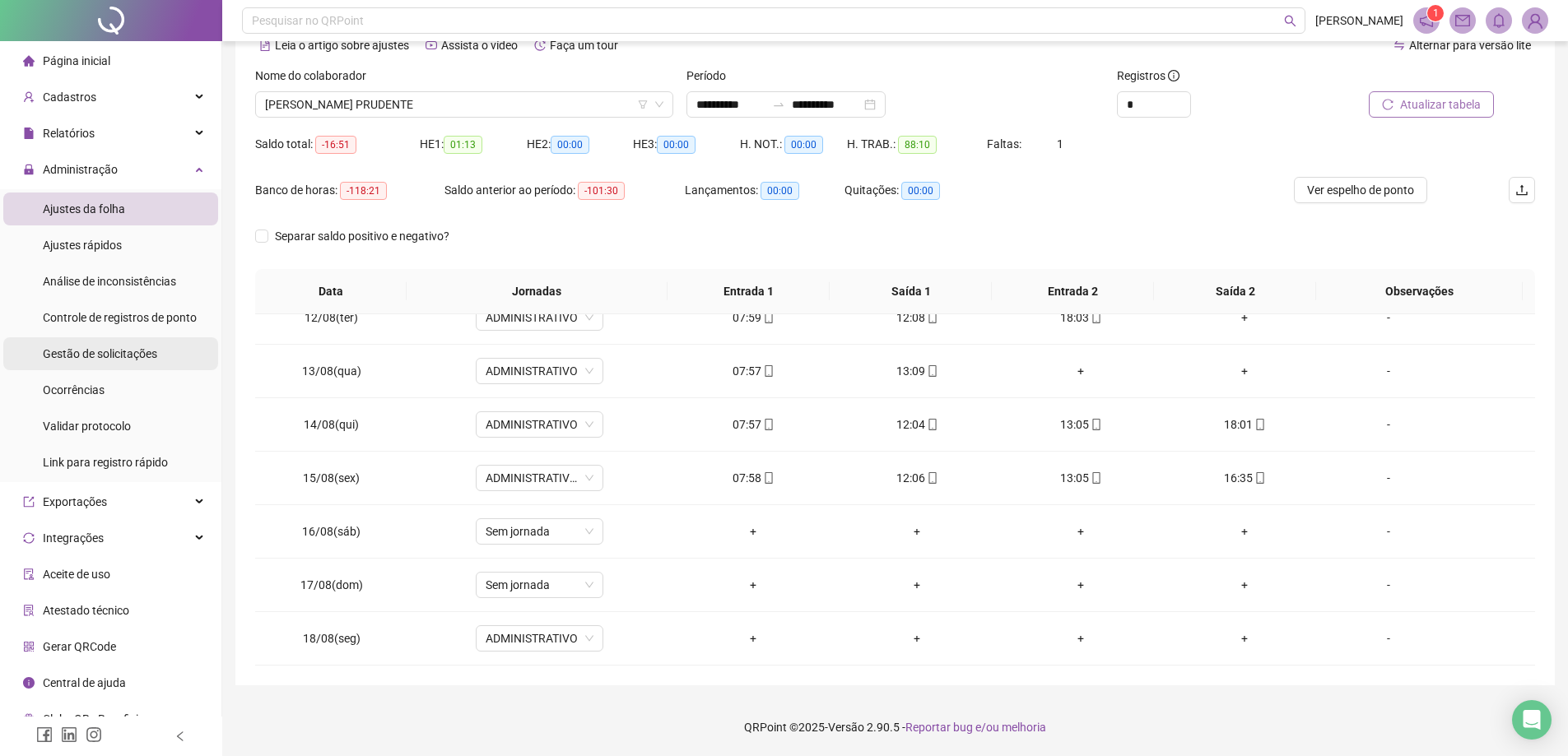
click at [108, 357] on span "Gestão de solicitações" at bounding box center [100, 354] width 115 height 13
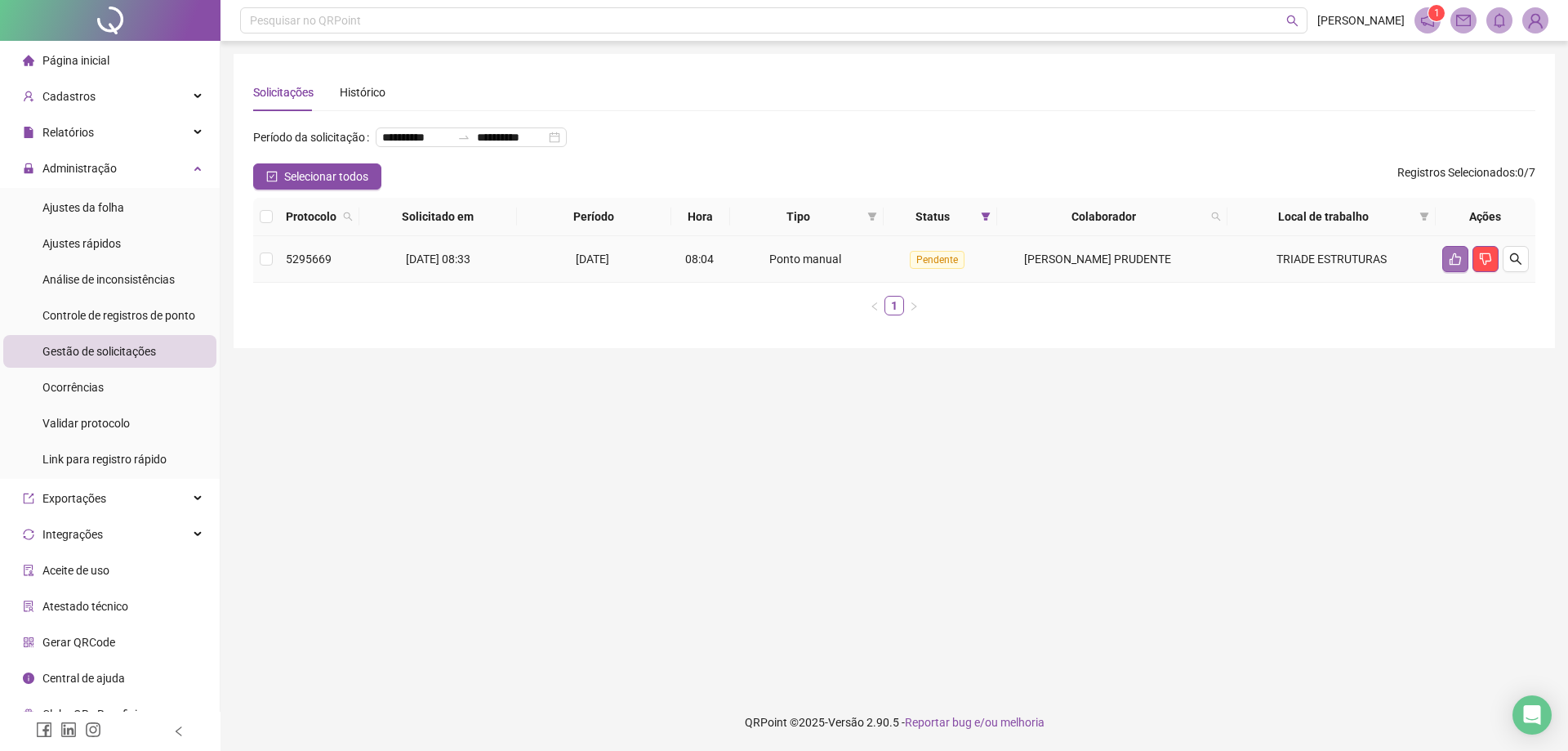
click at [1452, 265] on icon "like" at bounding box center [1455, 259] width 11 height 12
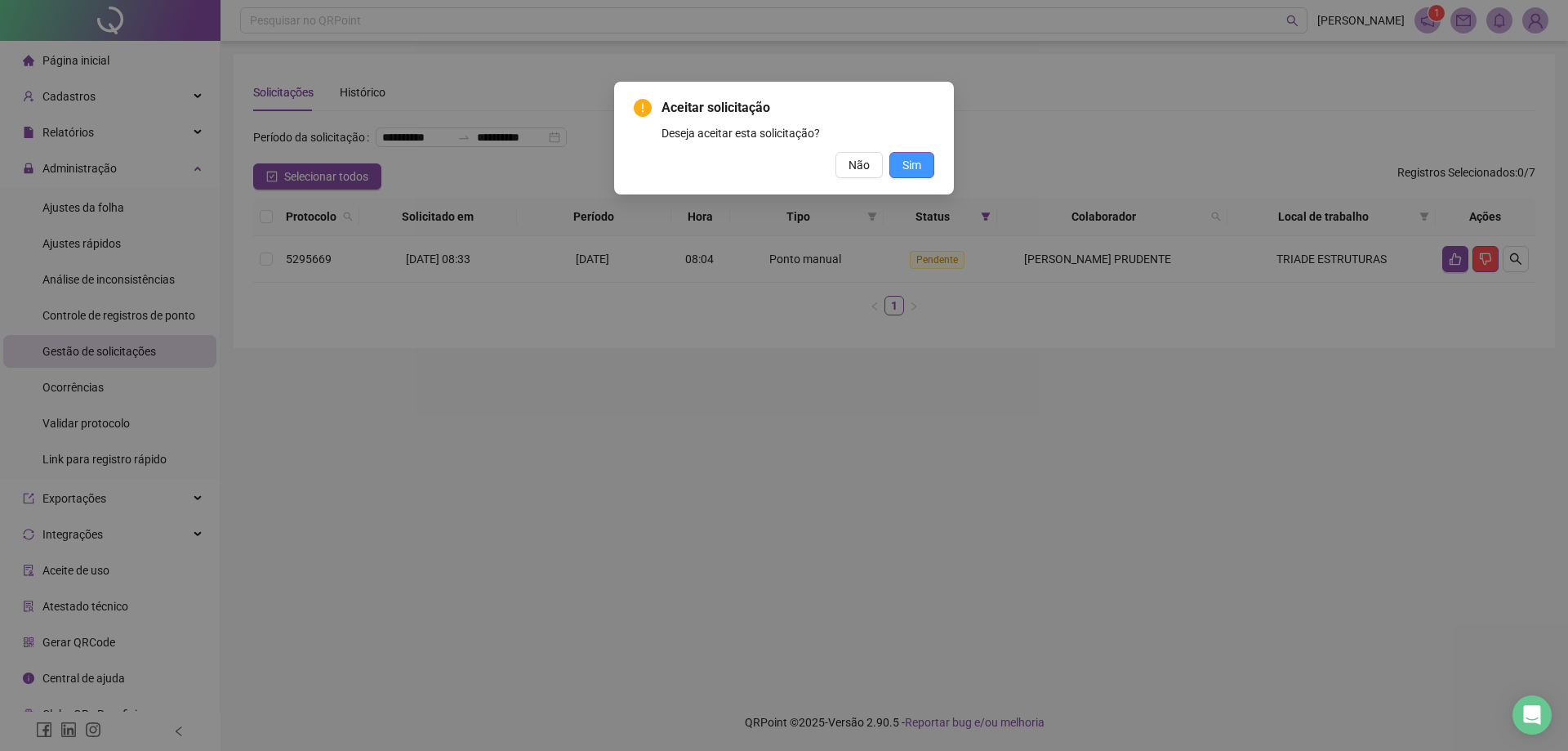
click at [906, 159] on span "Sim" at bounding box center [912, 165] width 18 height 18
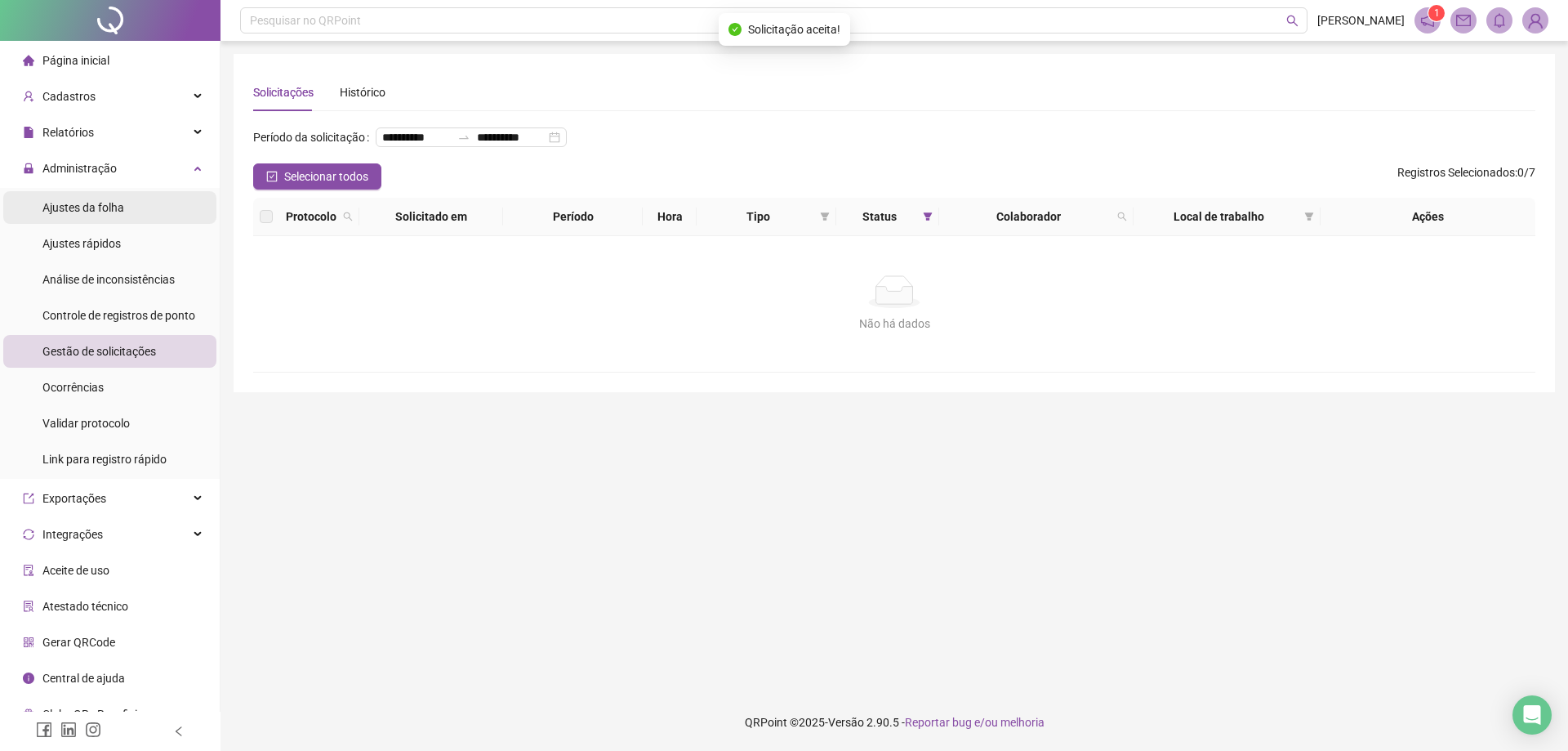
click at [137, 213] on li "Ajustes da folha" at bounding box center [110, 207] width 213 height 33
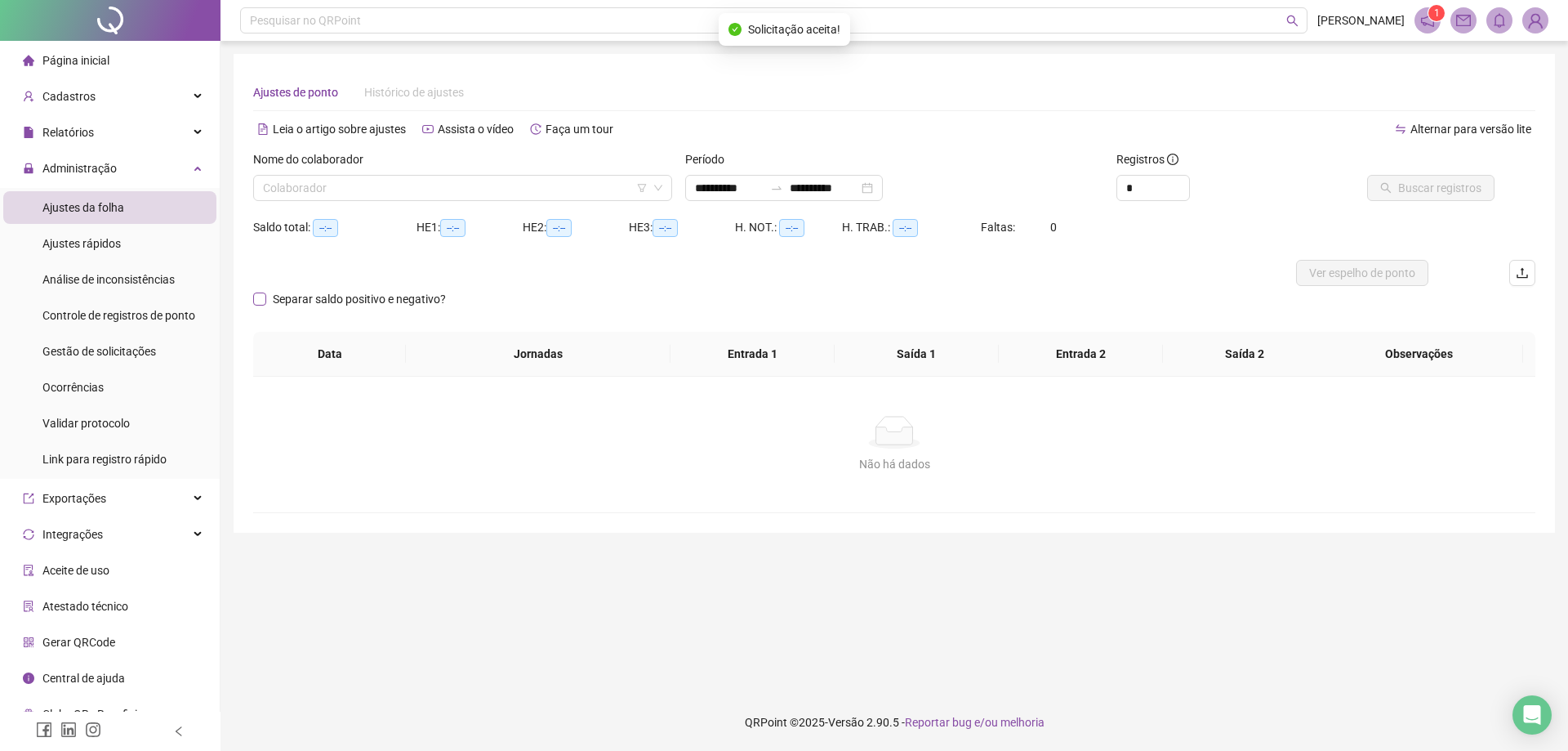
click at [407, 190] on input "search" at bounding box center [455, 187] width 384 height 25
type input "**********"
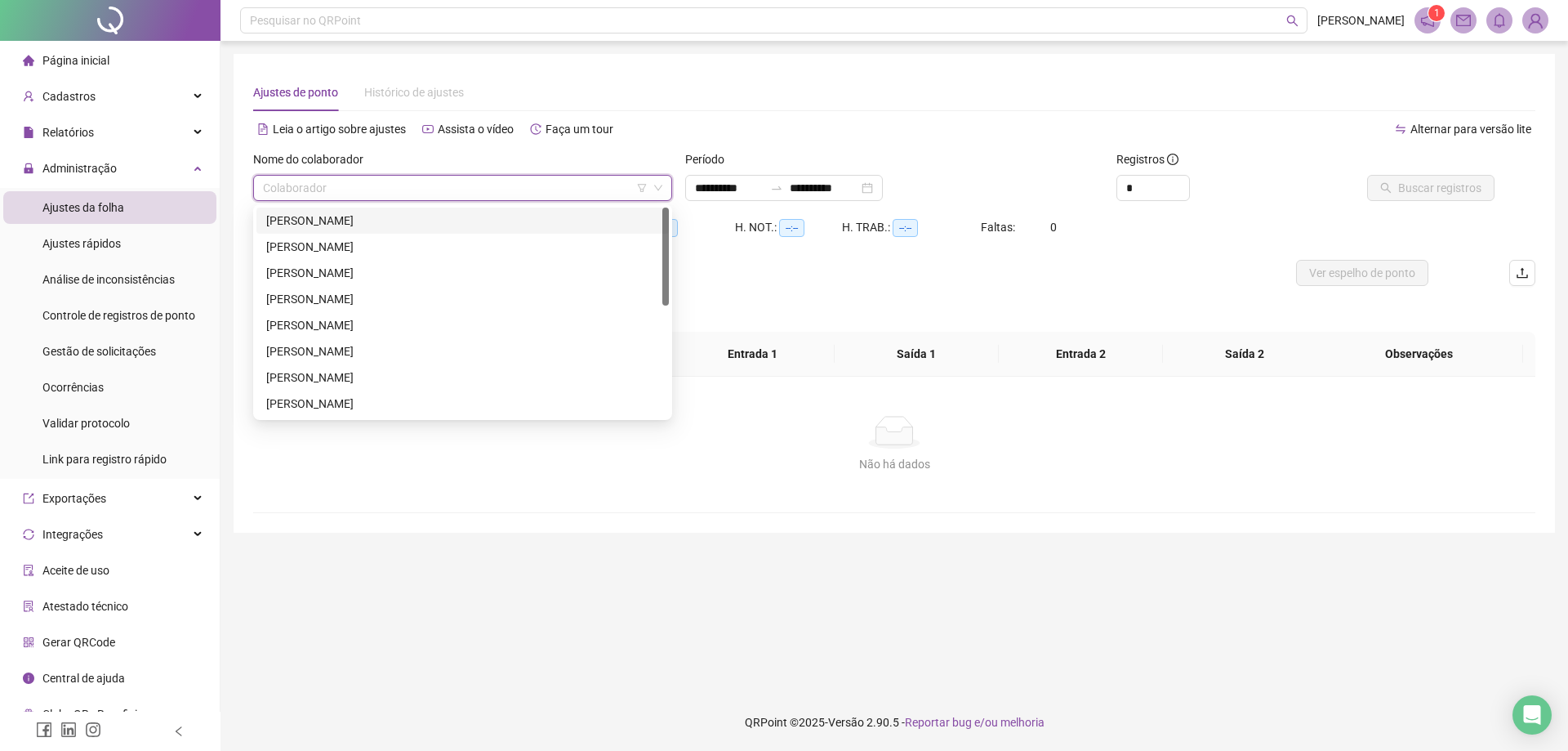
click at [539, 183] on input "search" at bounding box center [455, 187] width 384 height 25
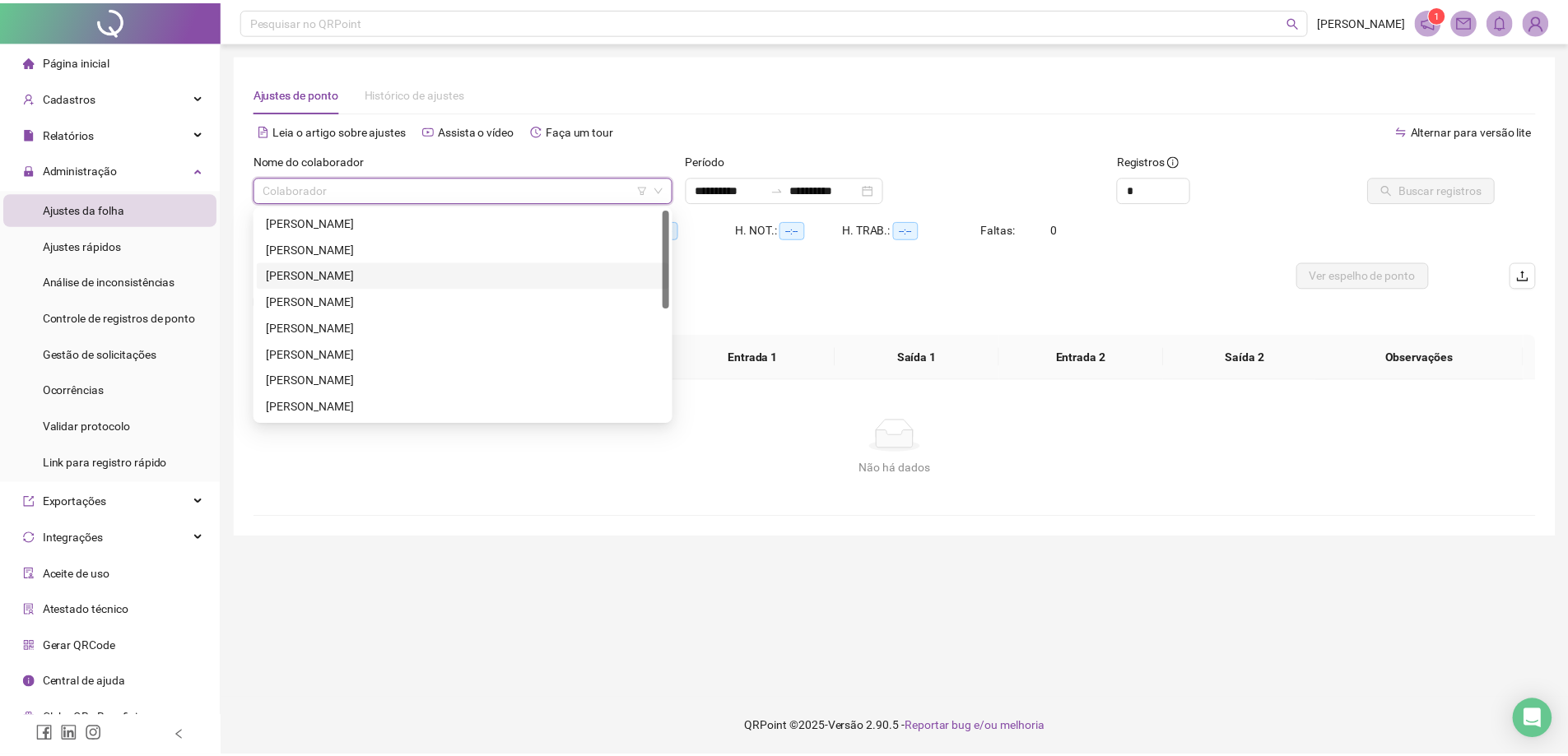
scroll to position [237, 0]
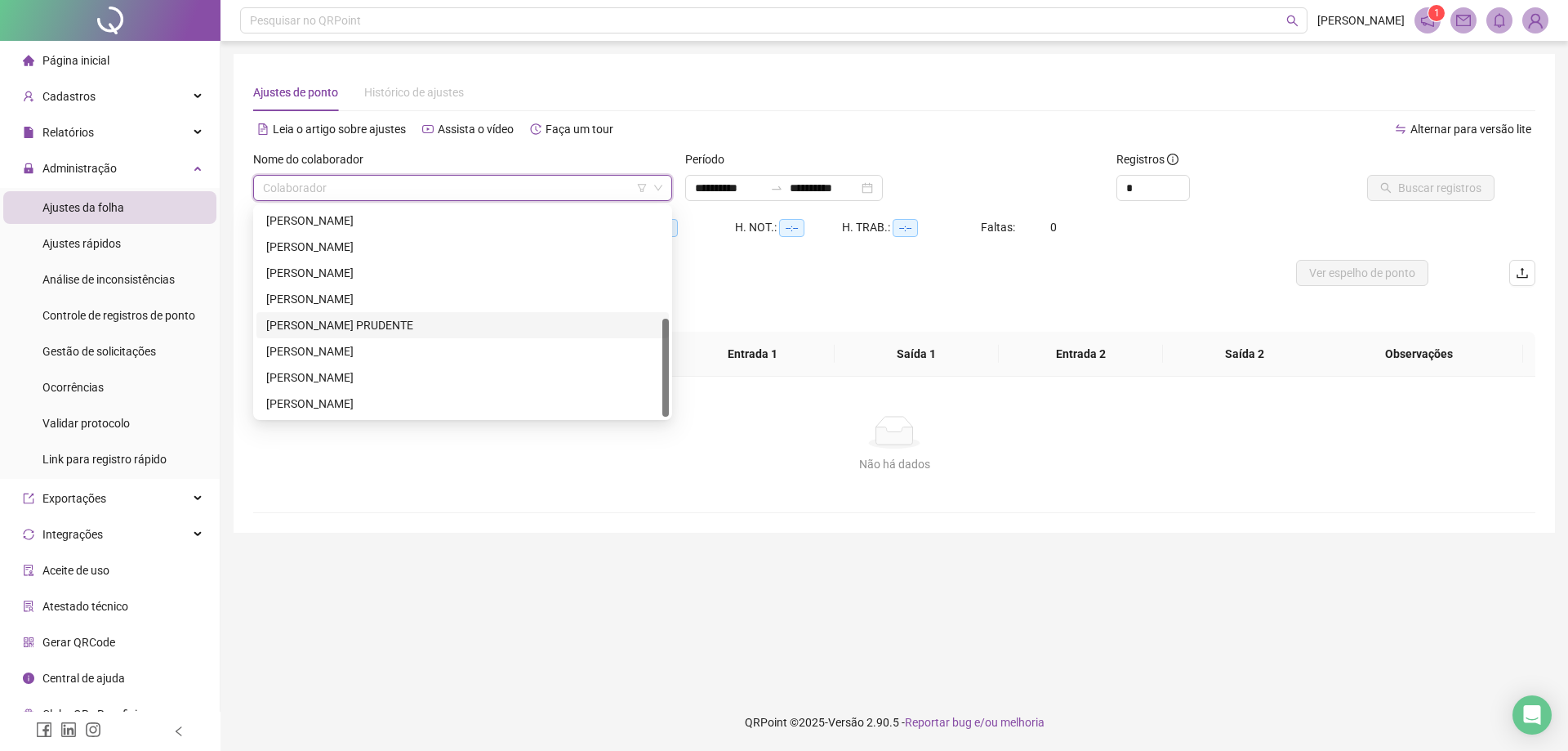
click at [352, 320] on div "[PERSON_NAME] PRUDENTE" at bounding box center [462, 326] width 393 height 18
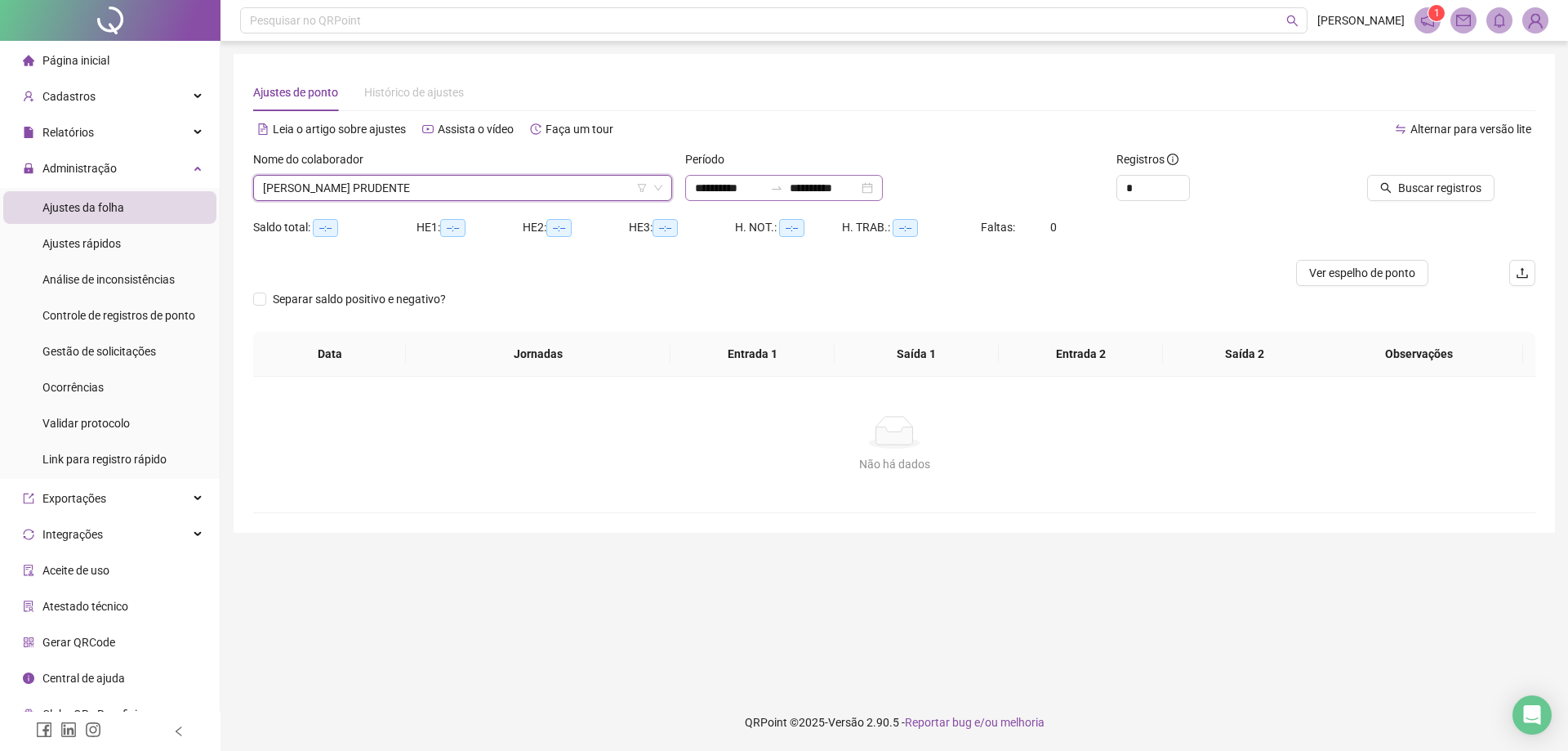
click at [790, 185] on div at bounding box center [776, 188] width 26 height 13
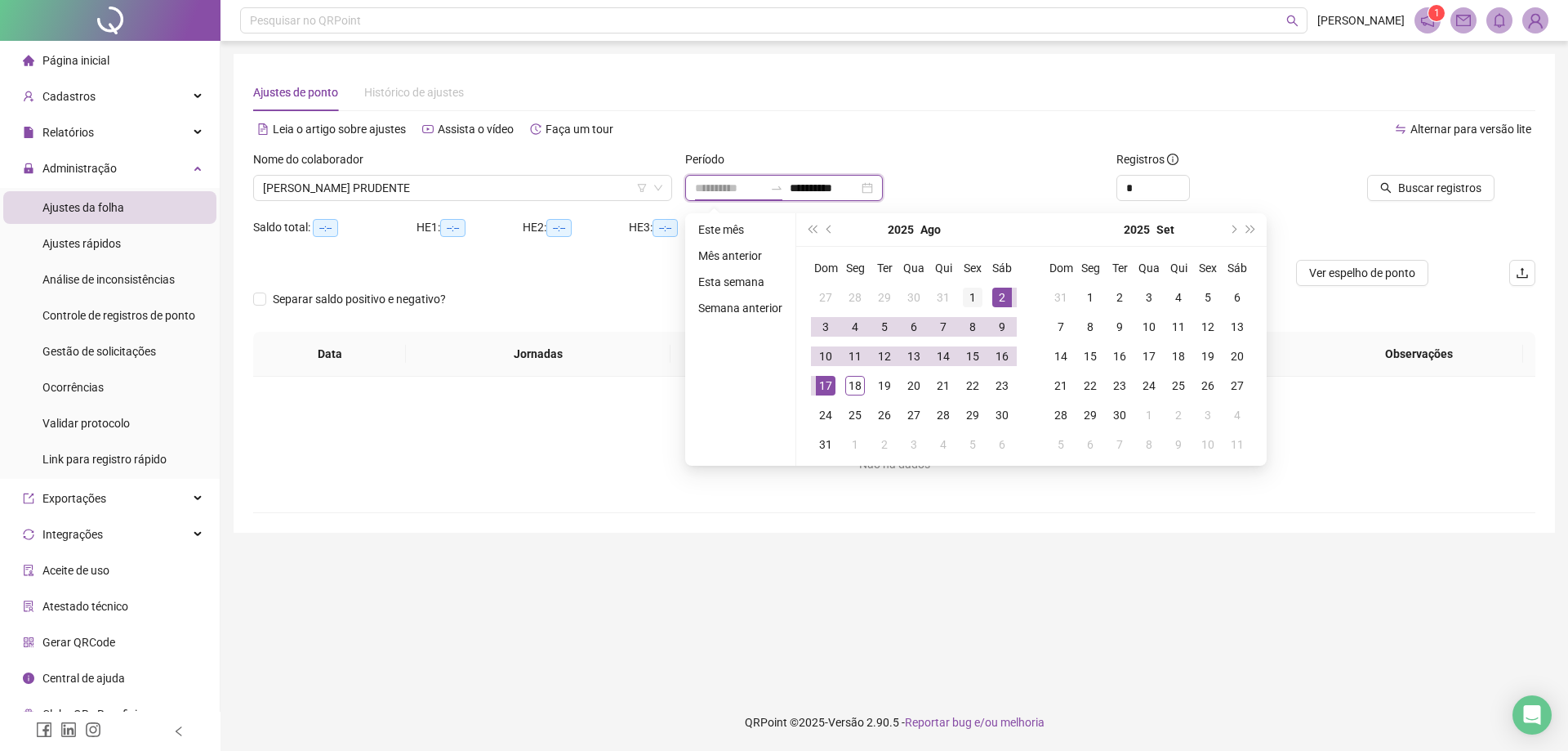
type input "**********"
click at [973, 295] on div "1" at bounding box center [973, 297] width 19 height 19
type input "**********"
click at [849, 380] on div "18" at bounding box center [854, 386] width 19 height 19
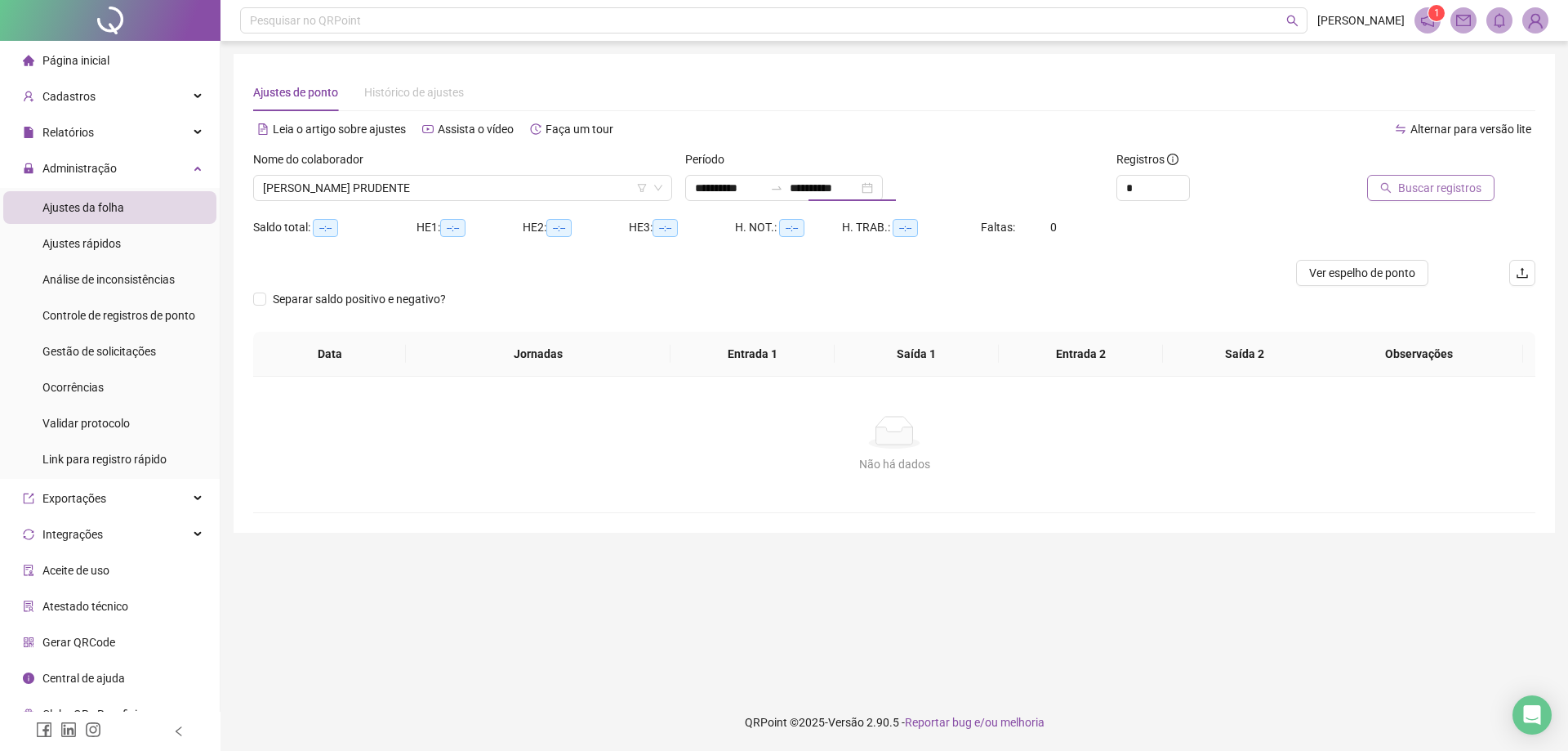
click at [1442, 186] on span "Buscar registros" at bounding box center [1440, 188] width 83 height 18
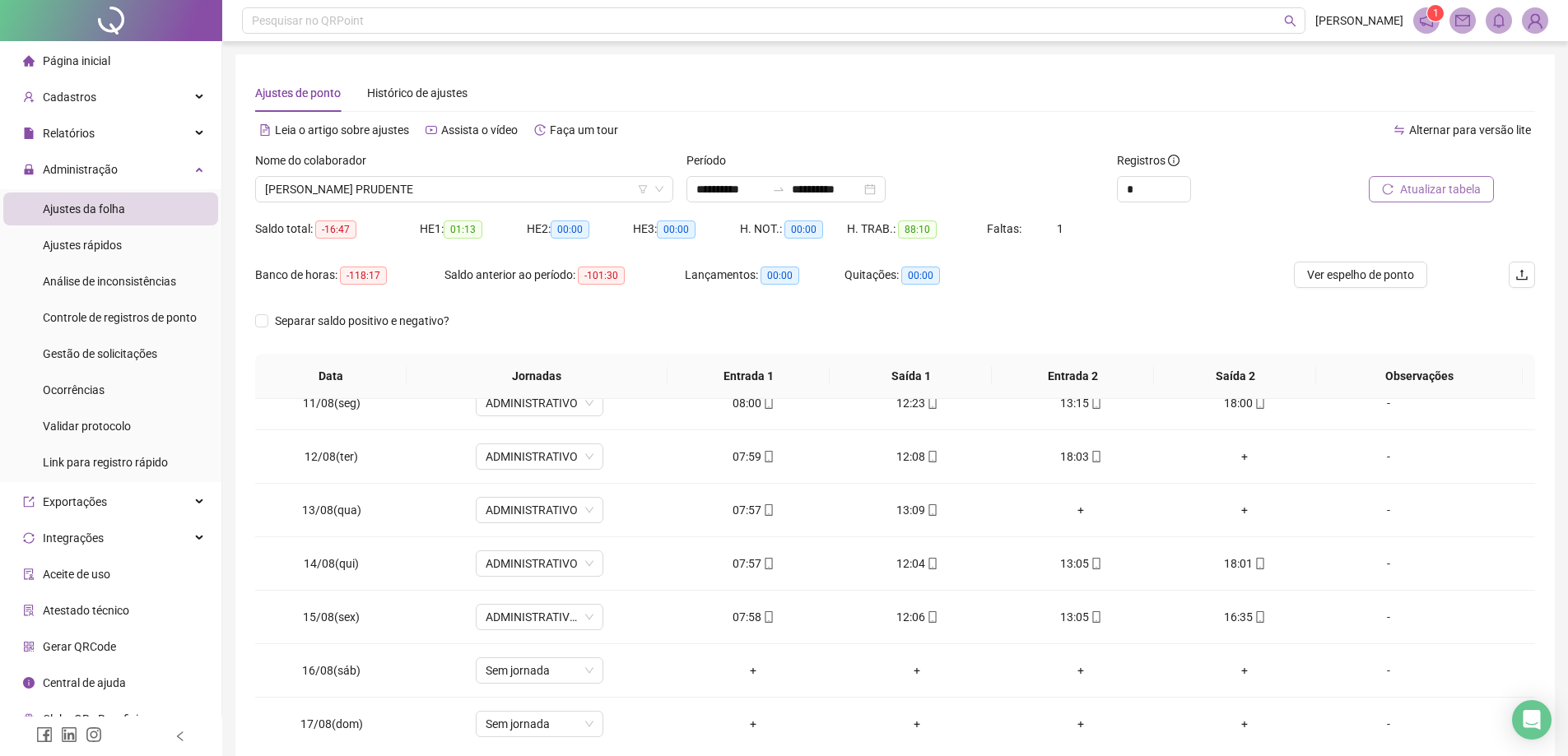
scroll to position [611, 0]
click at [420, 191] on span "[PERSON_NAME] PRUDENTE" at bounding box center [464, 189] width 398 height 25
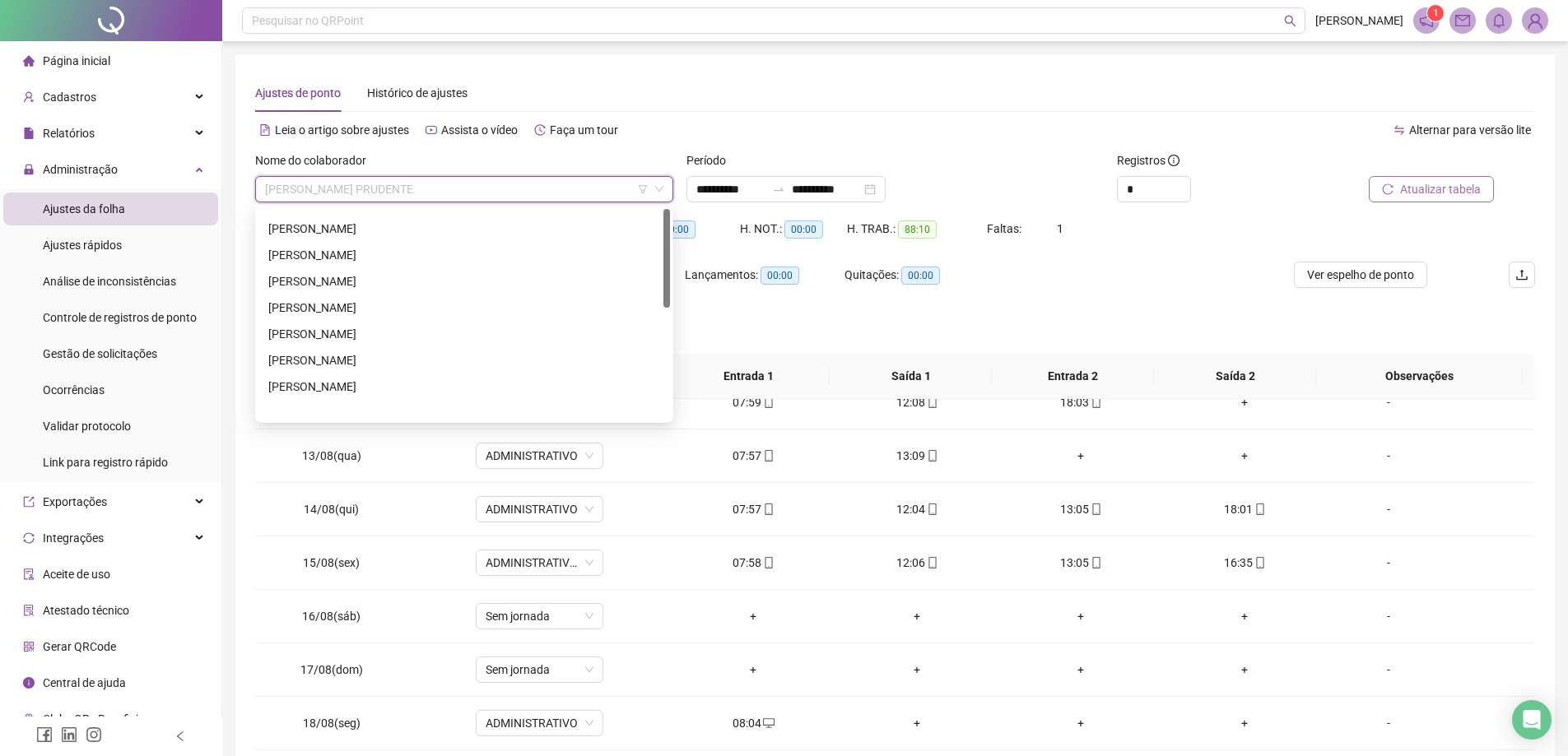
scroll to position [0, 0]
click at [349, 282] on div "[PERSON_NAME]" at bounding box center [464, 275] width 392 height 18
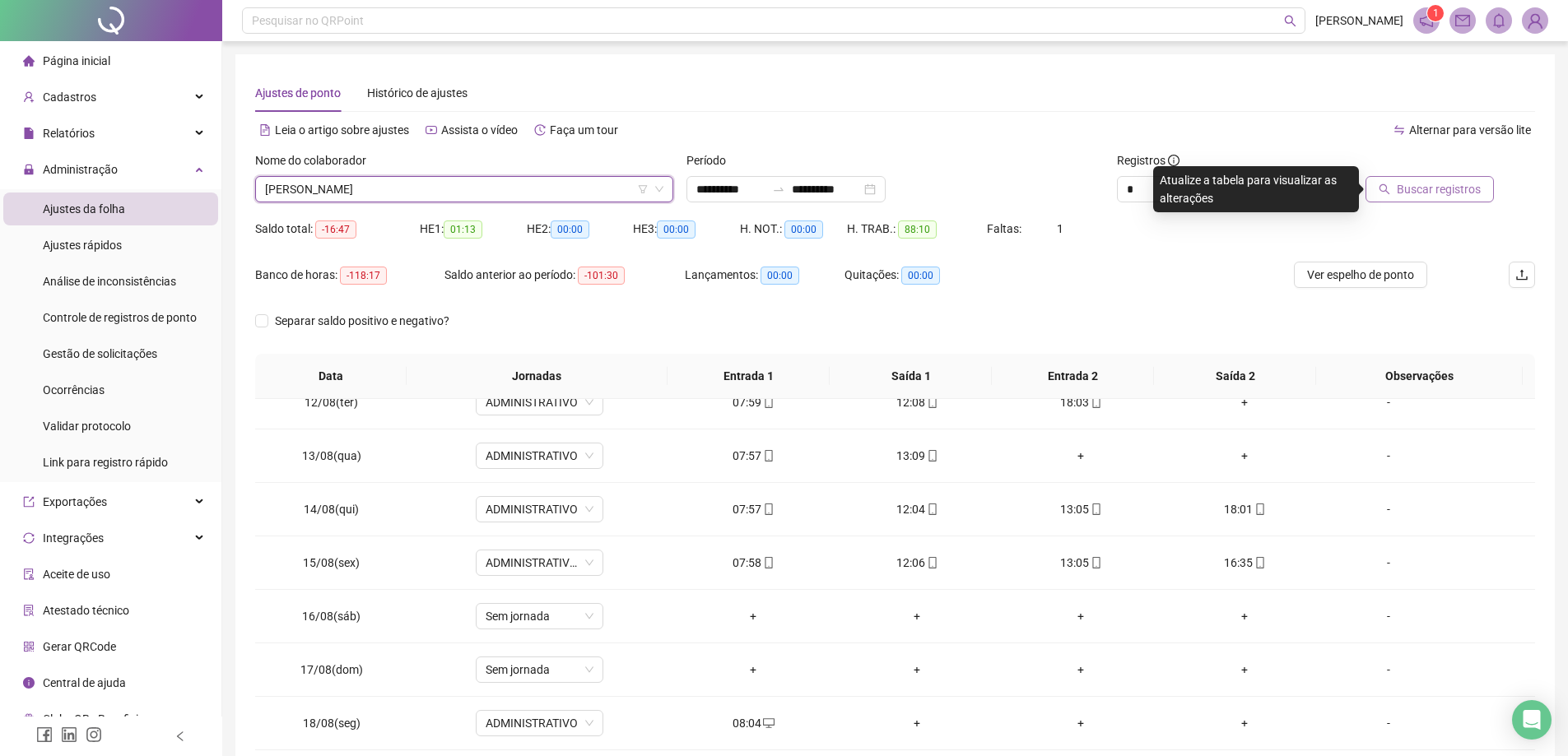
click at [1437, 191] on span "Buscar registros" at bounding box center [1439, 189] width 84 height 18
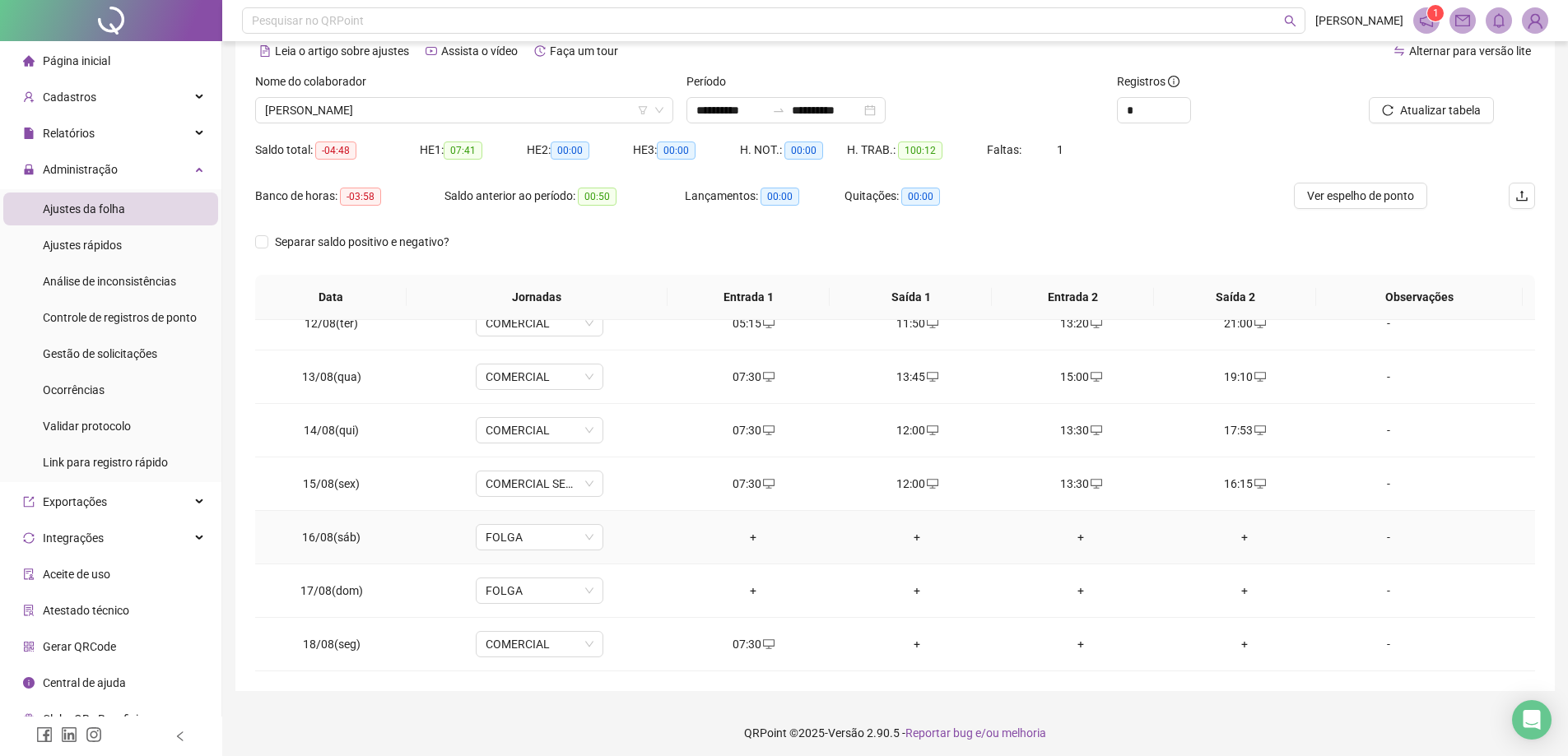
scroll to position [85, 0]
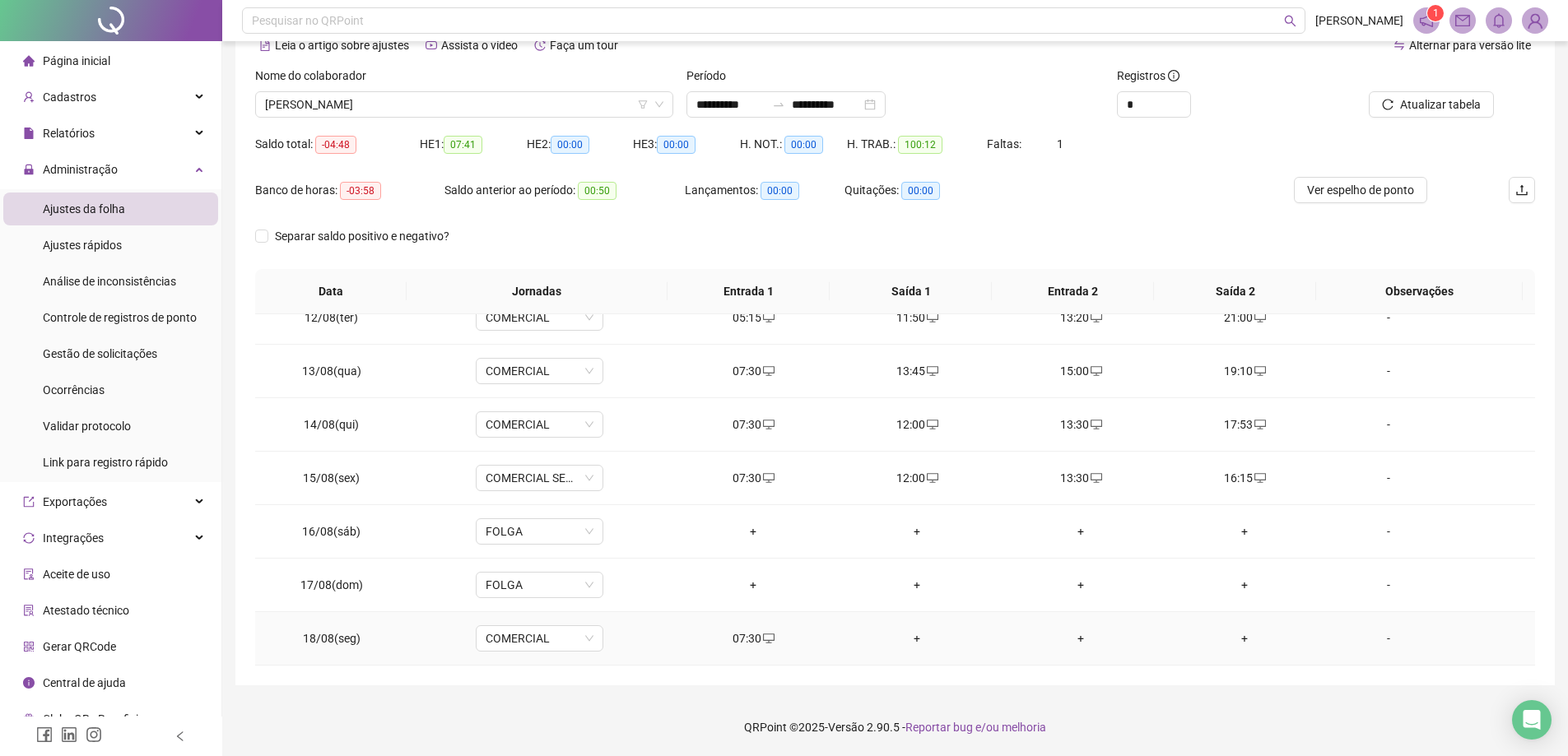
click at [908, 633] on div "+" at bounding box center [917, 639] width 138 height 18
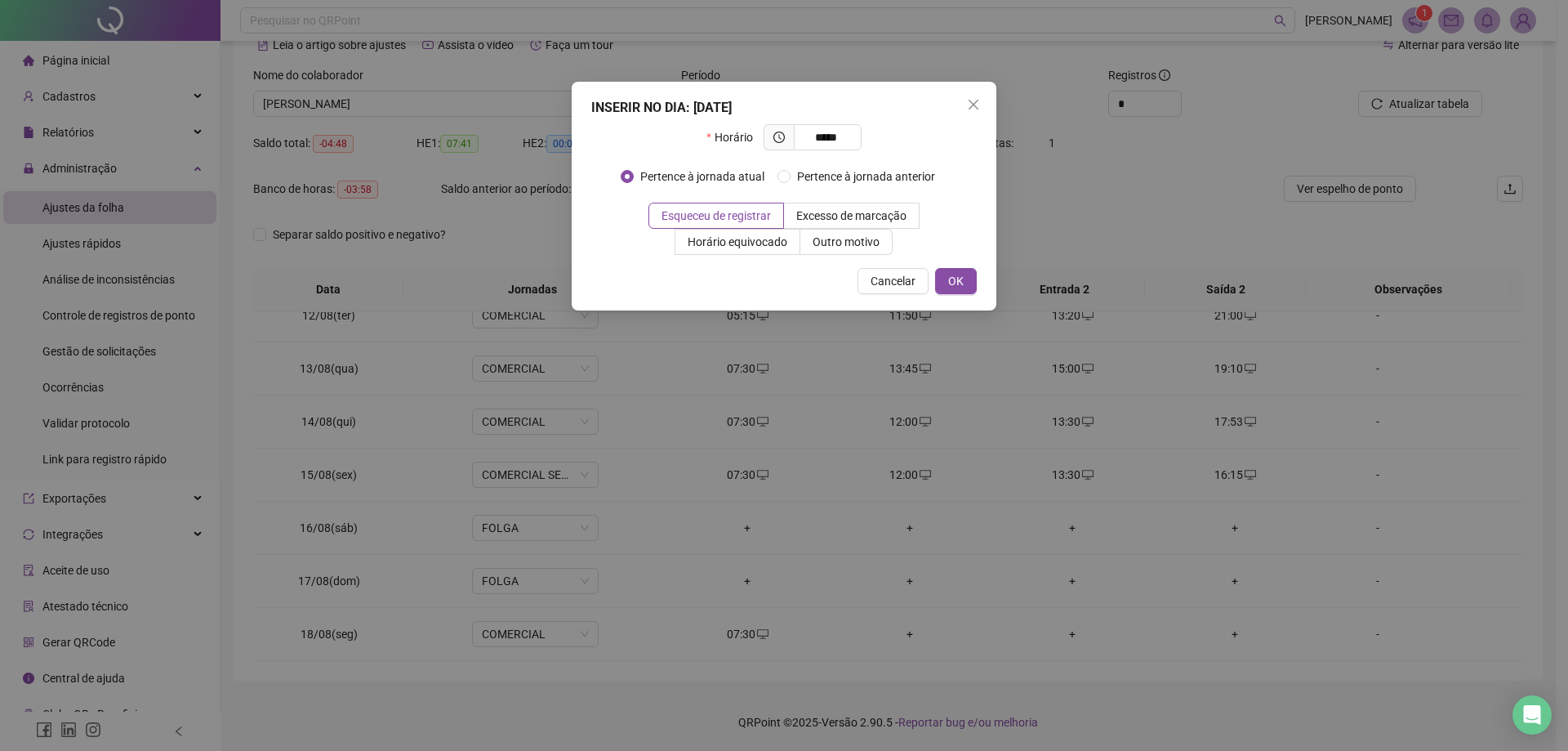
type input "*****"
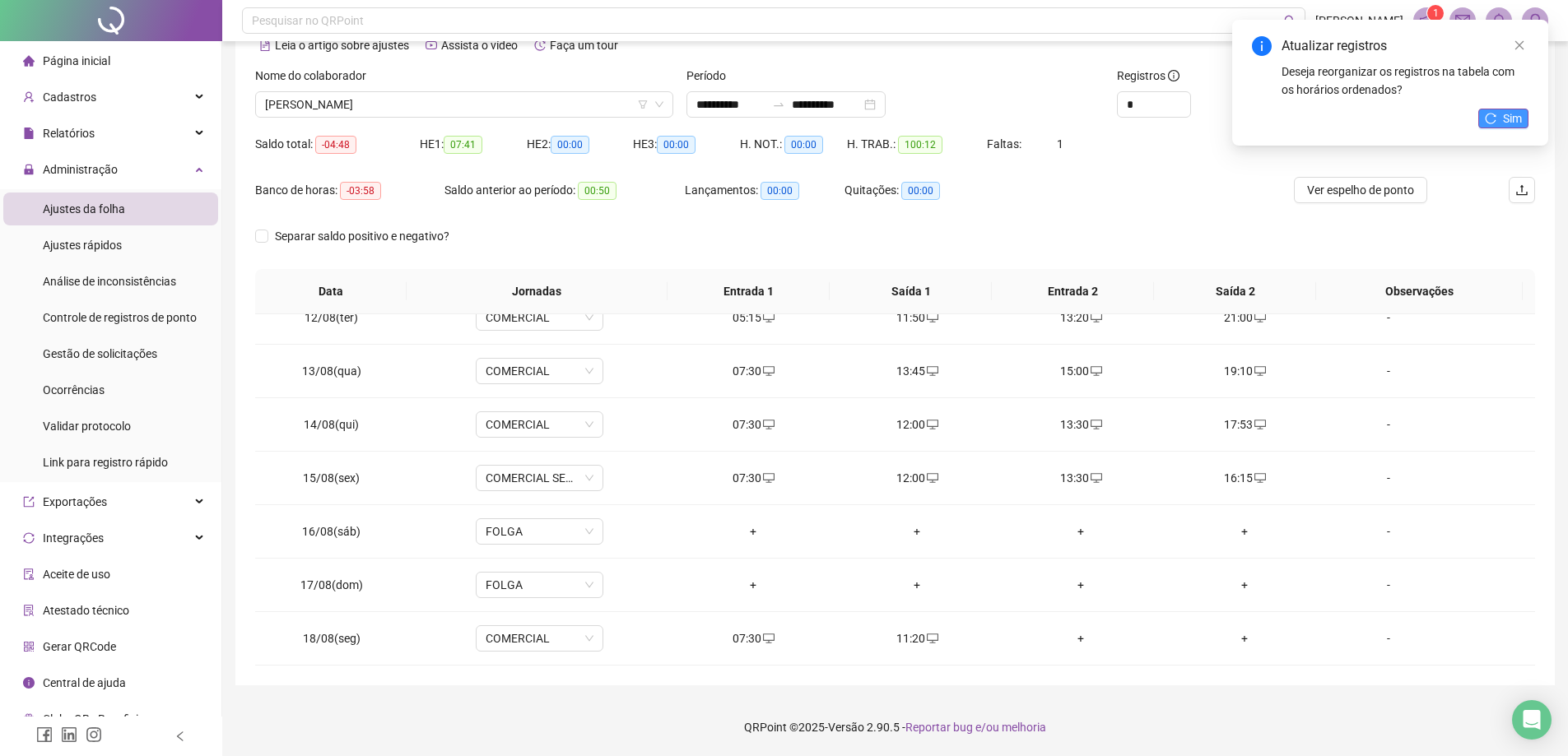
click at [1511, 128] on button "Sim" at bounding box center [1503, 118] width 50 height 19
